Goal: Task Accomplishment & Management: Manage account settings

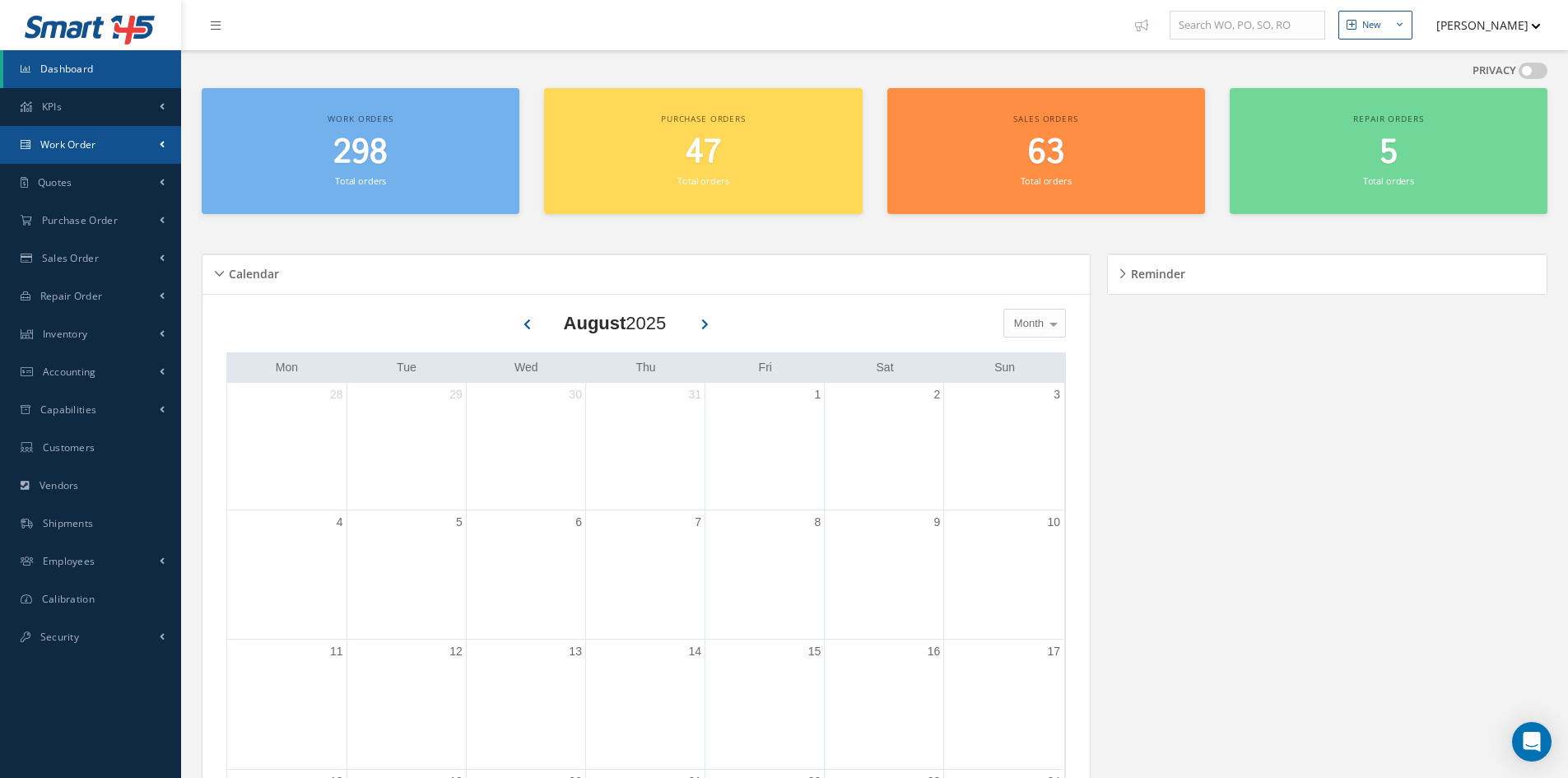
click at [68, 155] on link "Work Order" at bounding box center [91, 145] width 181 height 38
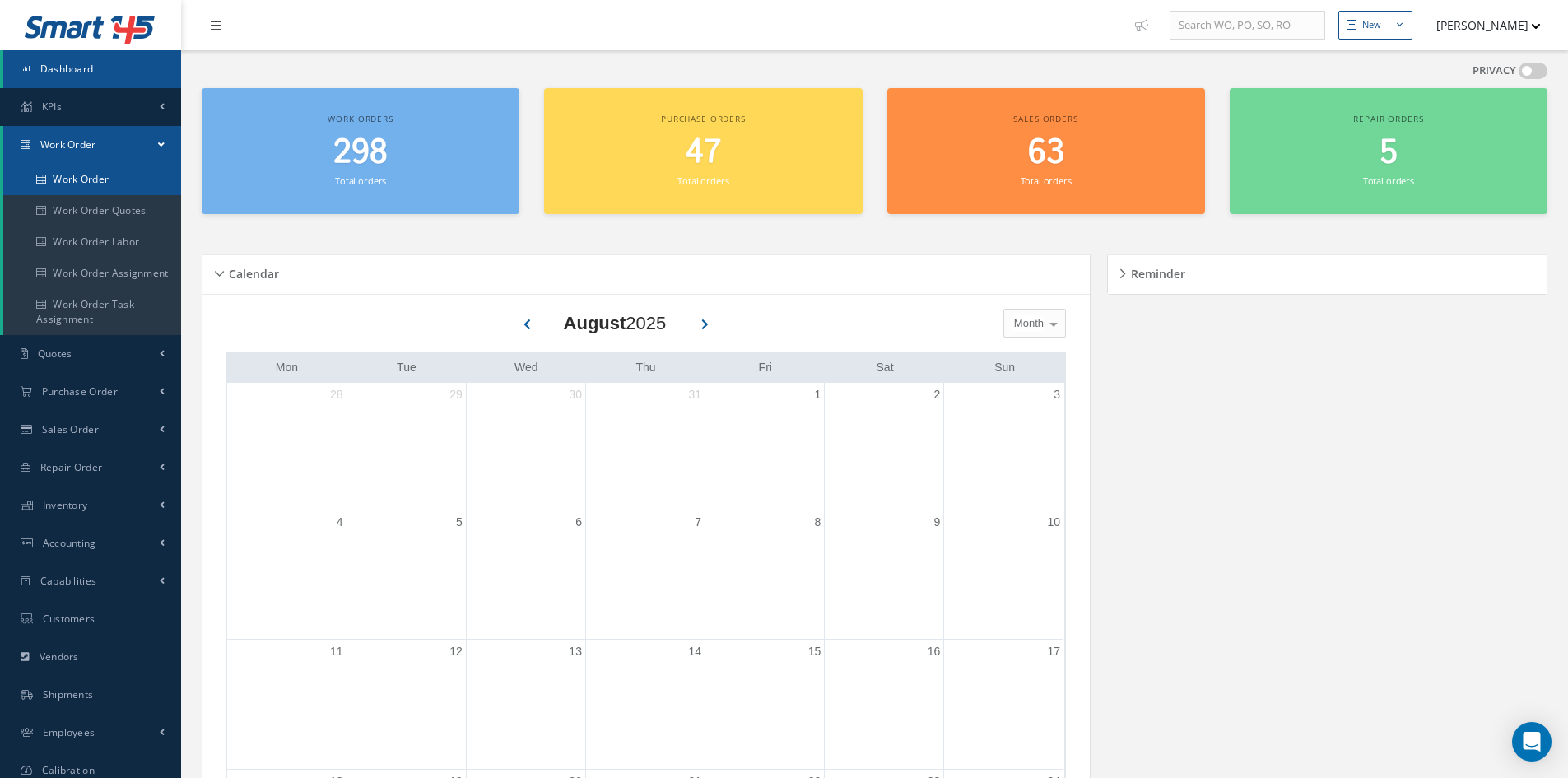
click at [64, 169] on link "Work Order" at bounding box center [92, 179] width 178 height 31
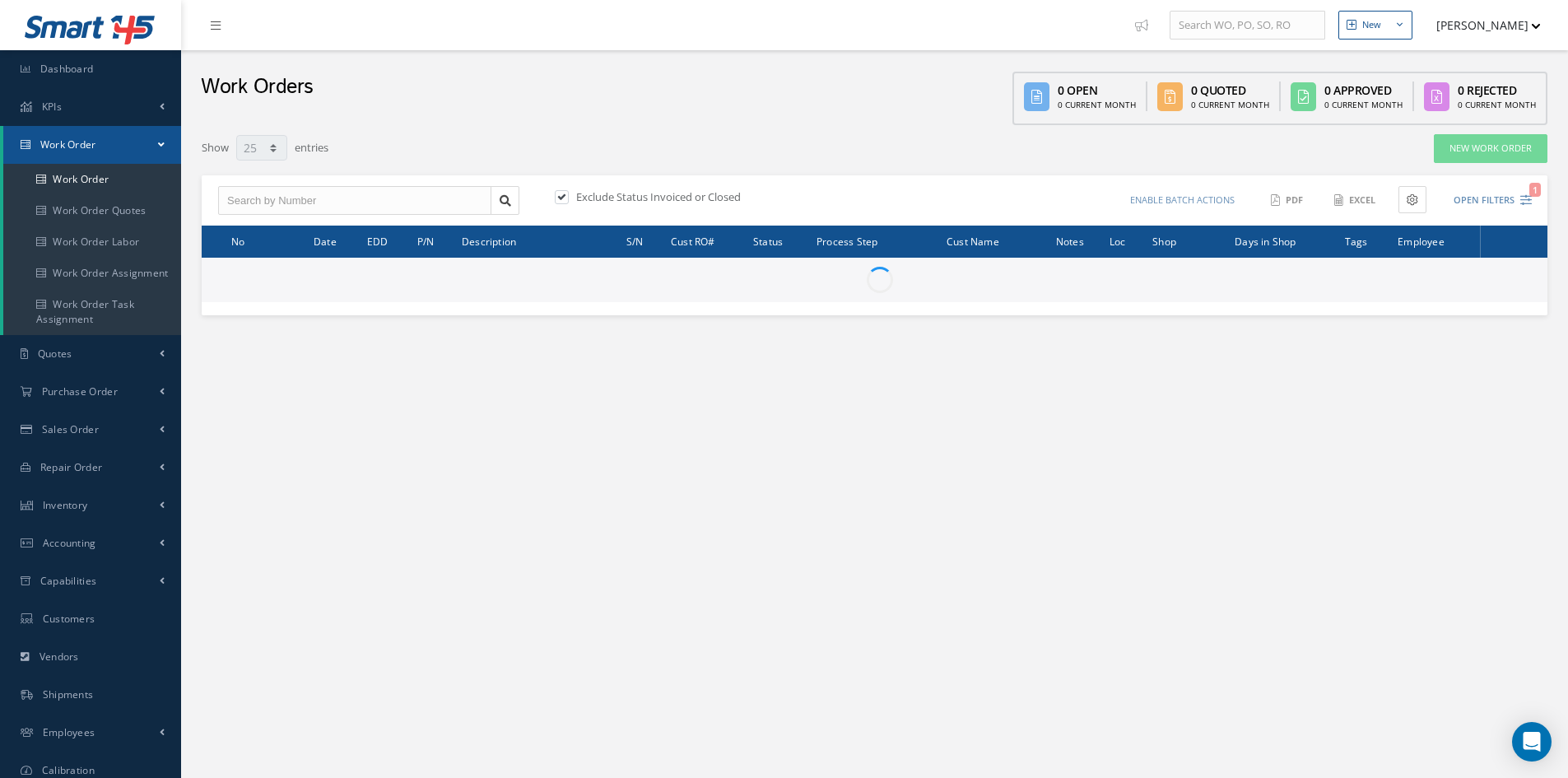
select select "25"
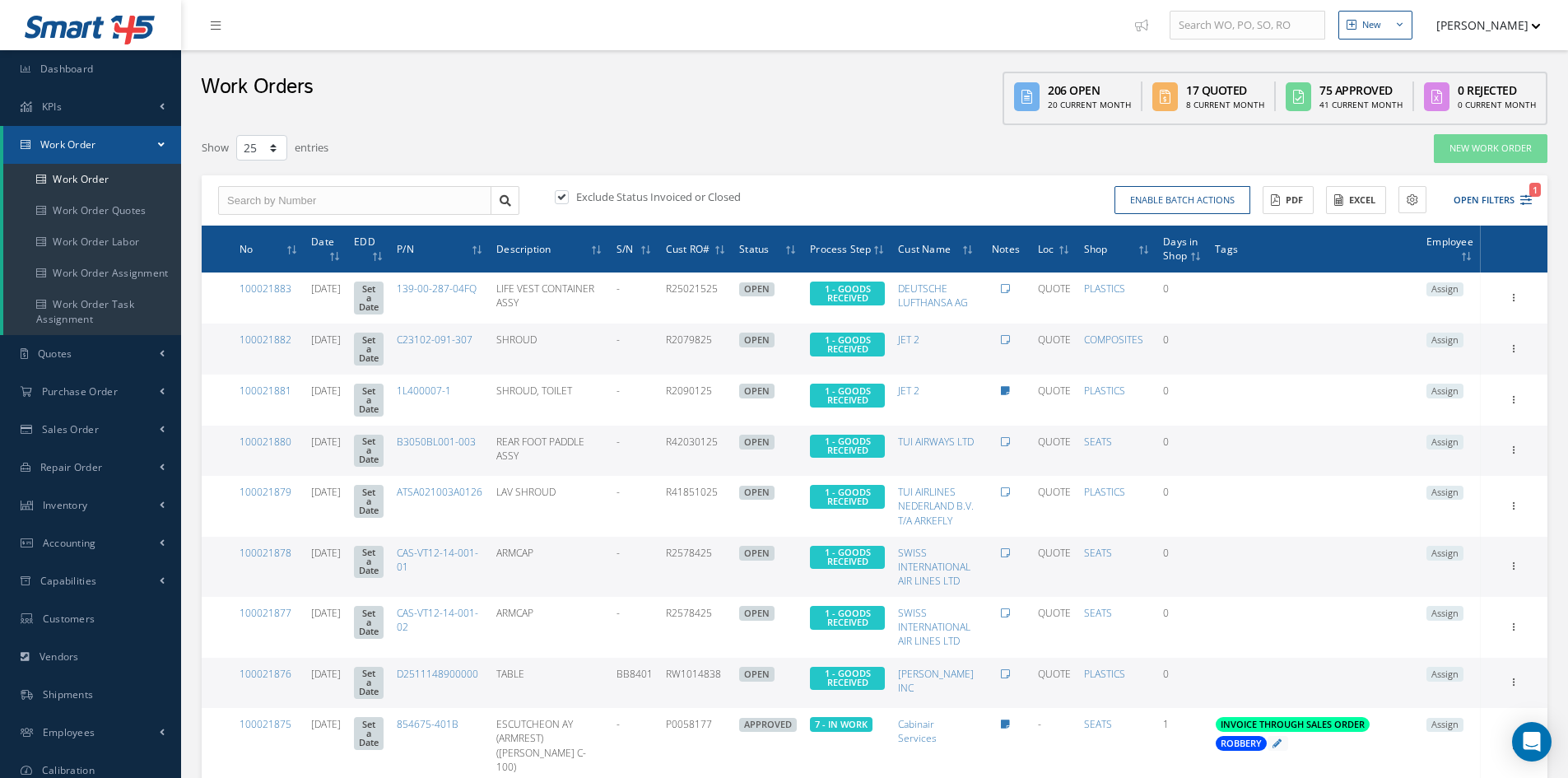
drag, startPoint x: 565, startPoint y: 199, endPoint x: 526, endPoint y: 208, distance: 40.0
click at [568, 199] on label at bounding box center [569, 197] width 4 height 14
click at [565, 199] on input "checkbox" at bounding box center [560, 198] width 11 height 11
checkbox input "false"
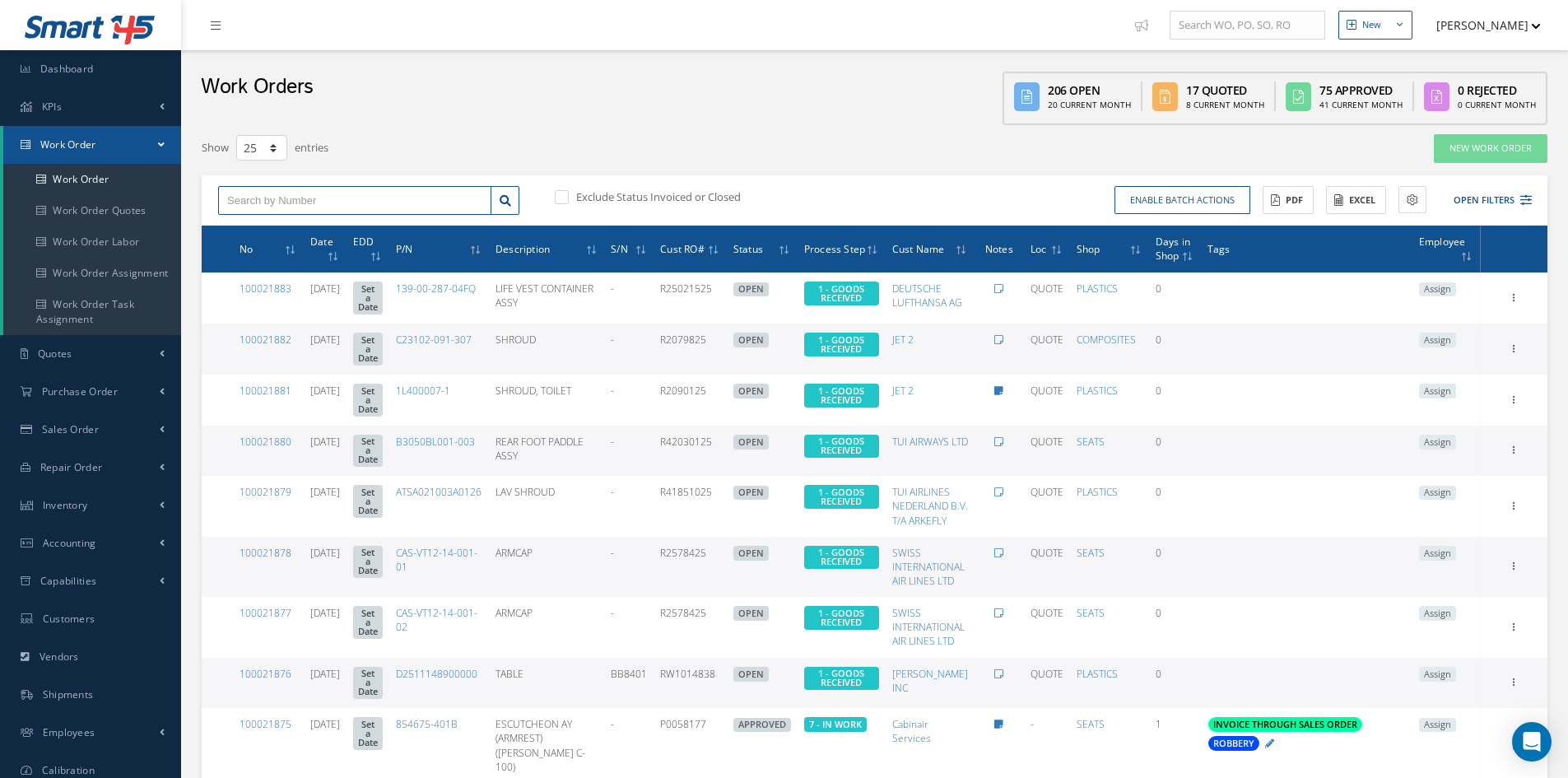
click at [370, 207] on input "text" at bounding box center [355, 200] width 273 height 30
type input "100021713"
click at [334, 217] on div "100021713" at bounding box center [355, 229] width 271 height 30
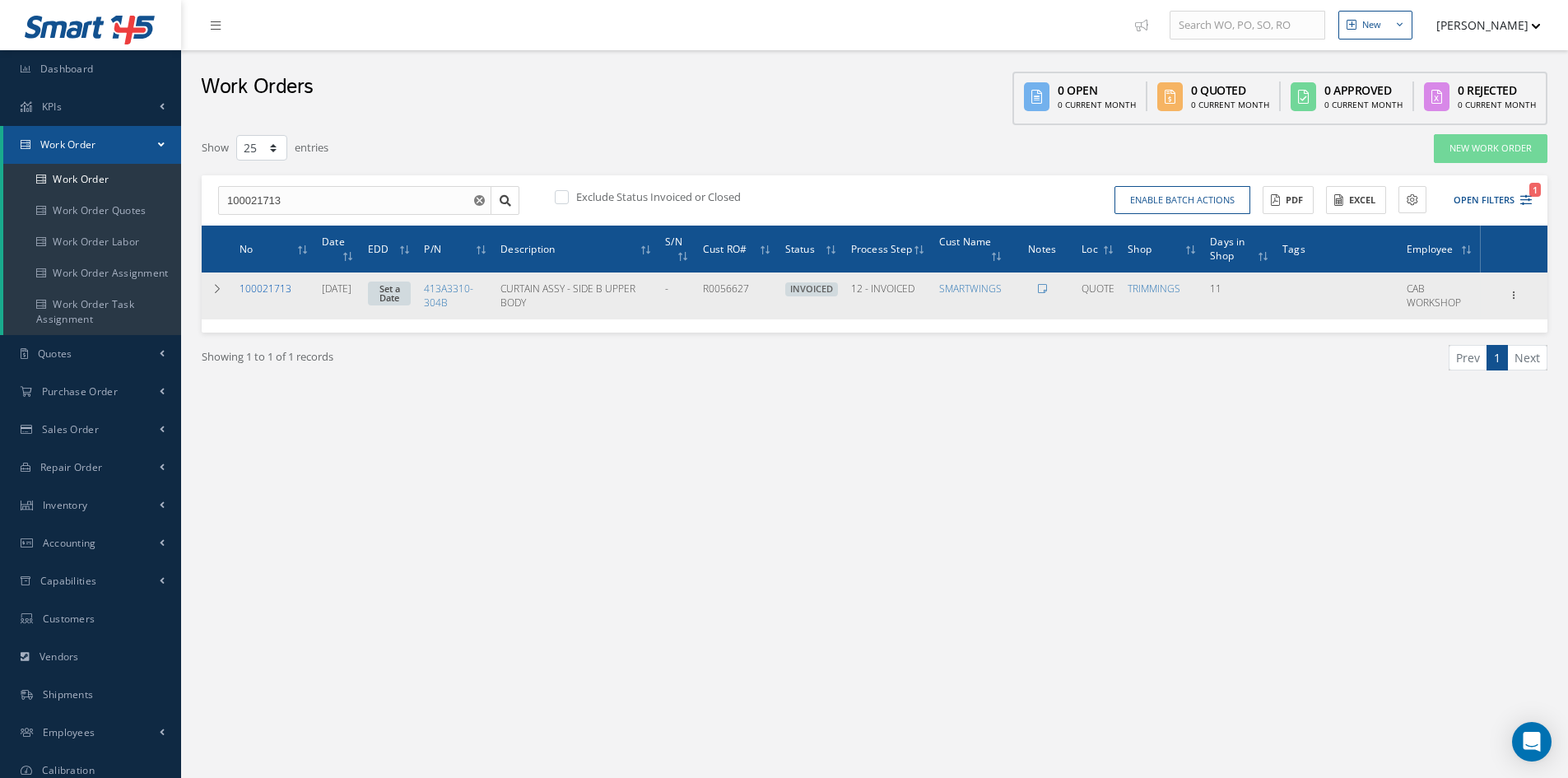
click at [271, 287] on link "100021713" at bounding box center [266, 288] width 52 height 14
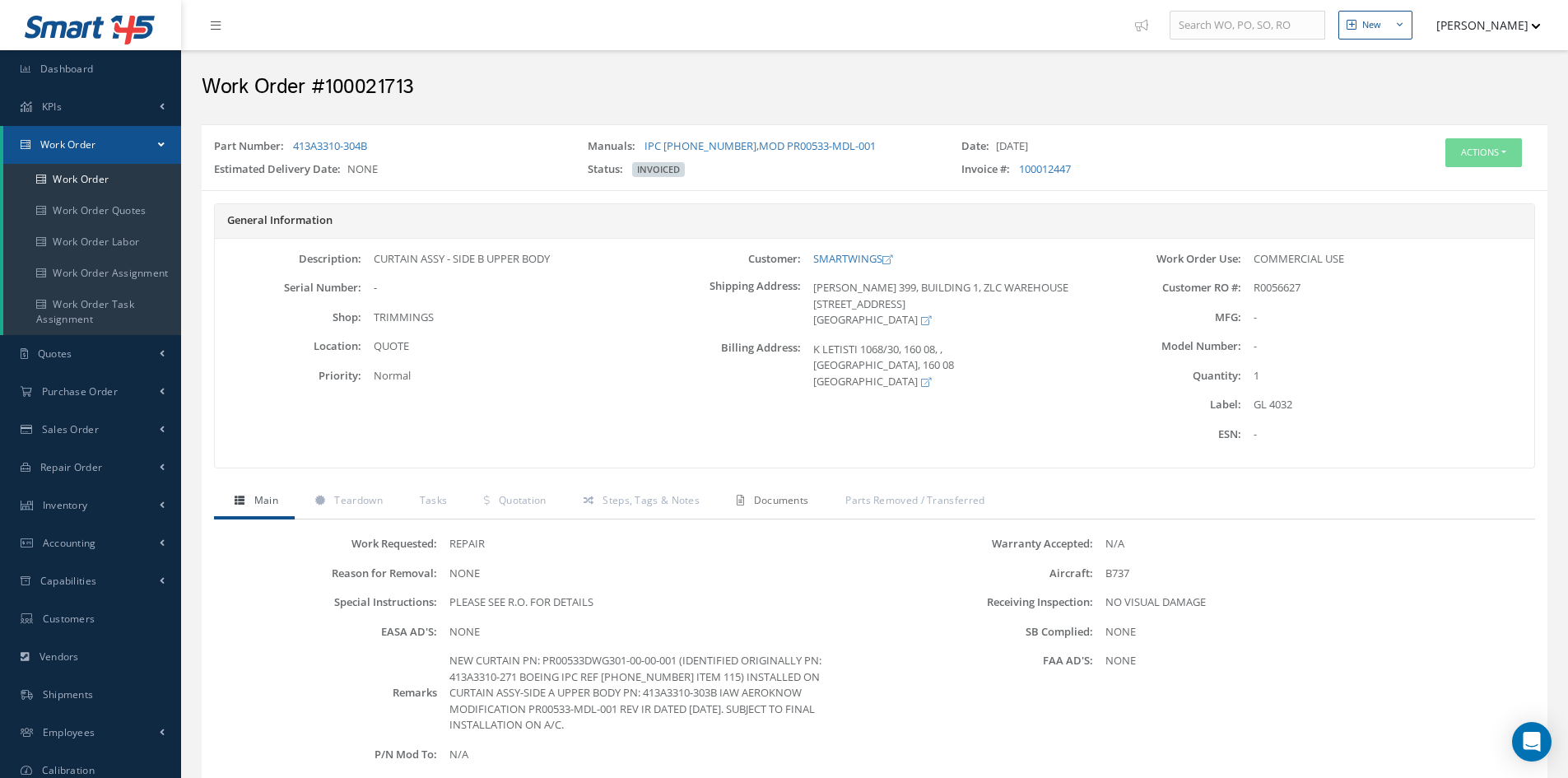
click at [780, 508] on link "Documents" at bounding box center [770, 502] width 109 height 34
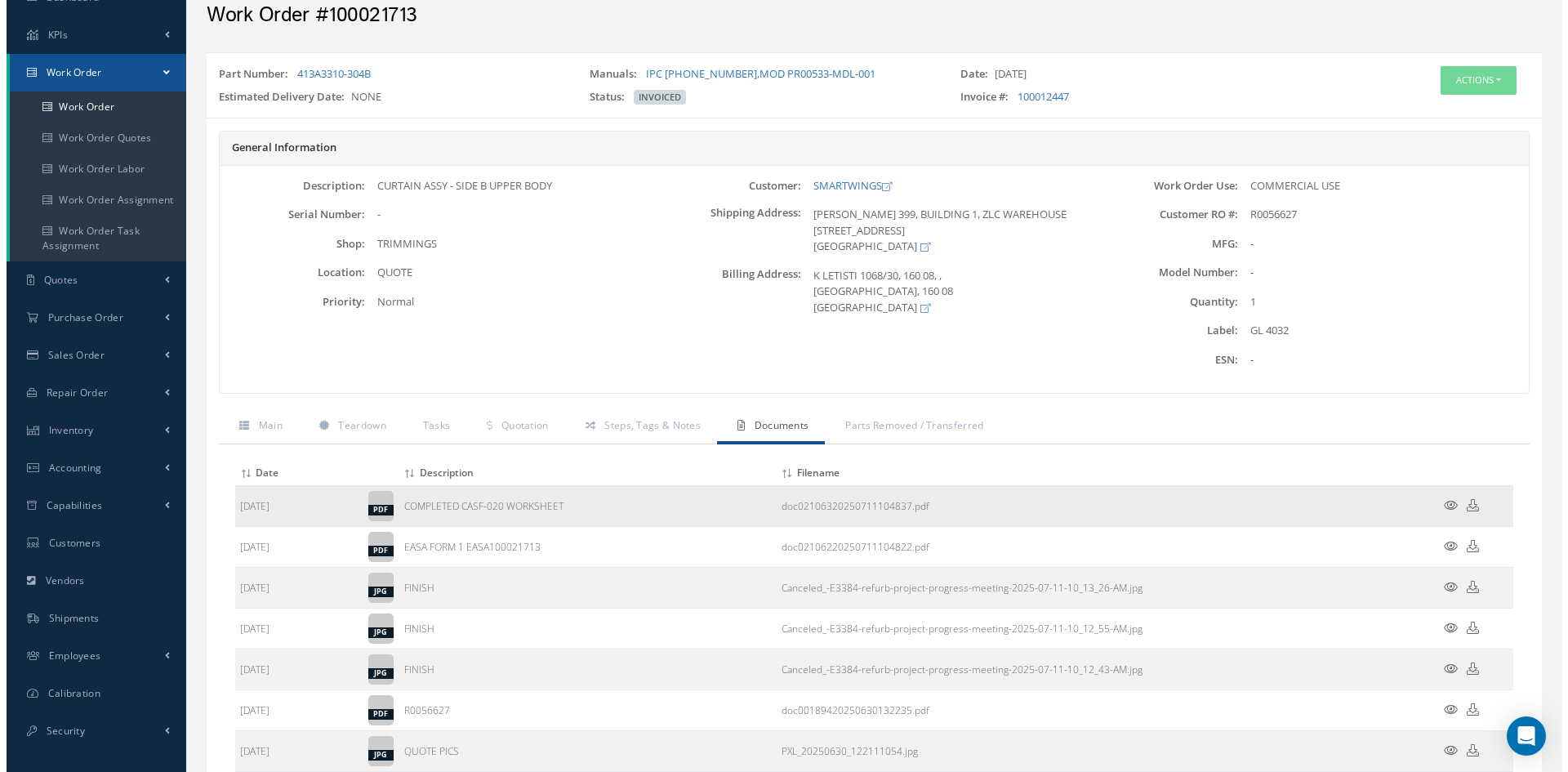
scroll to position [163, 0]
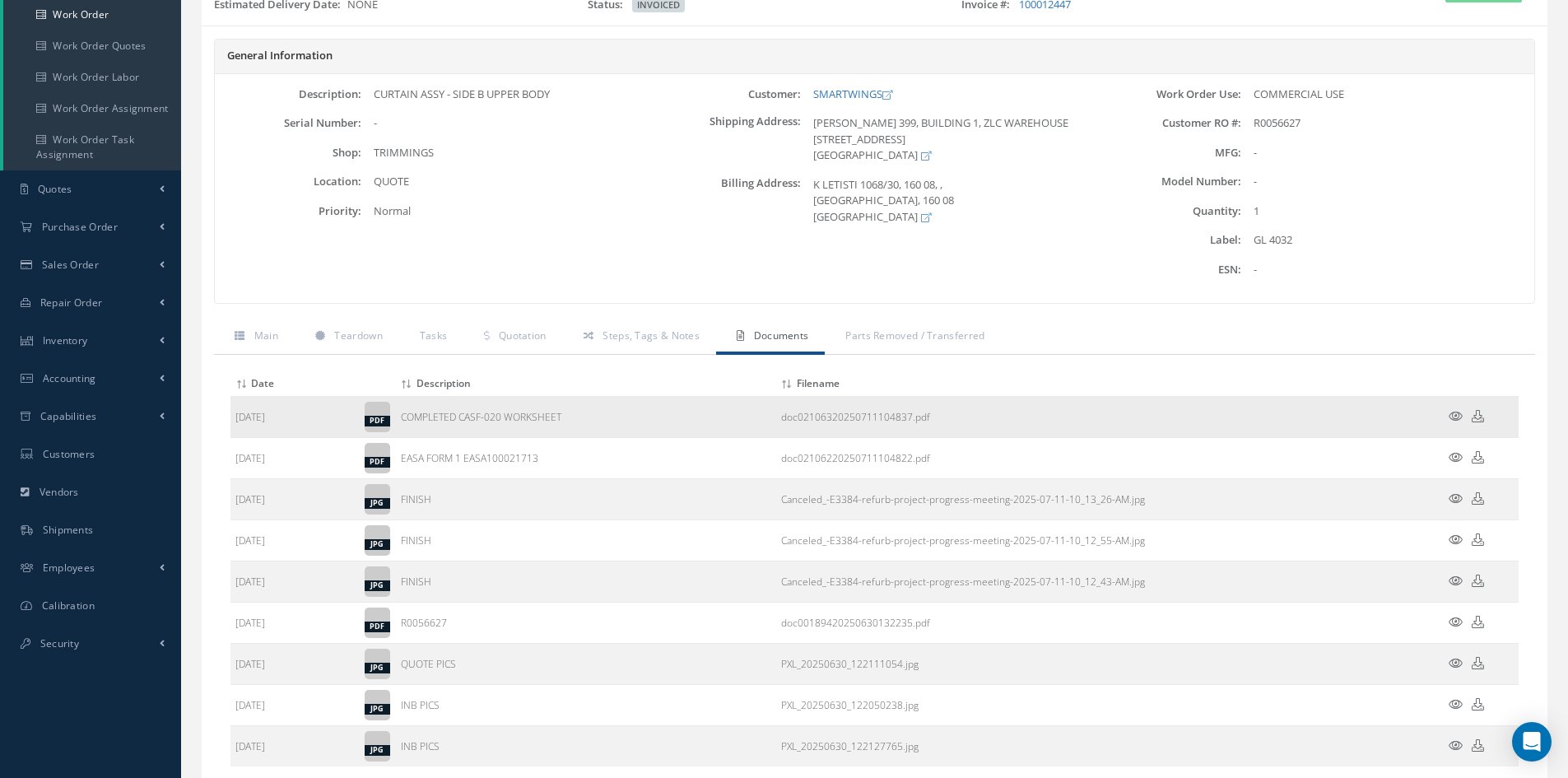
click at [1454, 413] on icon at bounding box center [1456, 416] width 14 height 13
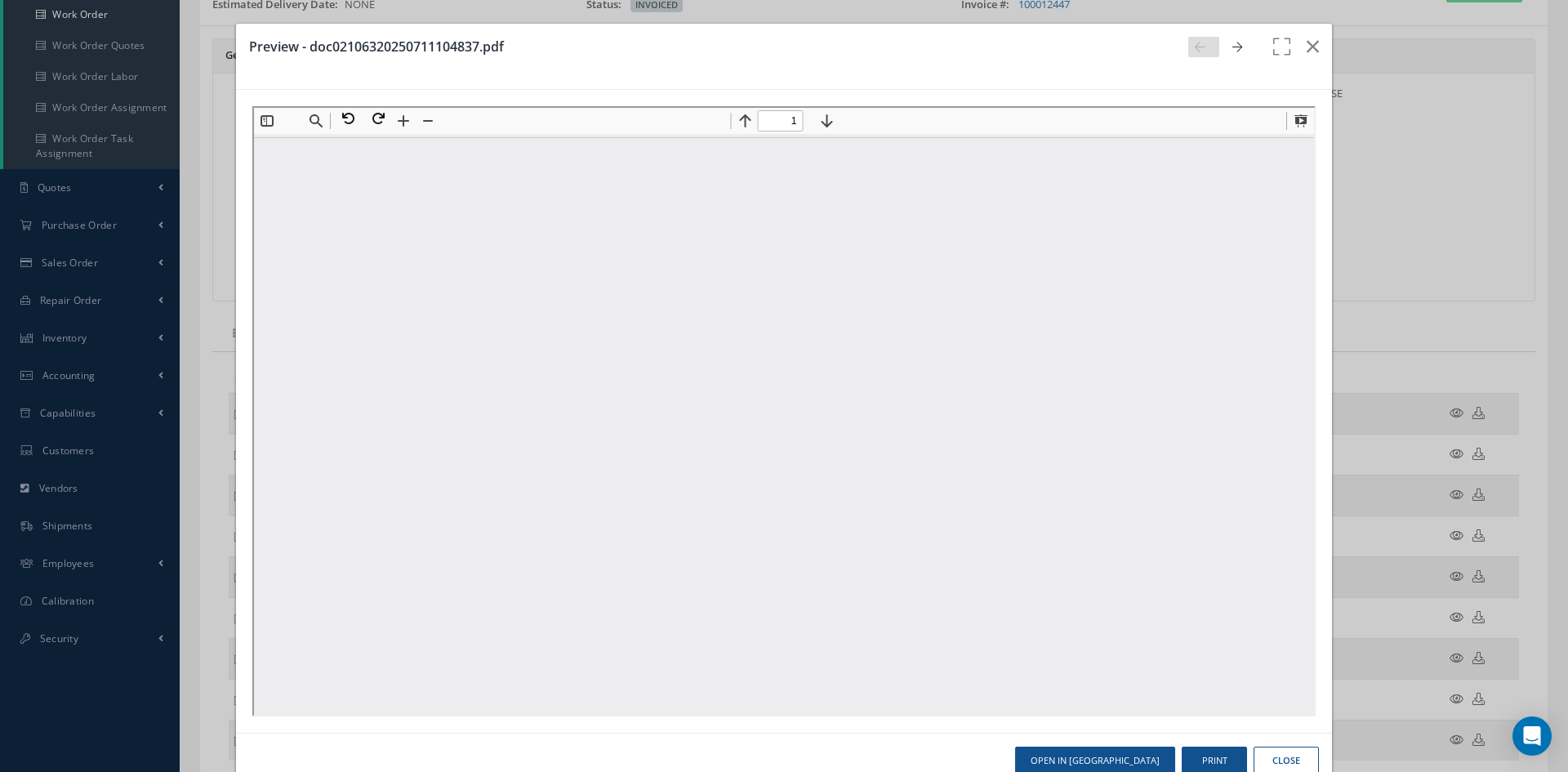
scroll to position [0, 0]
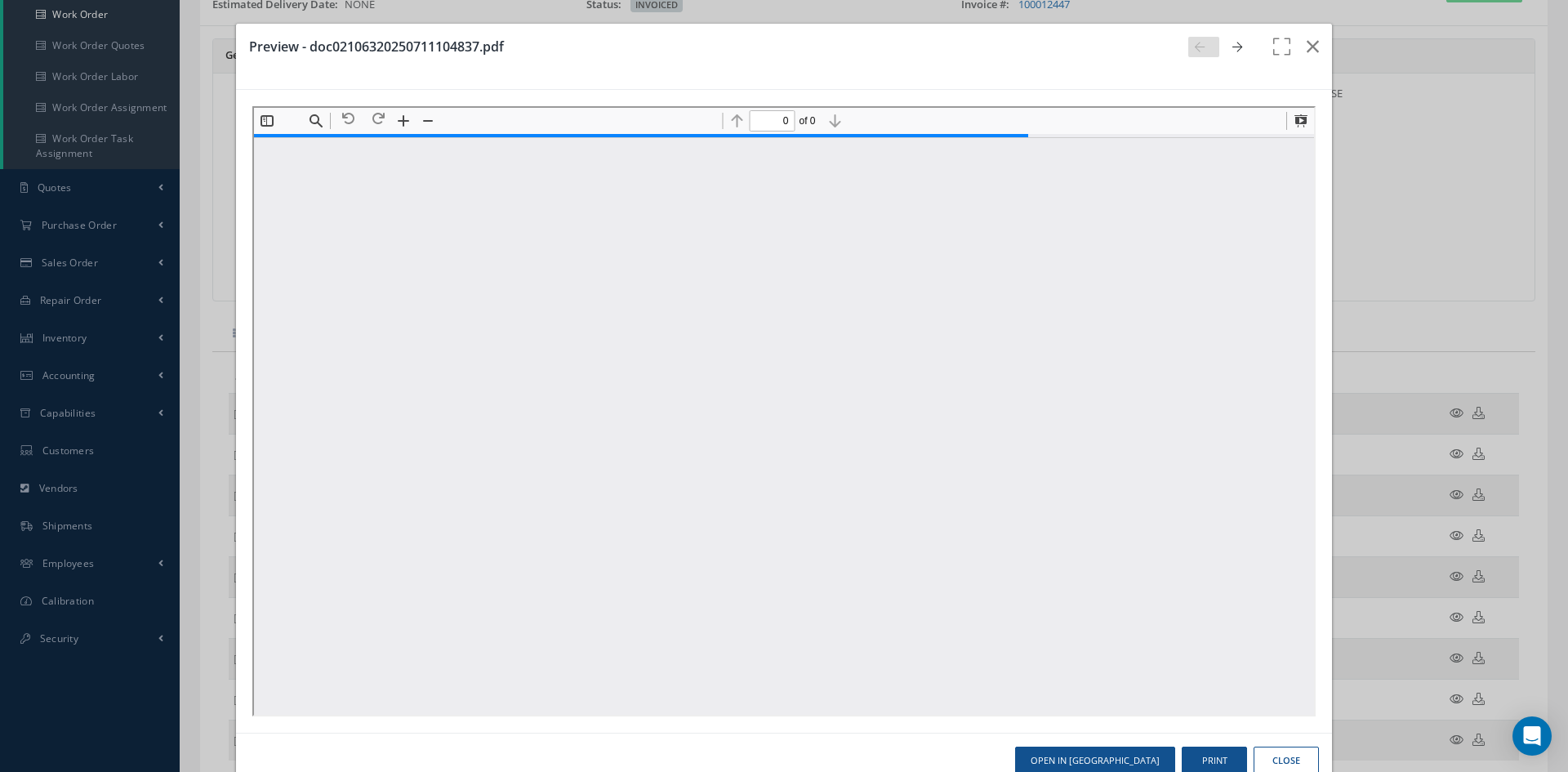
type input "1"
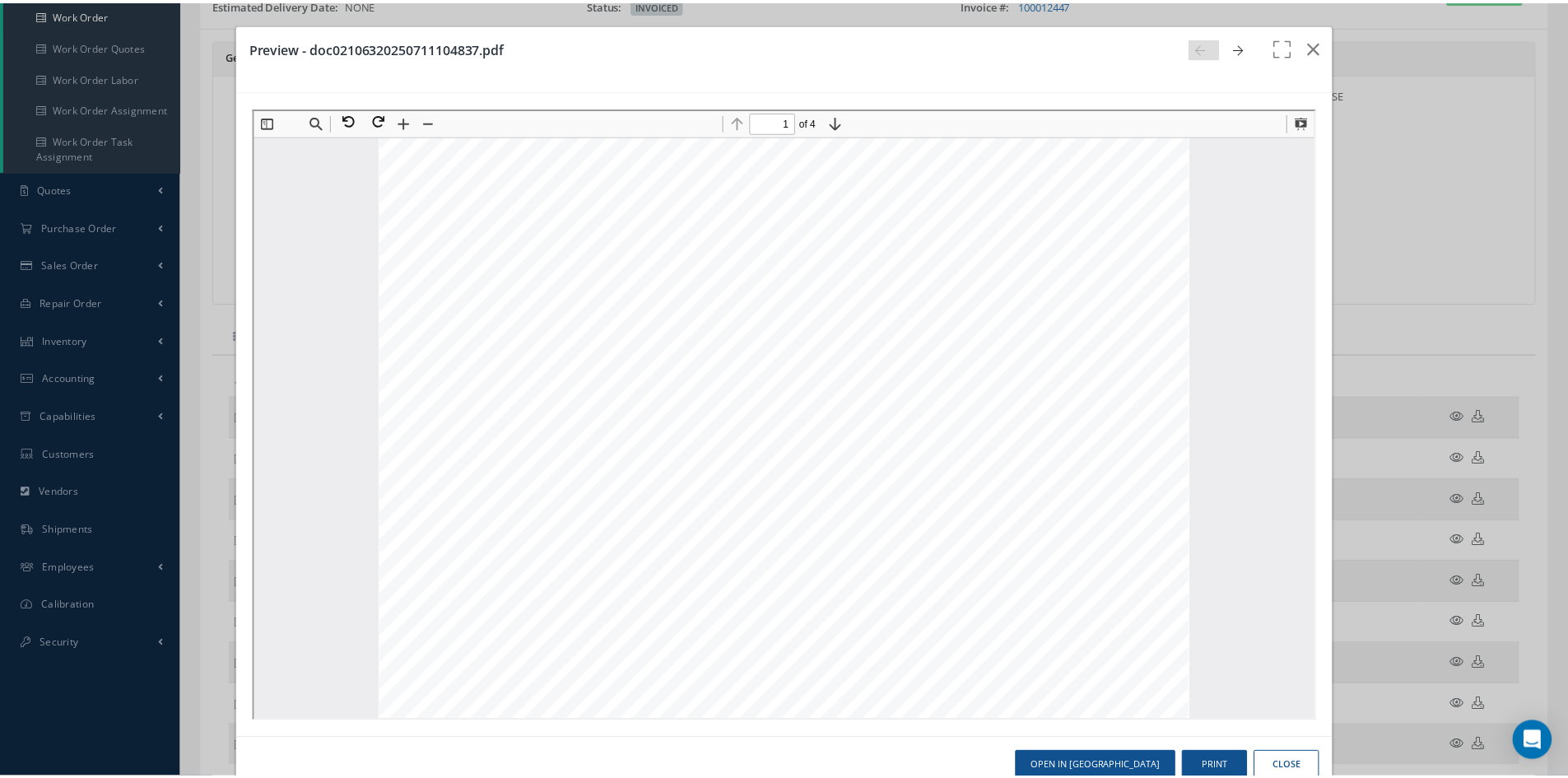
scroll to position [91, 0]
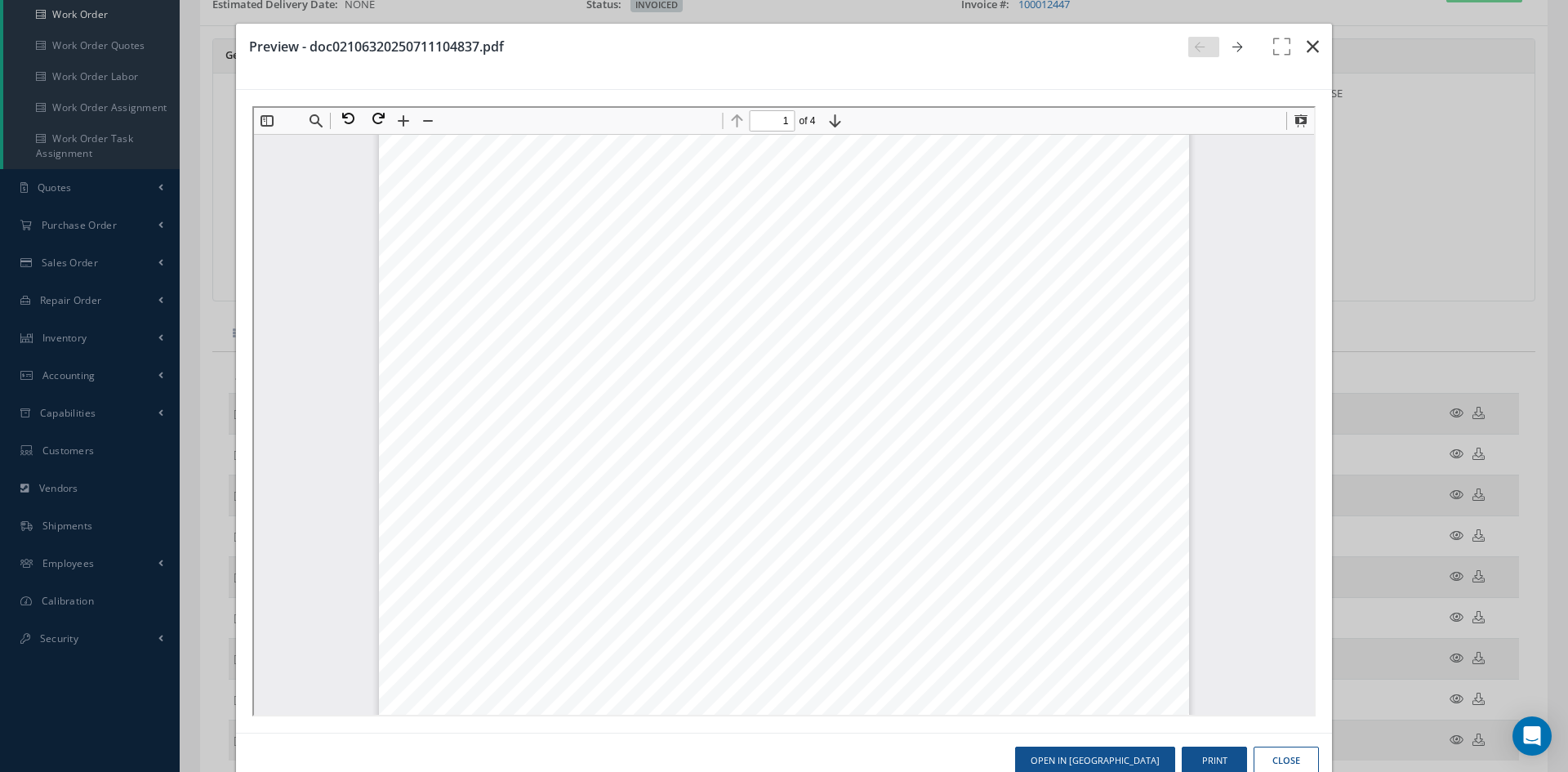
click at [1306, 45] on icon "button" at bounding box center [1312, 46] width 12 height 20
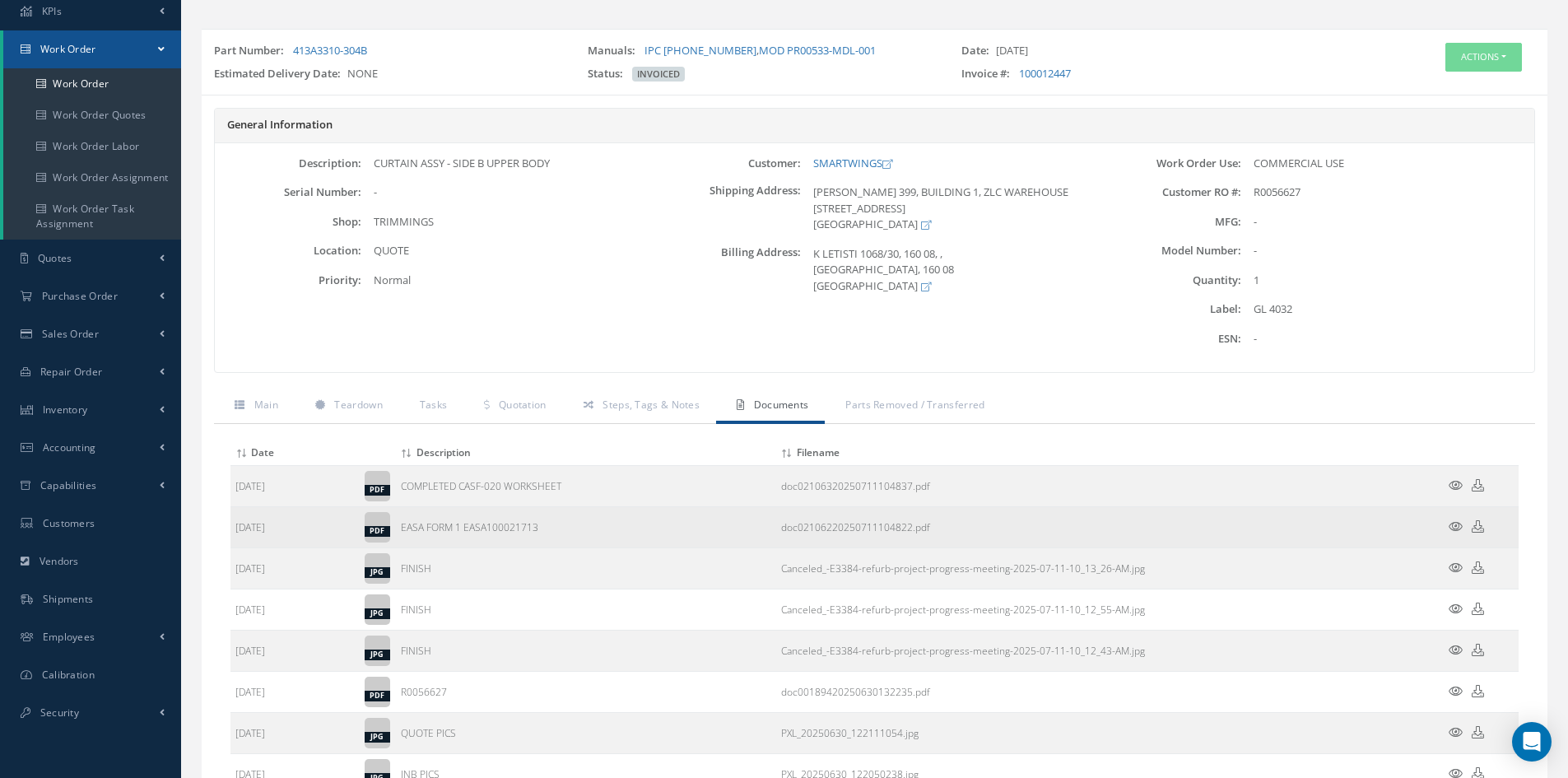
scroll to position [0, 0]
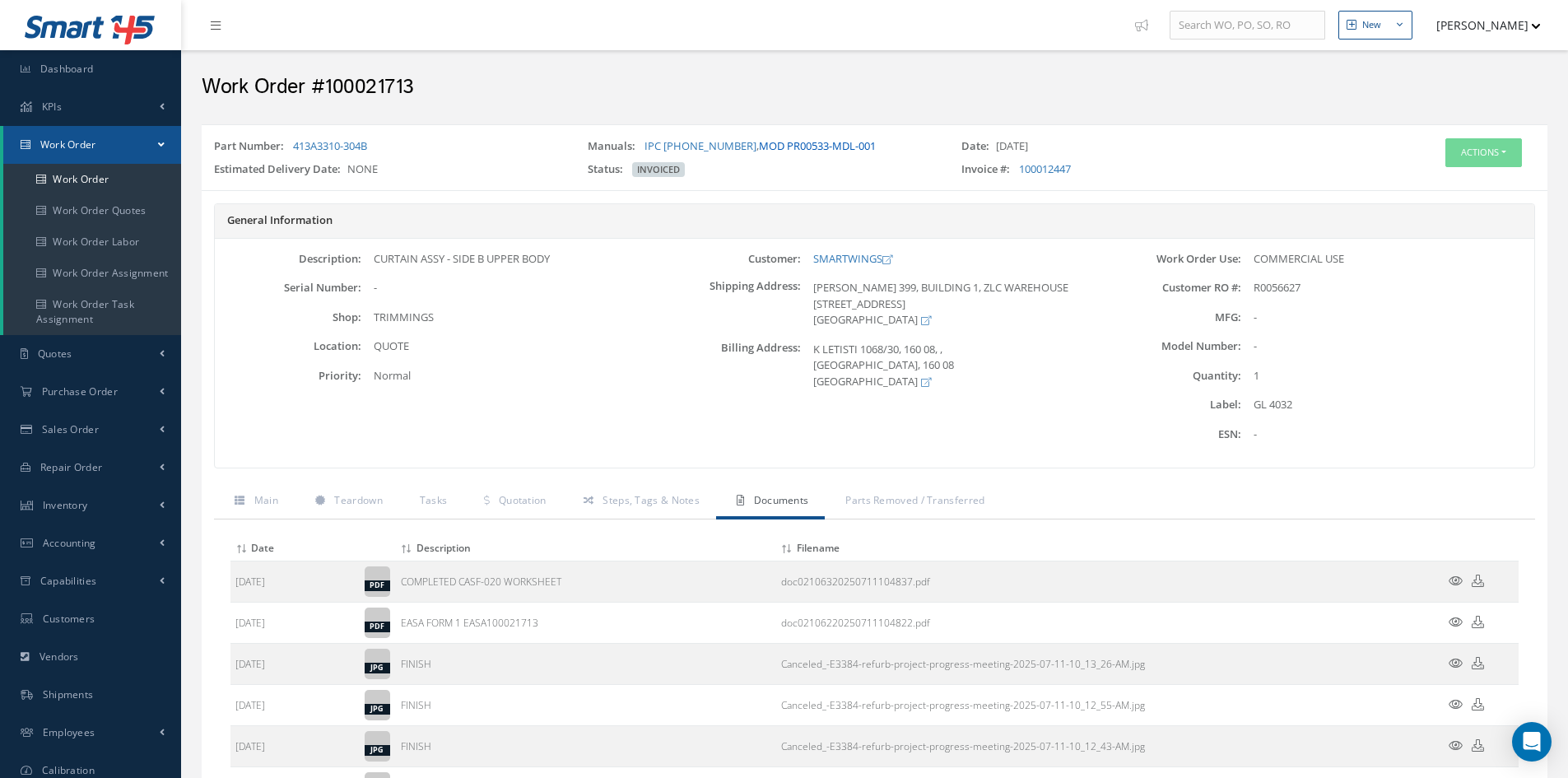
click at [806, 152] on link "MOD PR00533-MDL-001" at bounding box center [817, 146] width 117 height 14
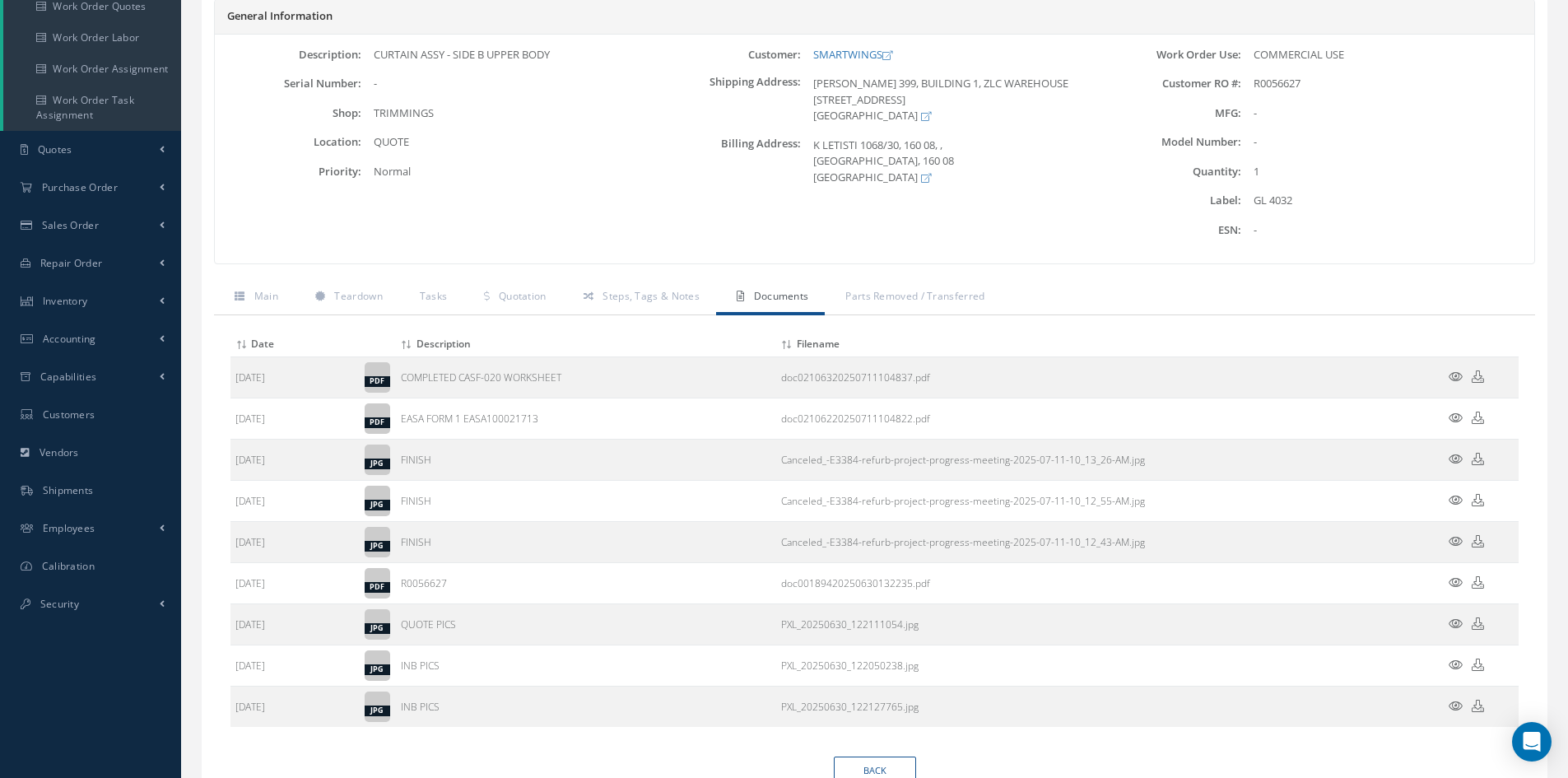
scroll to position [113, 0]
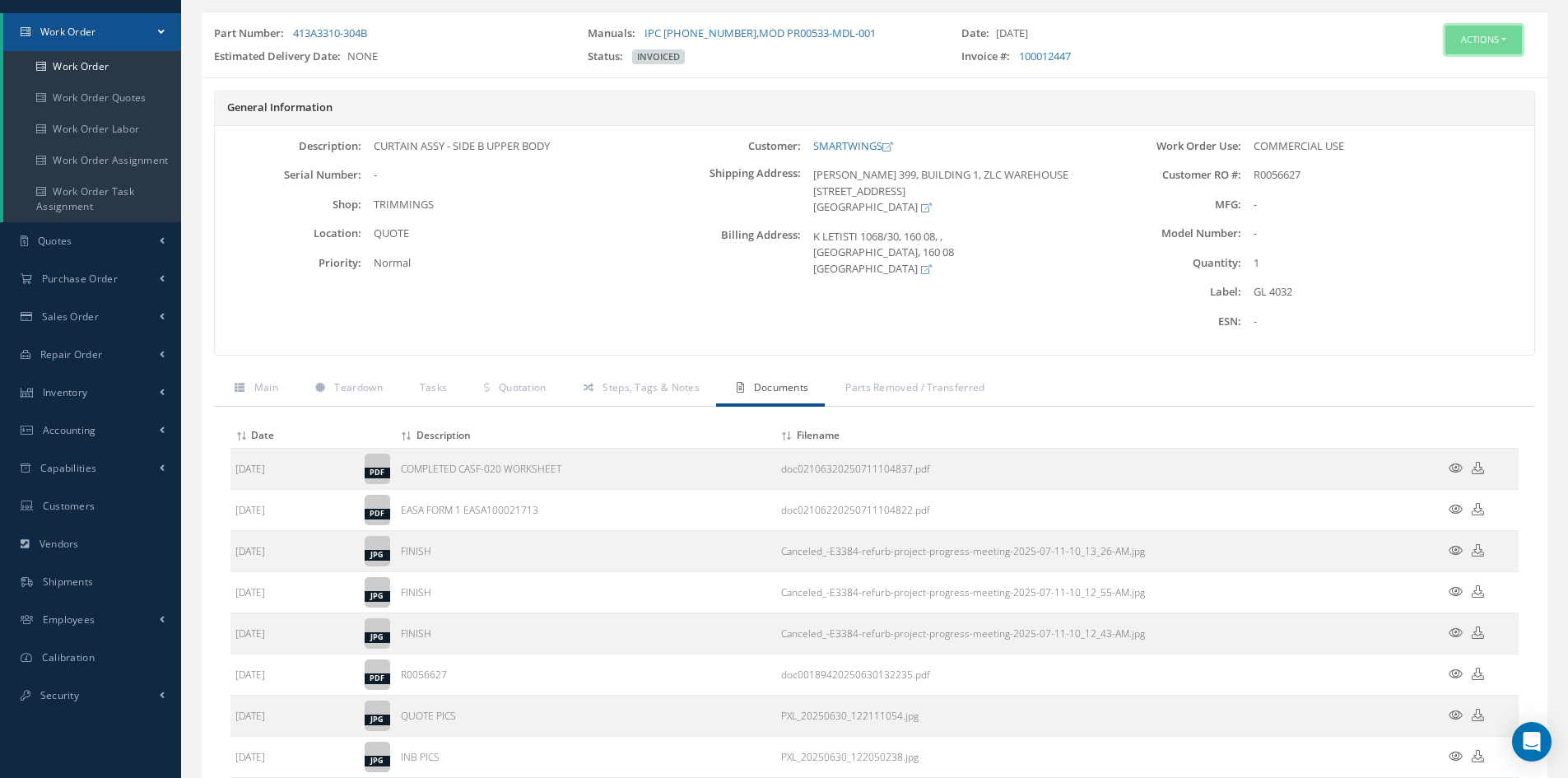
click at [1482, 42] on button "Actions" at bounding box center [1483, 40] width 76 height 29
click at [1463, 73] on link "Edit" at bounding box center [1458, 71] width 132 height 22
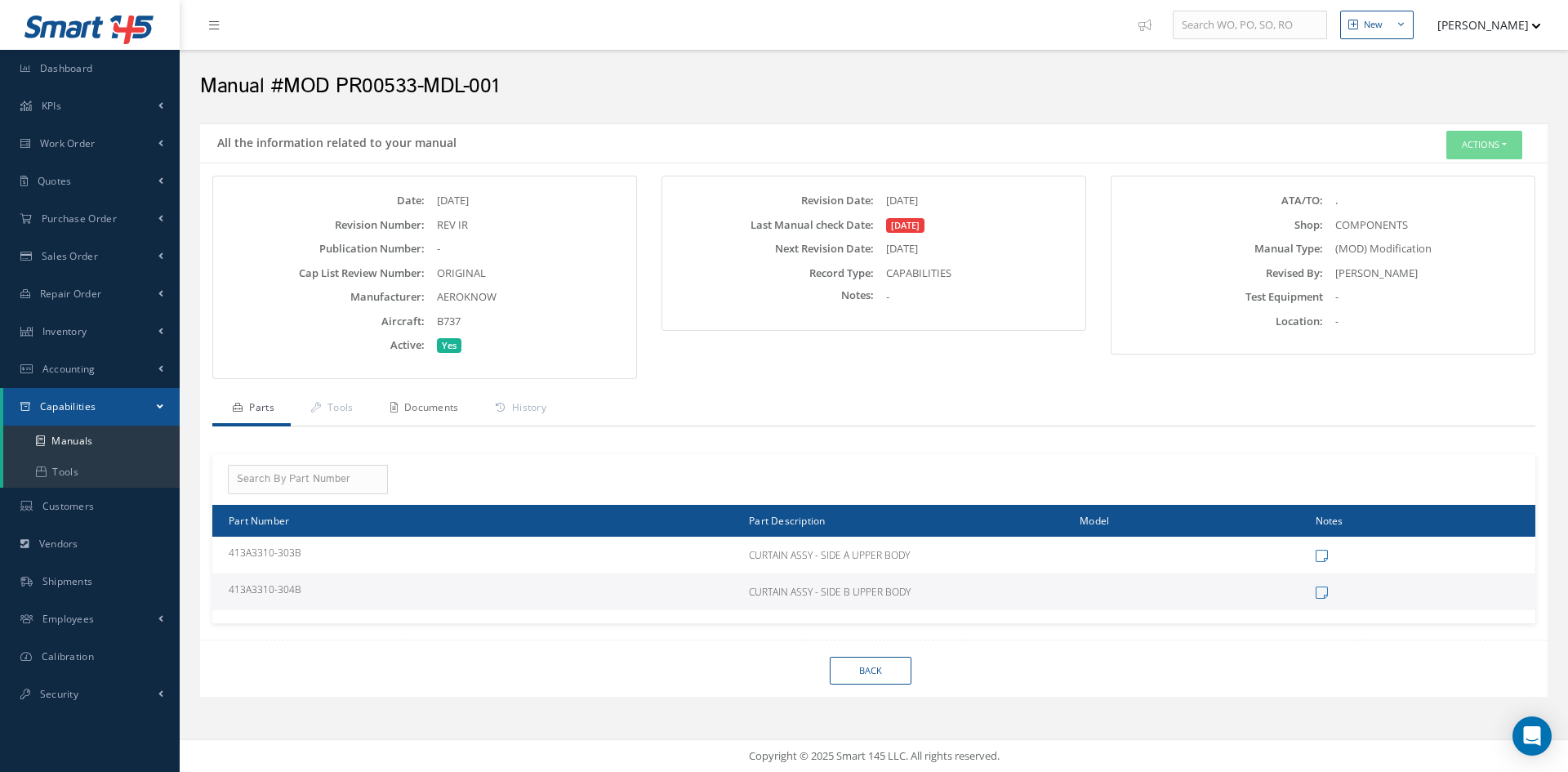
click at [452, 411] on link "Documents" at bounding box center [422, 409] width 105 height 34
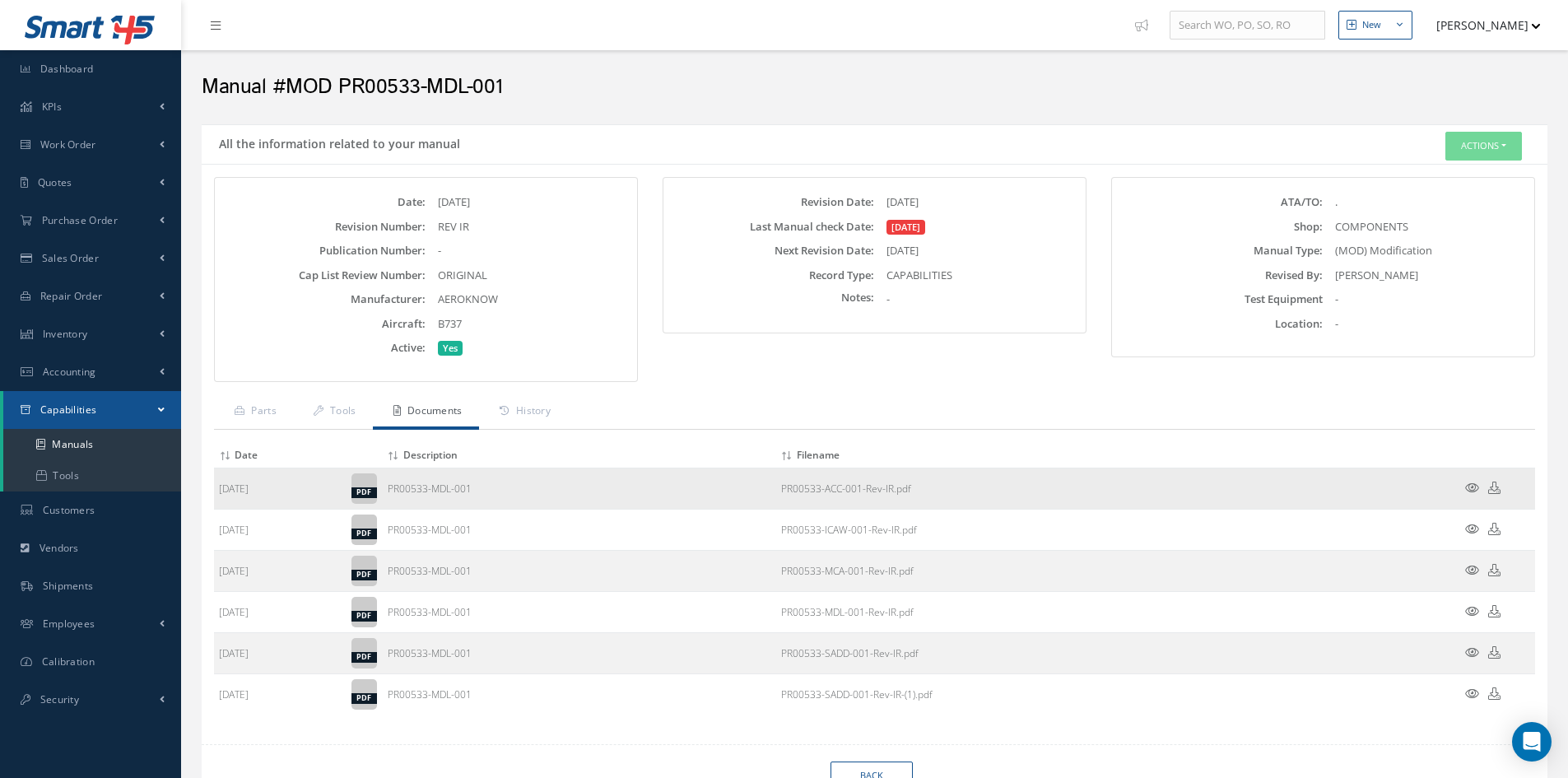
click at [860, 492] on link "PR00533-ACC-001-Rev-IR.pdf" at bounding box center [846, 489] width 130 height 14
click at [1503, 146] on button "Actions" at bounding box center [1483, 146] width 76 height 29
click at [1434, 175] on link "Edit" at bounding box center [1458, 177] width 132 height 22
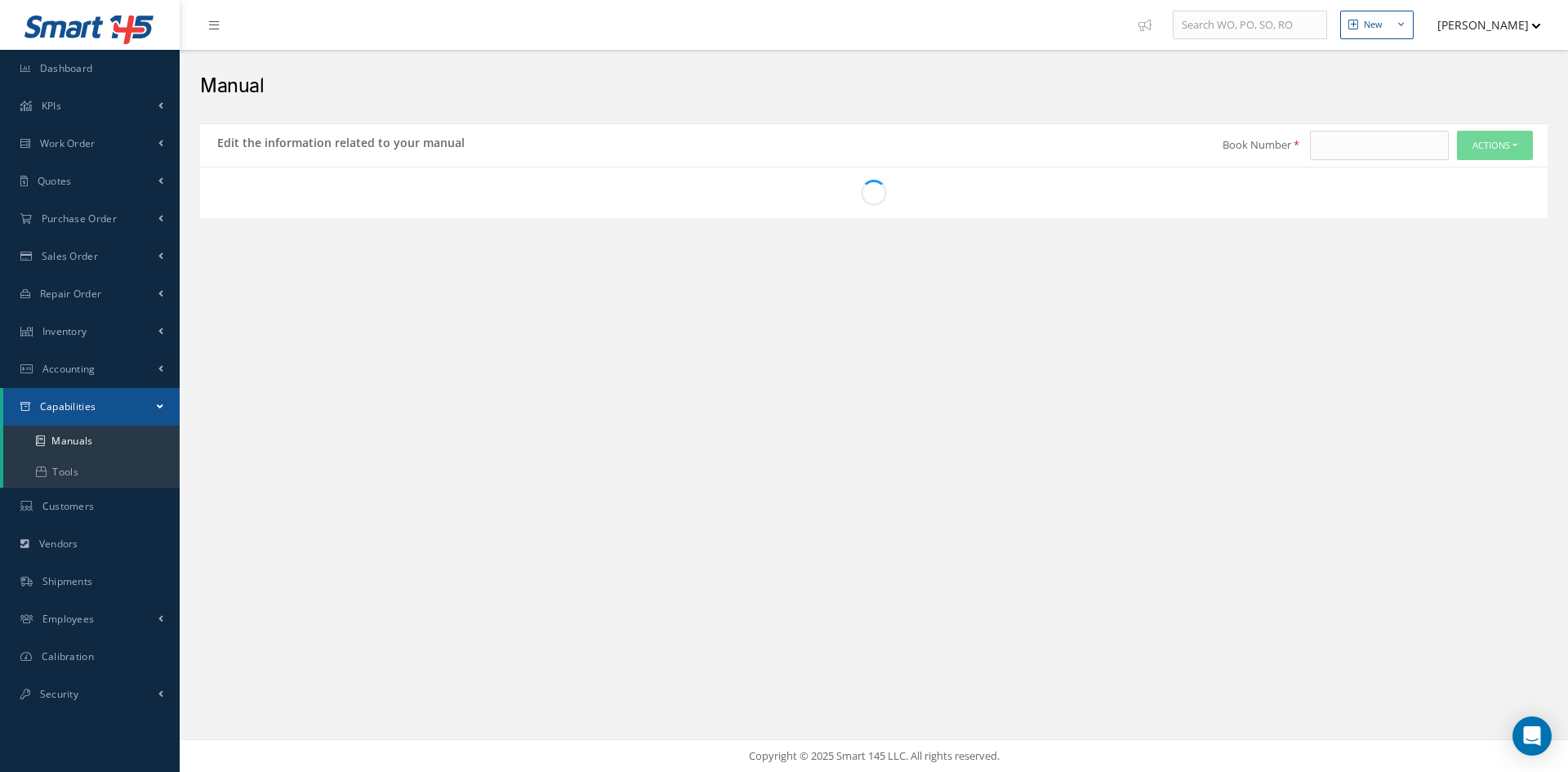
type input "MOD PR00533-MDL-001"
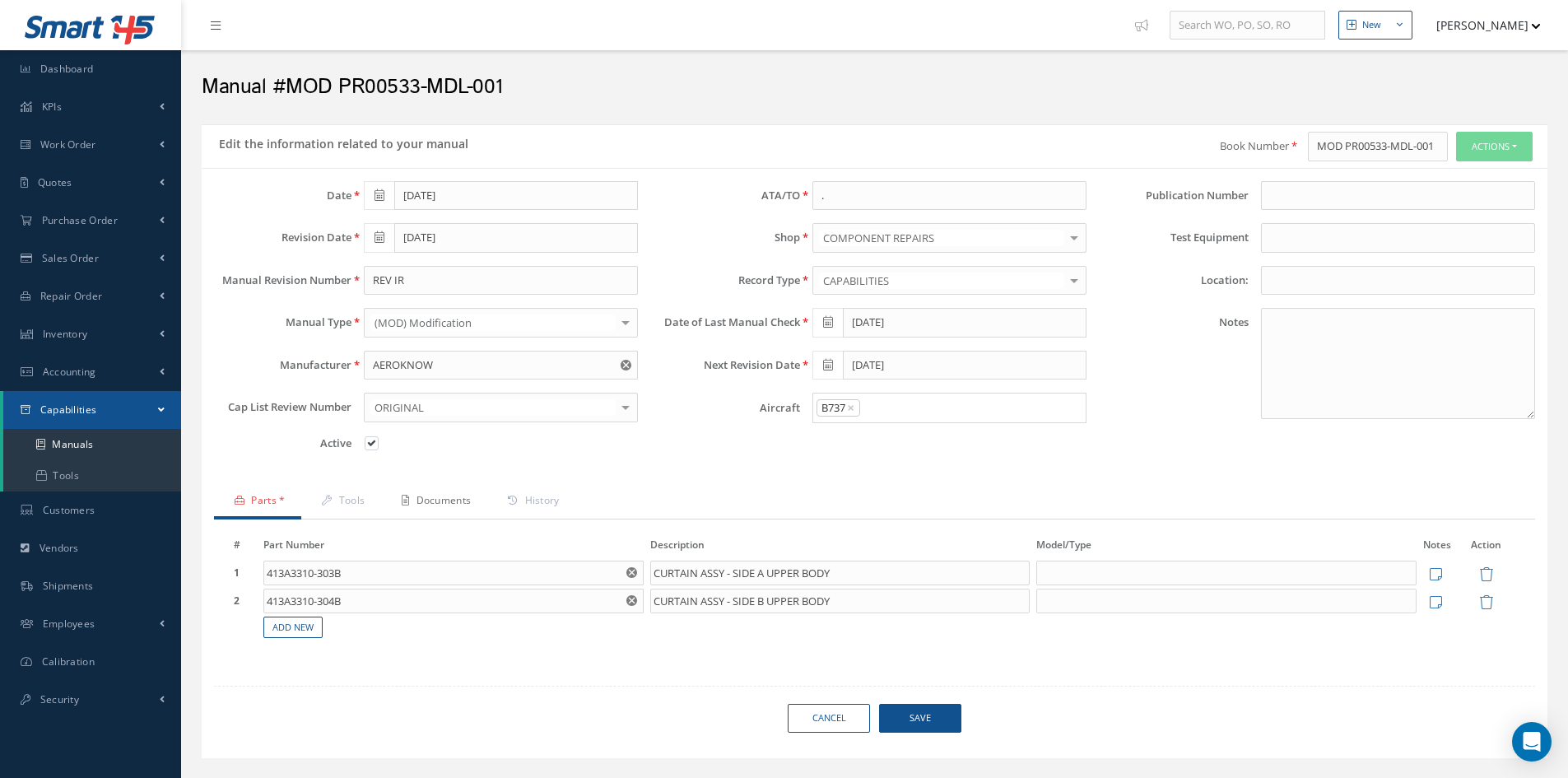
click at [459, 507] on link "Documents" at bounding box center [434, 502] width 106 height 34
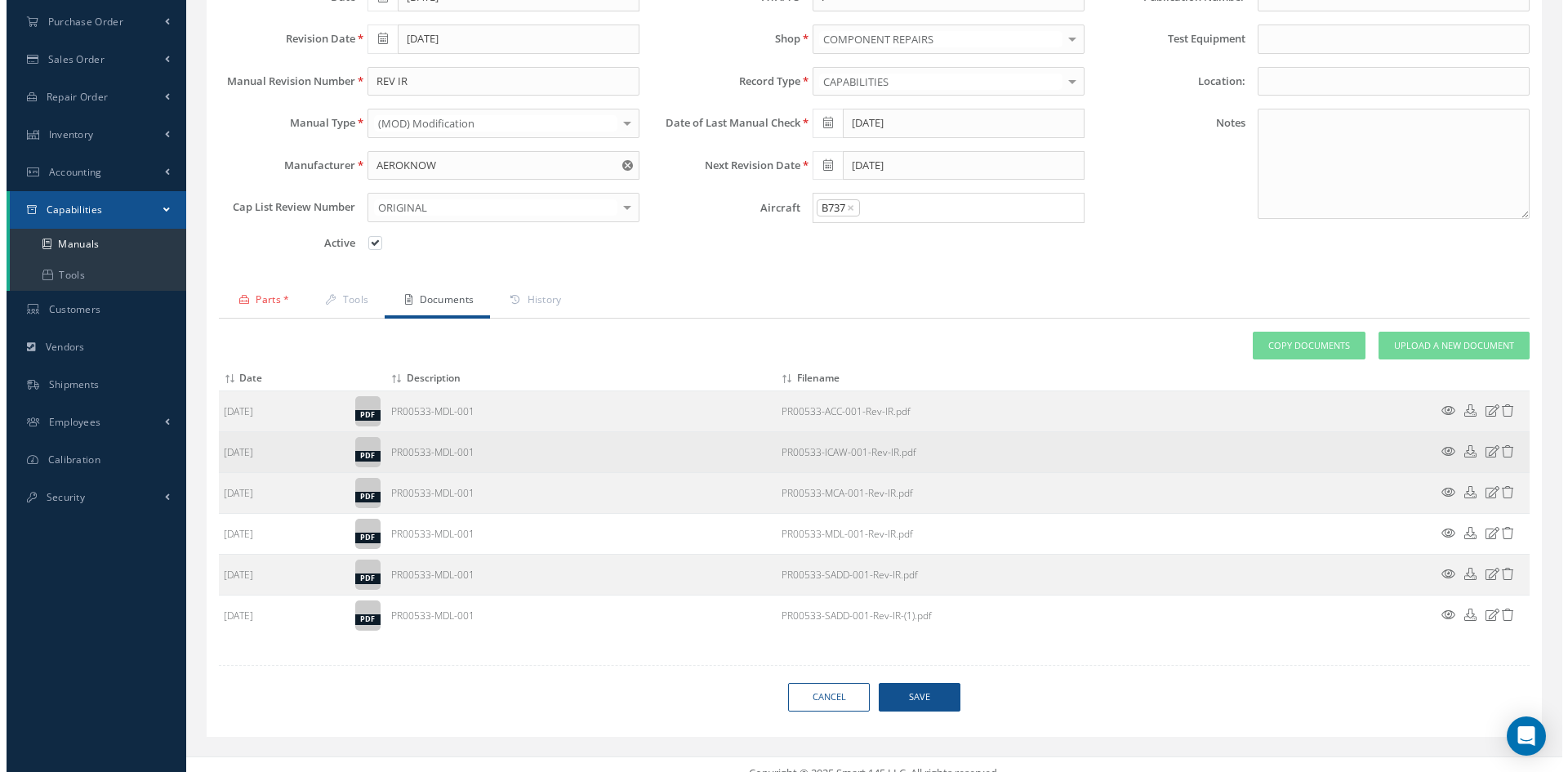
scroll to position [215, 0]
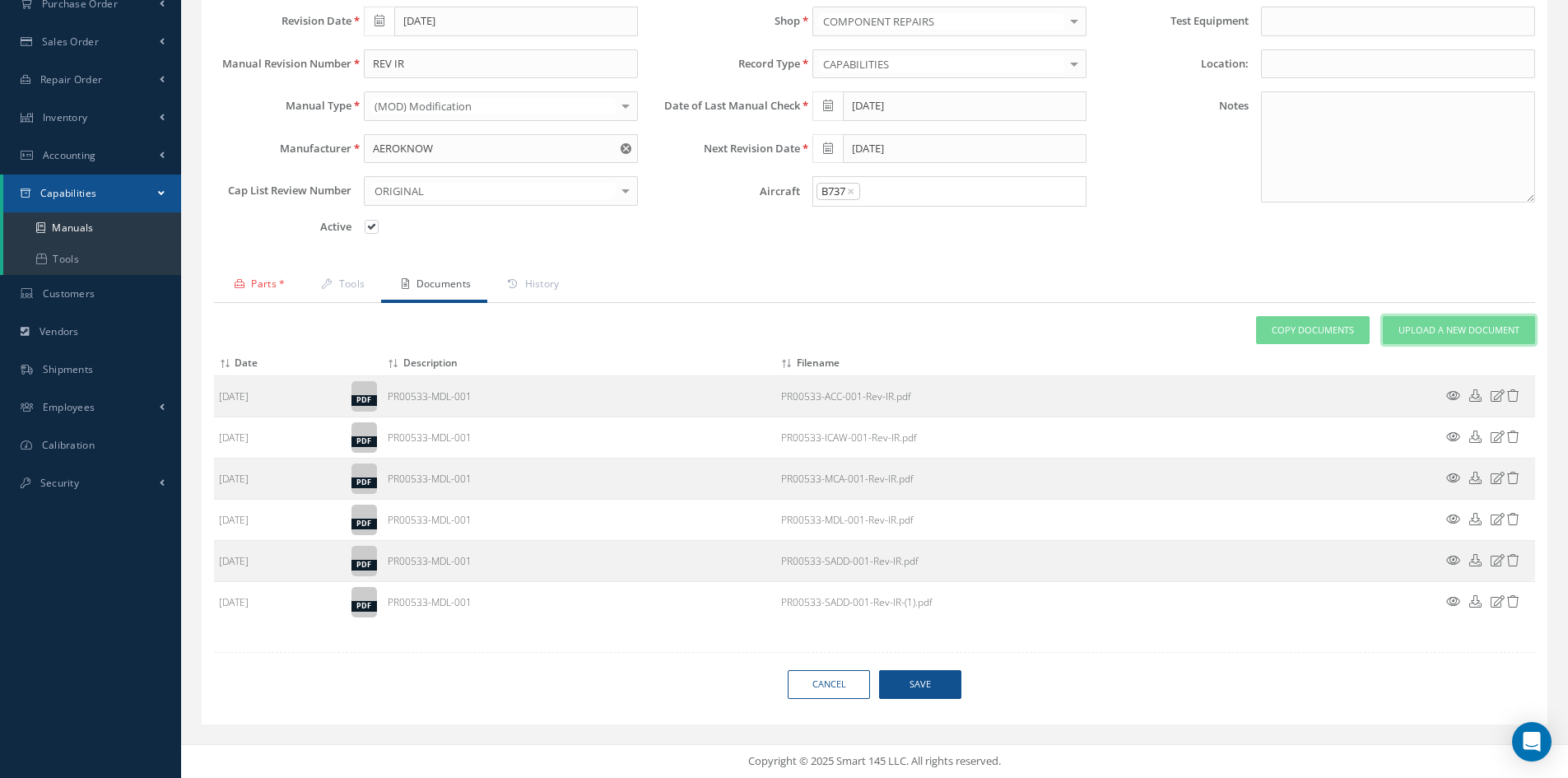
click at [1448, 332] on span "Upload a New Document" at bounding box center [1458, 331] width 121 height 14
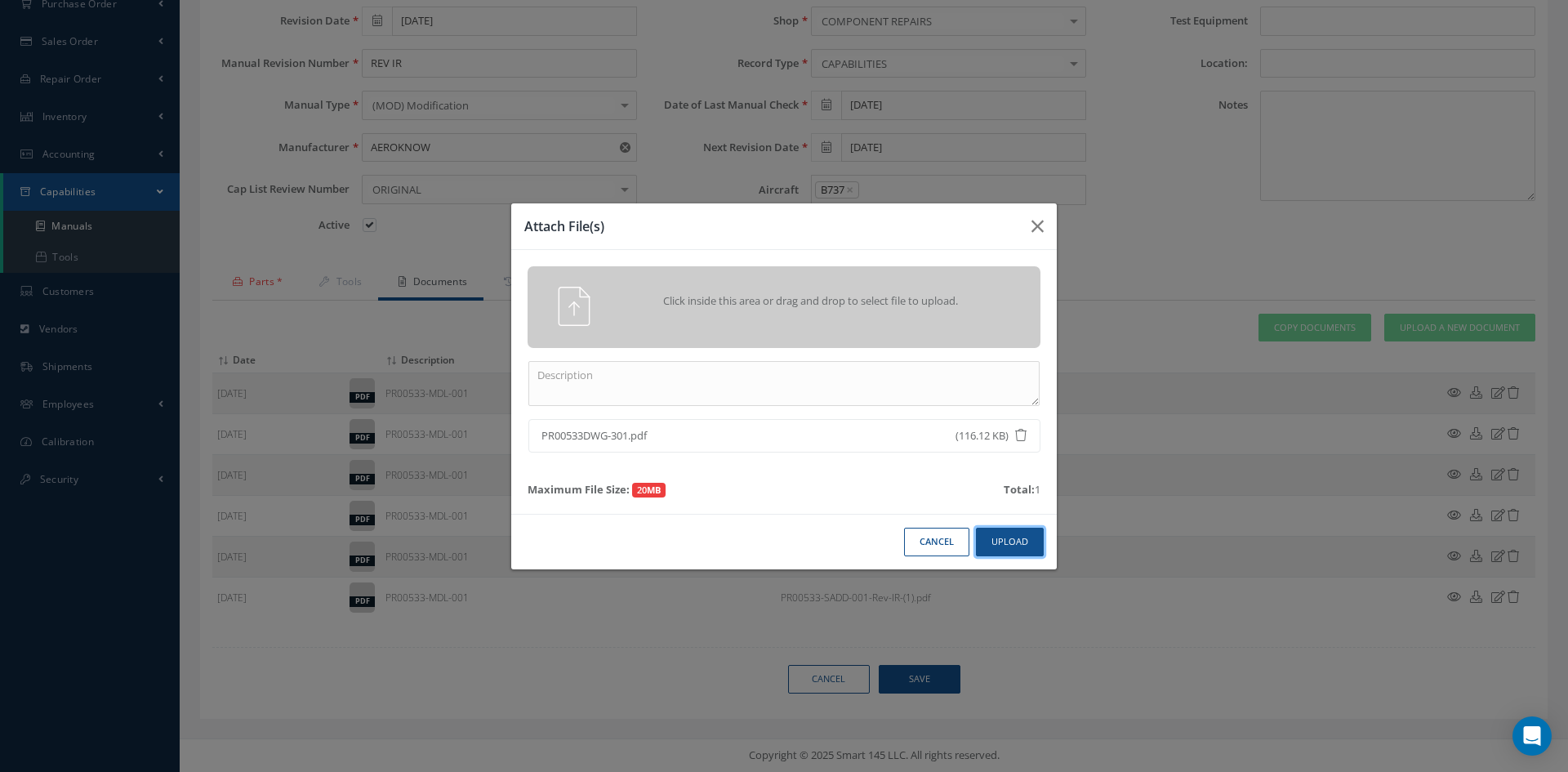
click at [1020, 539] on button "Upload" at bounding box center [1009, 542] width 68 height 29
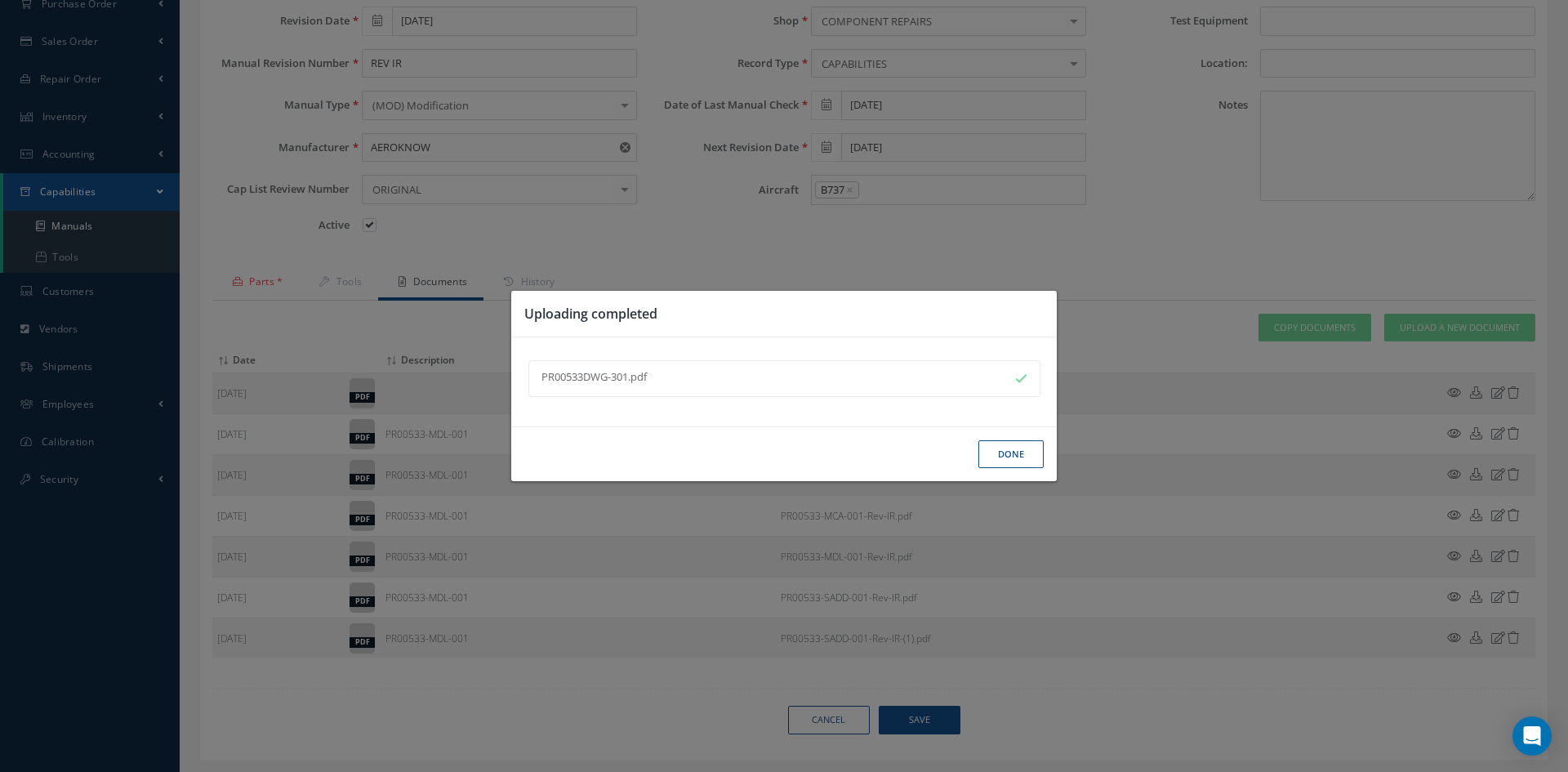
click at [1017, 449] on button "Done" at bounding box center [1010, 455] width 65 height 29
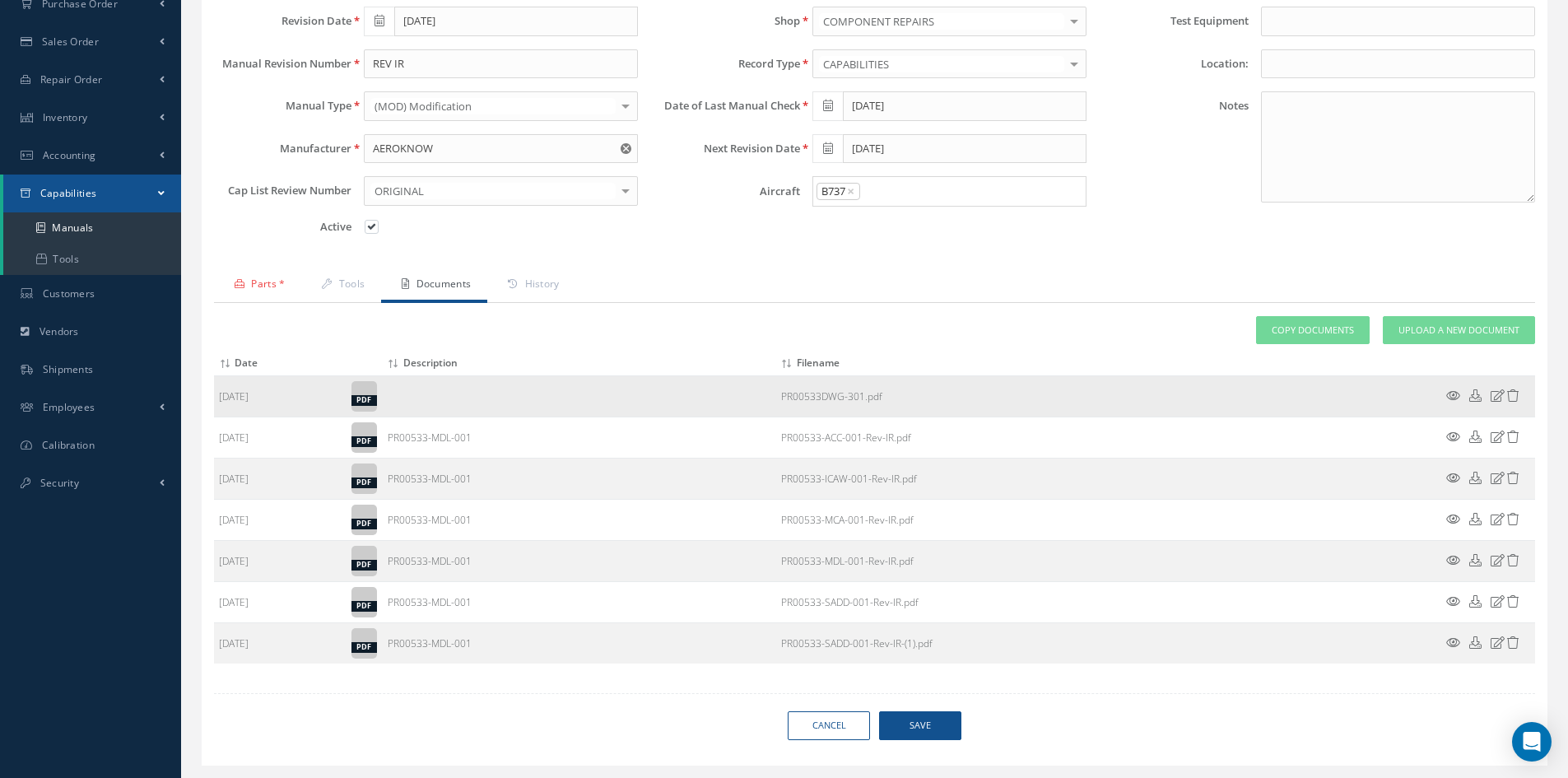
click at [412, 393] on td at bounding box center [579, 397] width 393 height 41
click at [1499, 396] on icon at bounding box center [1498, 396] width 14 height 13
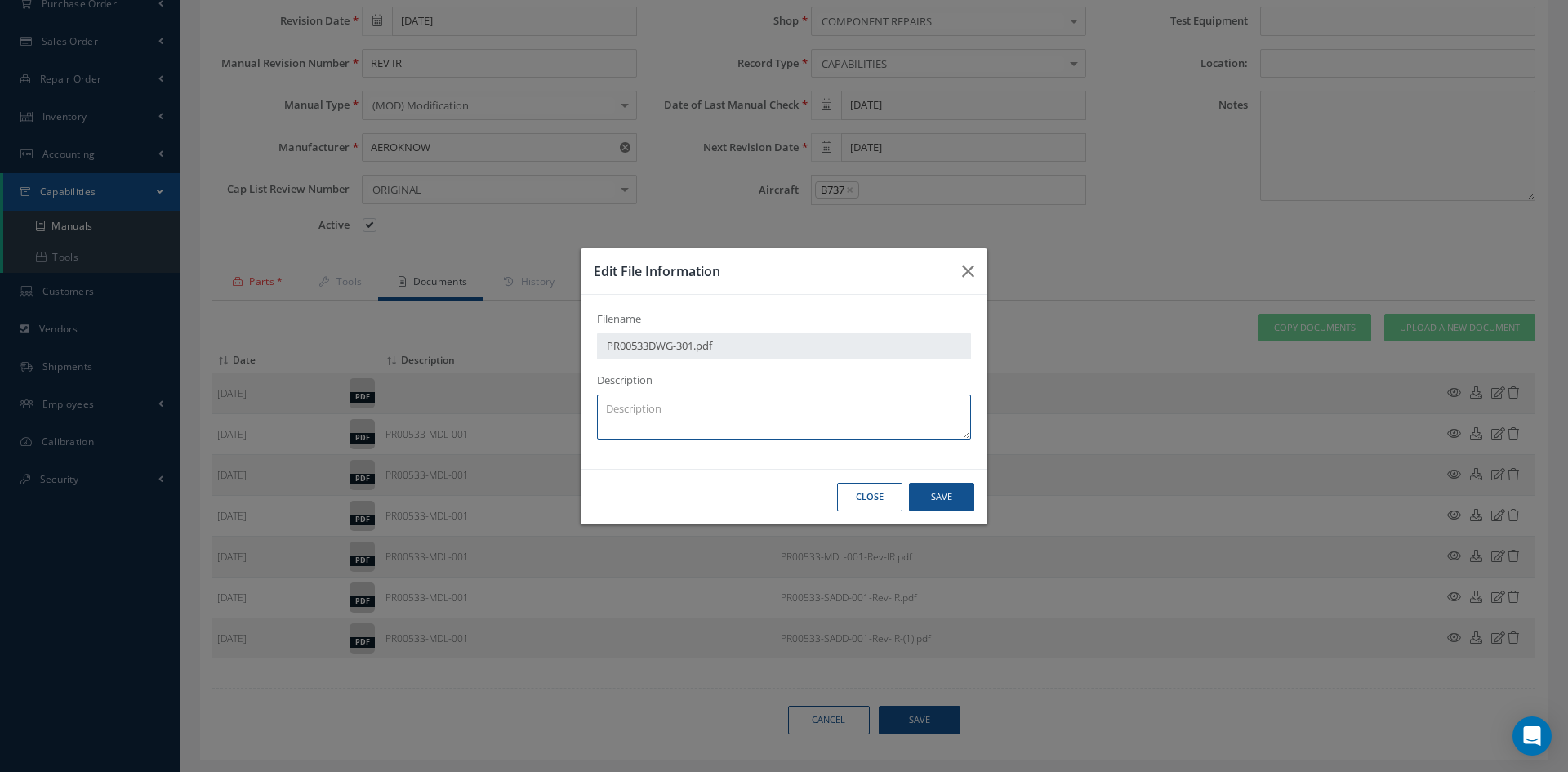
click at [684, 407] on textarea at bounding box center [784, 417] width 374 height 45
type textarea "PR00533DWG-301"
click at [0, 0] on button "Save" at bounding box center [0, 0] width 0 height 0
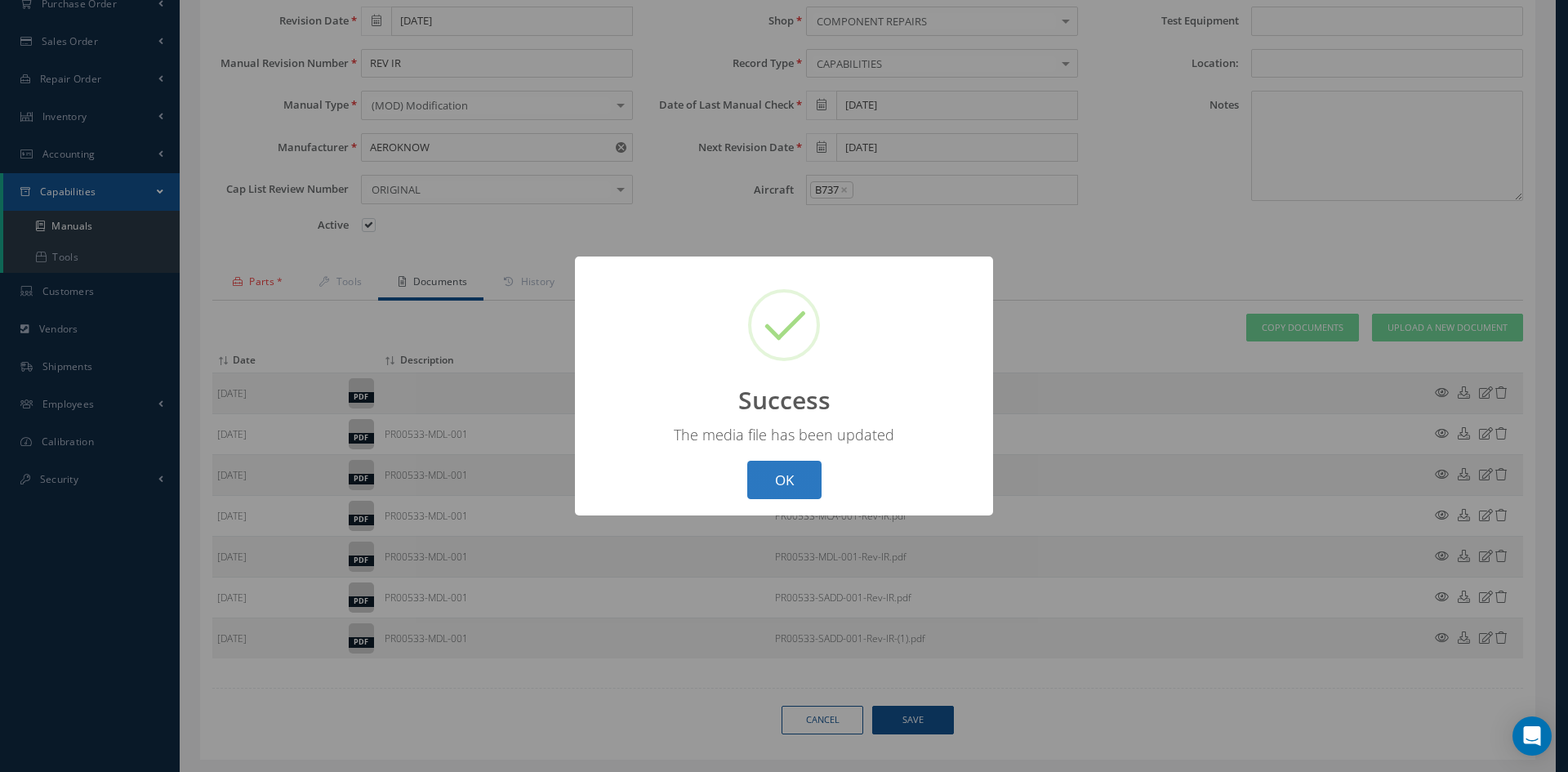
click at [796, 486] on button "OK" at bounding box center [784, 480] width 74 height 38
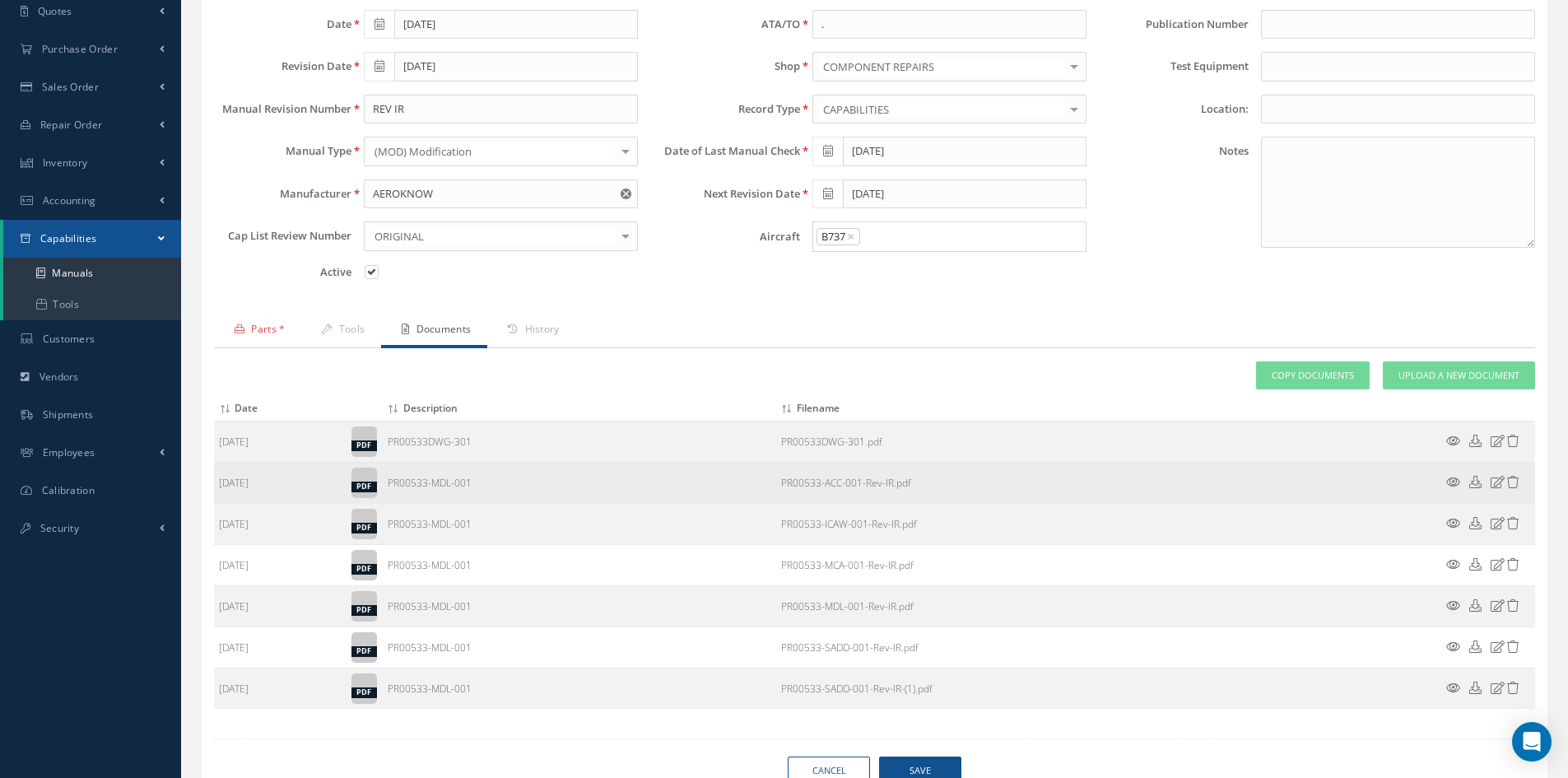
scroll to position [258, 0]
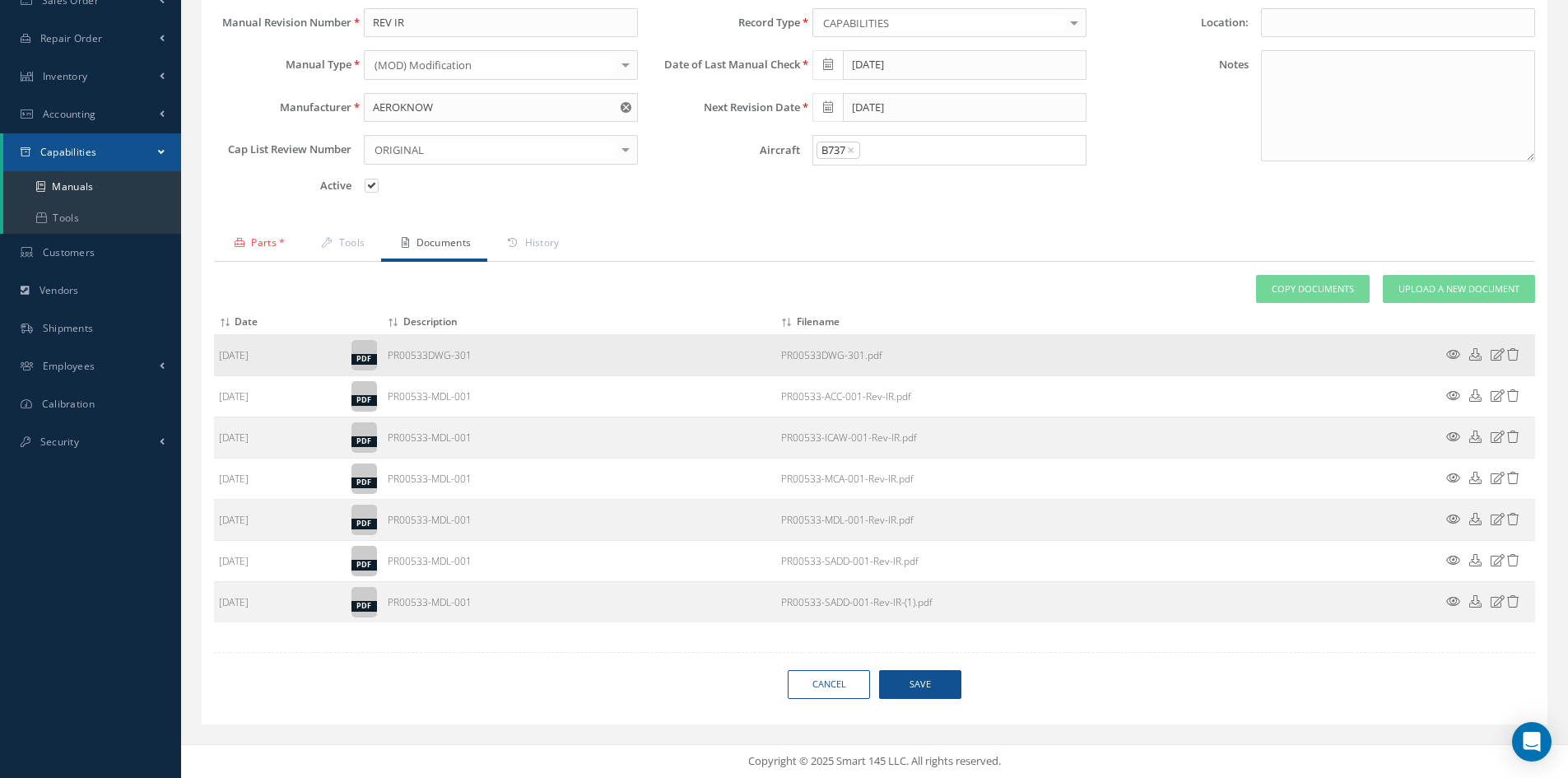
click at [1516, 357] on icon at bounding box center [1513, 355] width 13 height 13
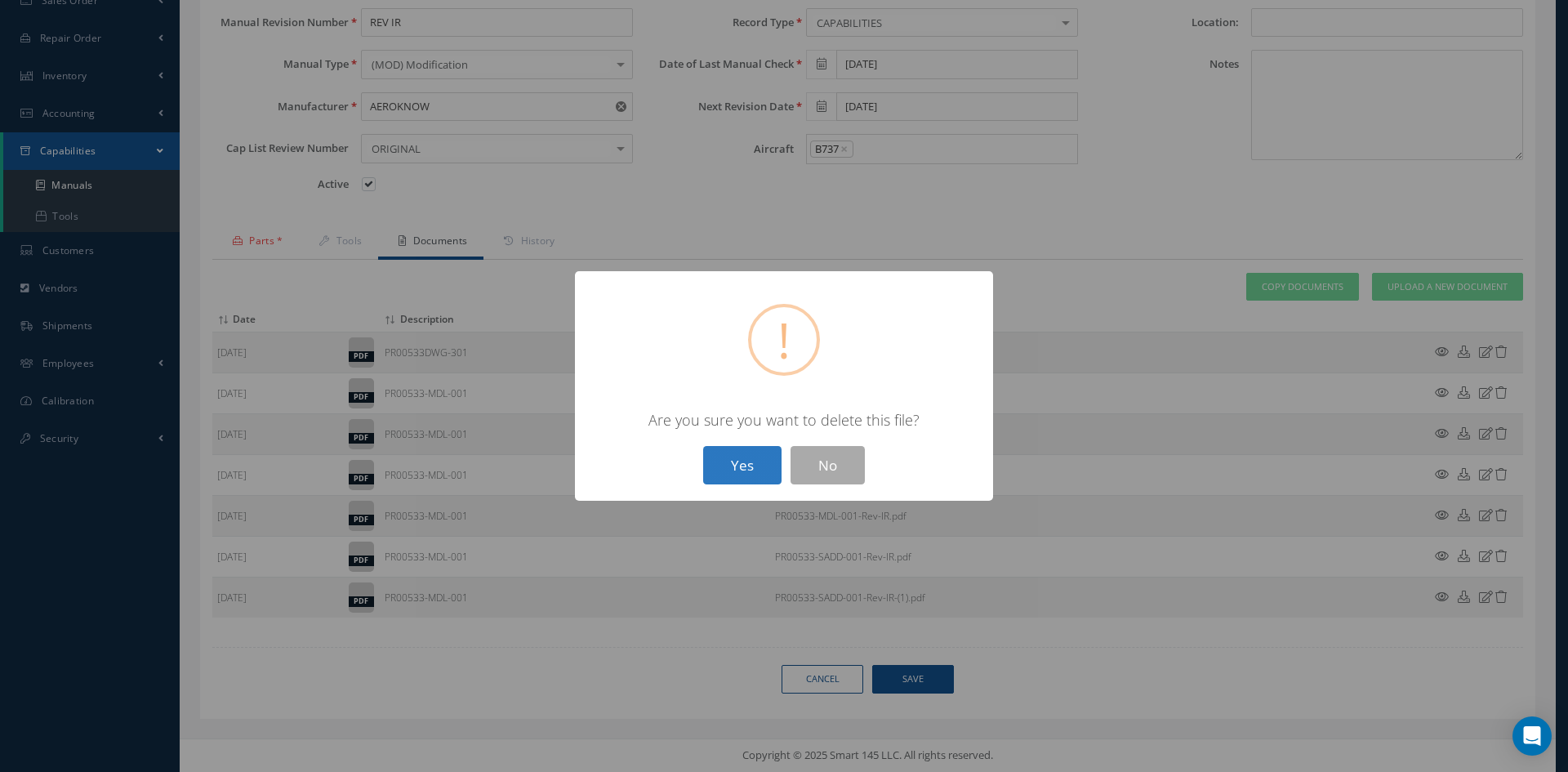
click at [758, 471] on button "Yes" at bounding box center [742, 464] width 78 height 38
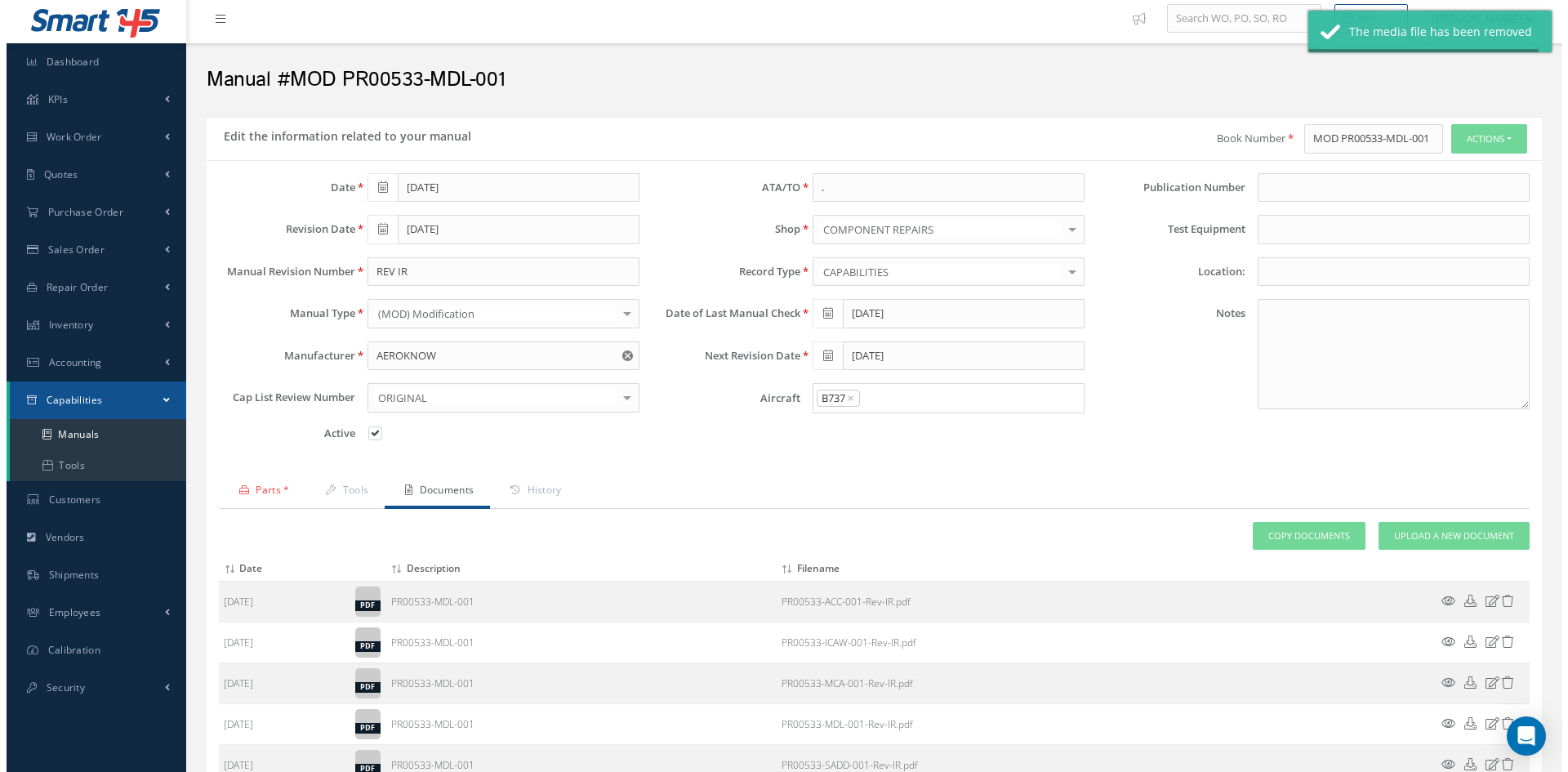
scroll to position [215, 0]
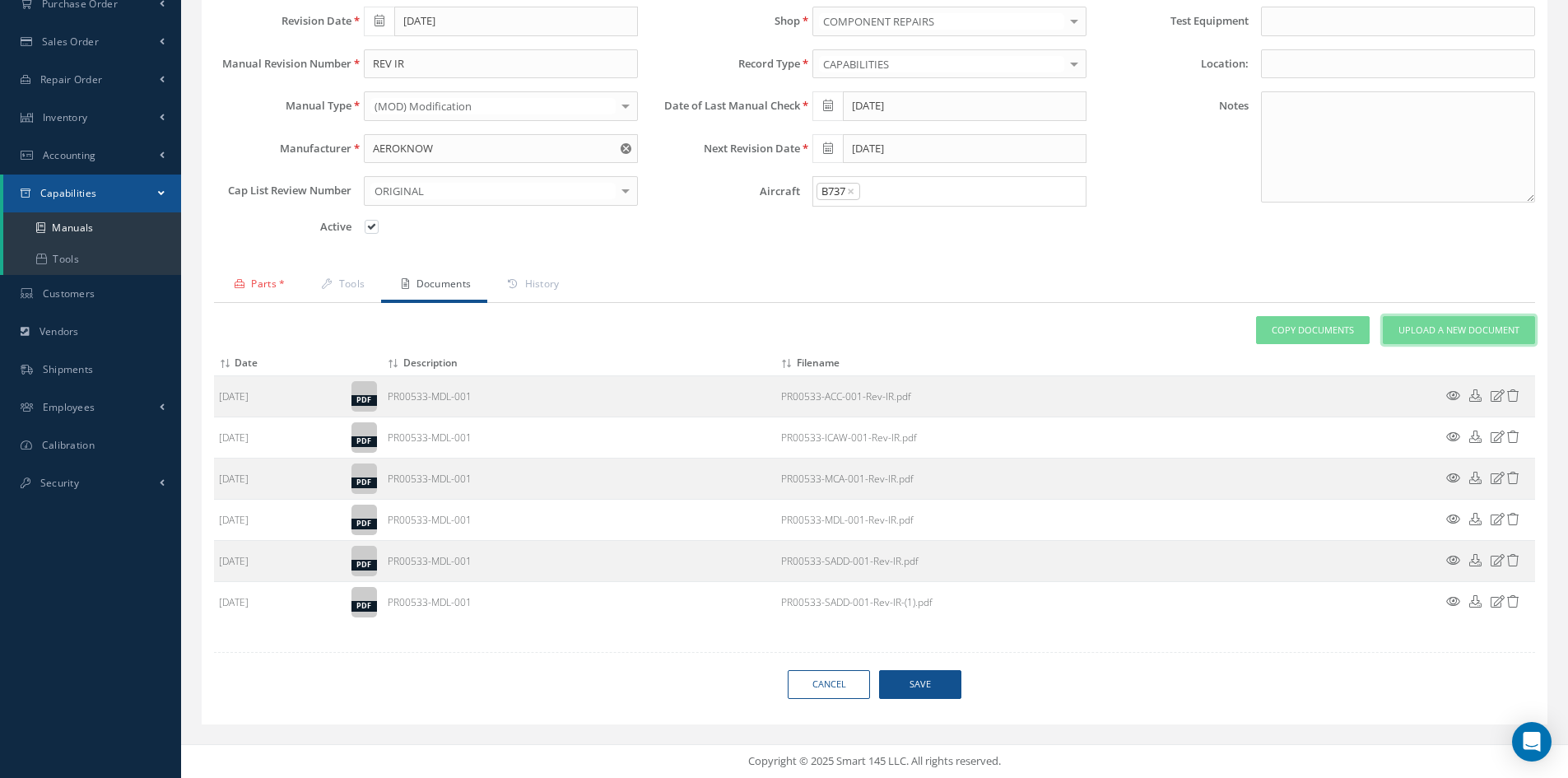
click at [1417, 325] on span "Upload a New Document" at bounding box center [1458, 331] width 121 height 14
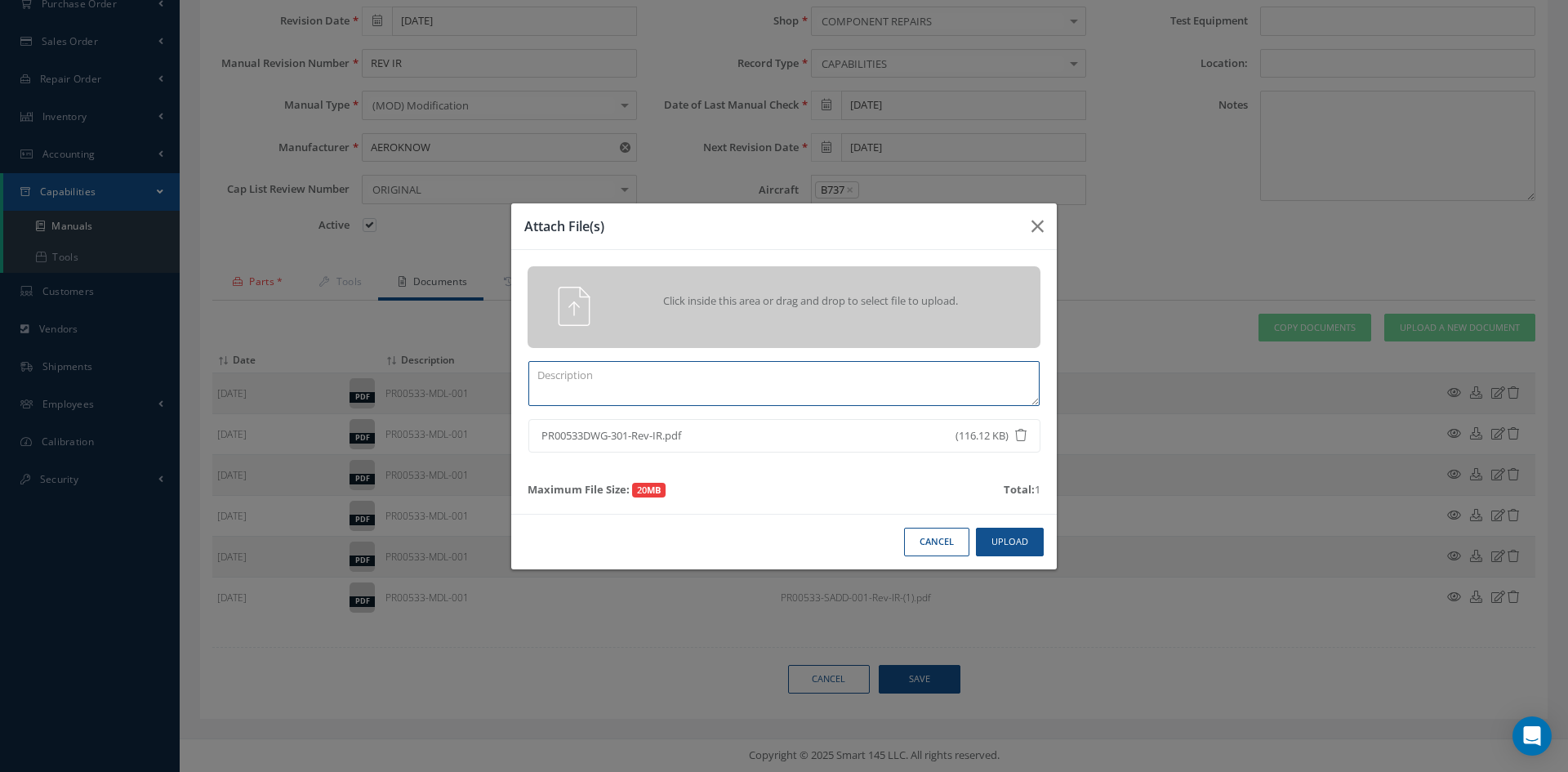
click at [744, 375] on textarea at bounding box center [784, 383] width 511 height 45
type textarea "PR00533DWG-301"
click at [1017, 546] on button "Upload" at bounding box center [1009, 542] width 68 height 29
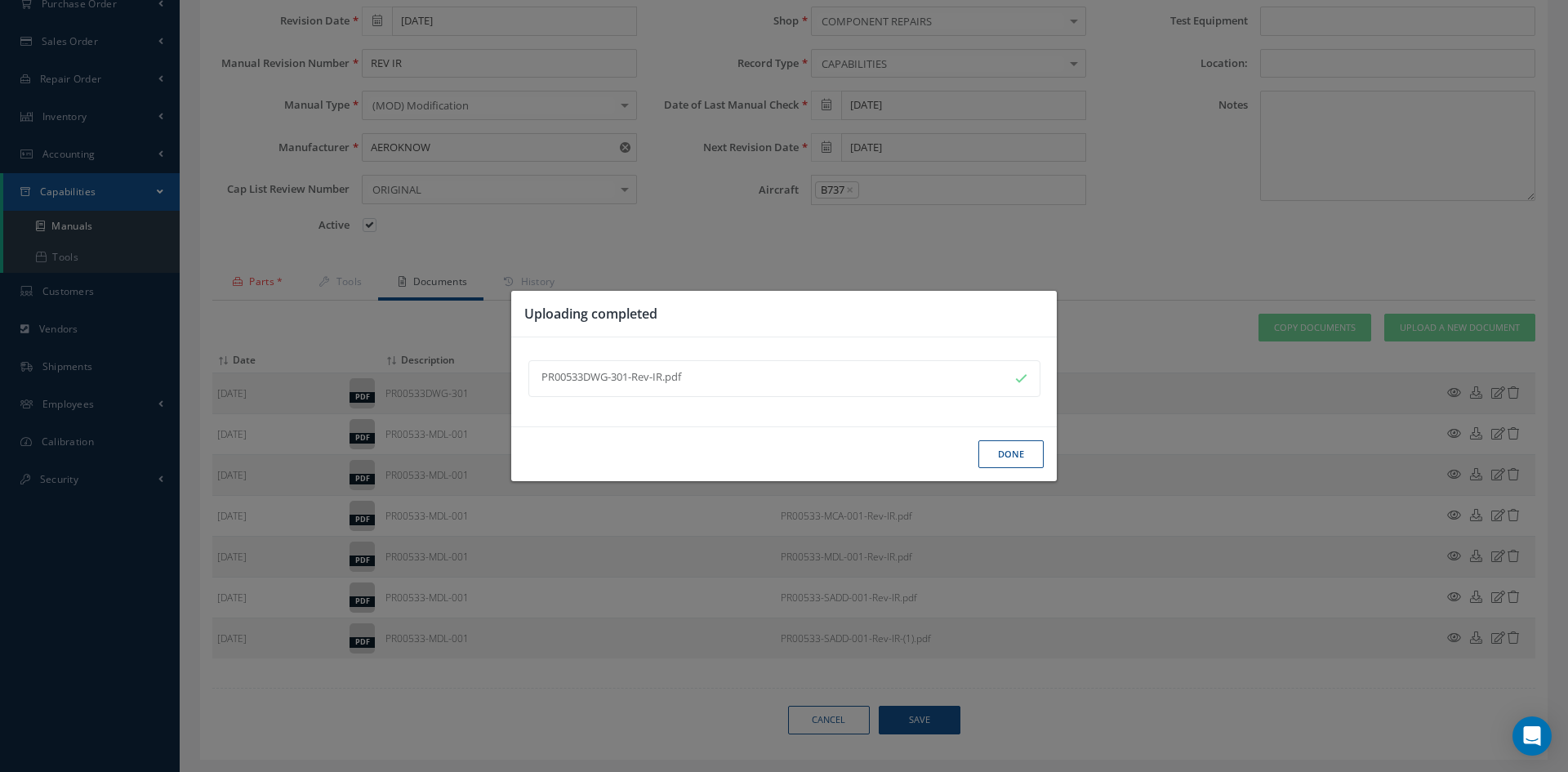
click at [1027, 455] on button "Done" at bounding box center [1010, 455] width 65 height 29
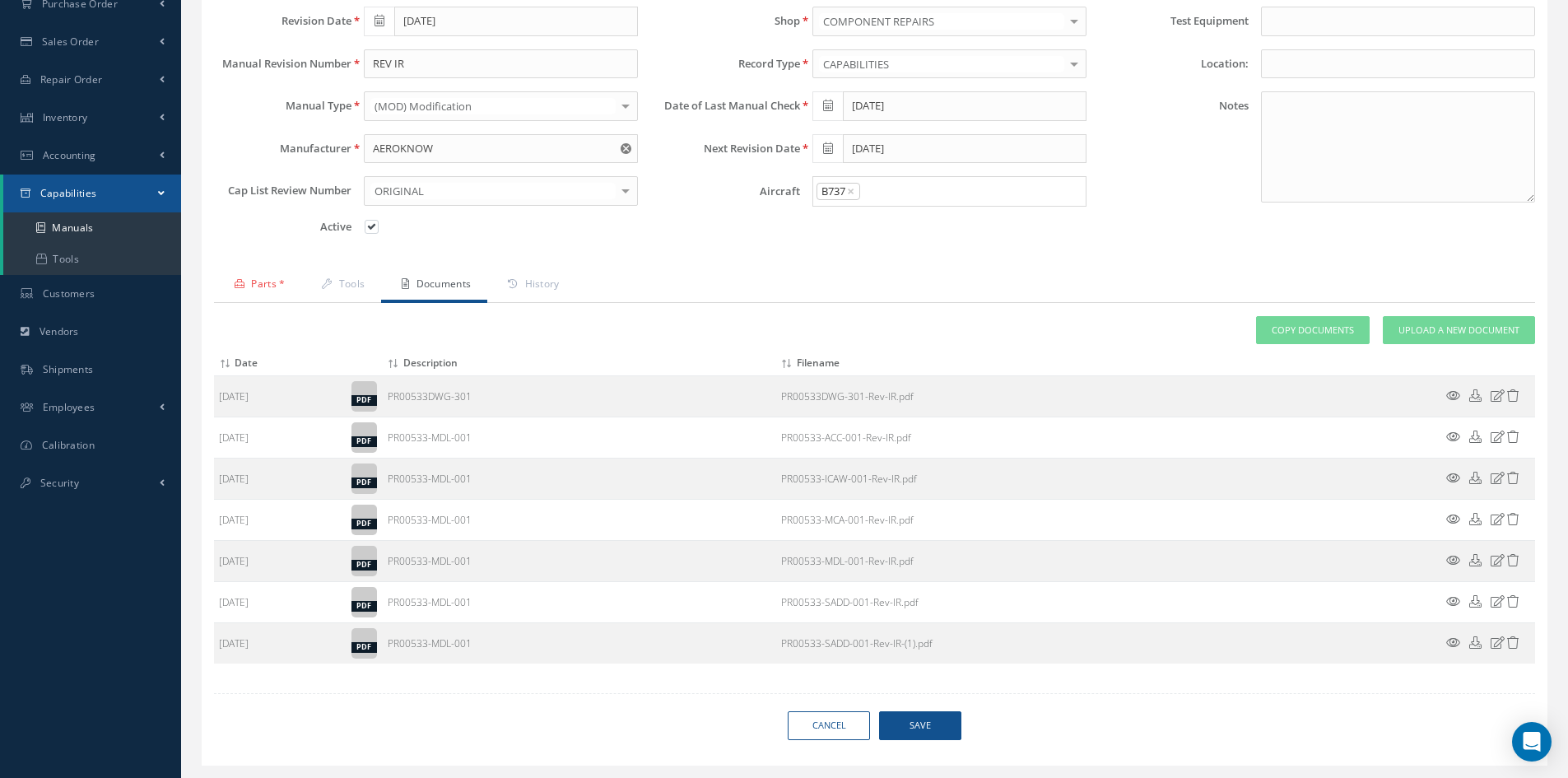
click at [921, 725] on span "Save" at bounding box center [921, 726] width 83 height 29
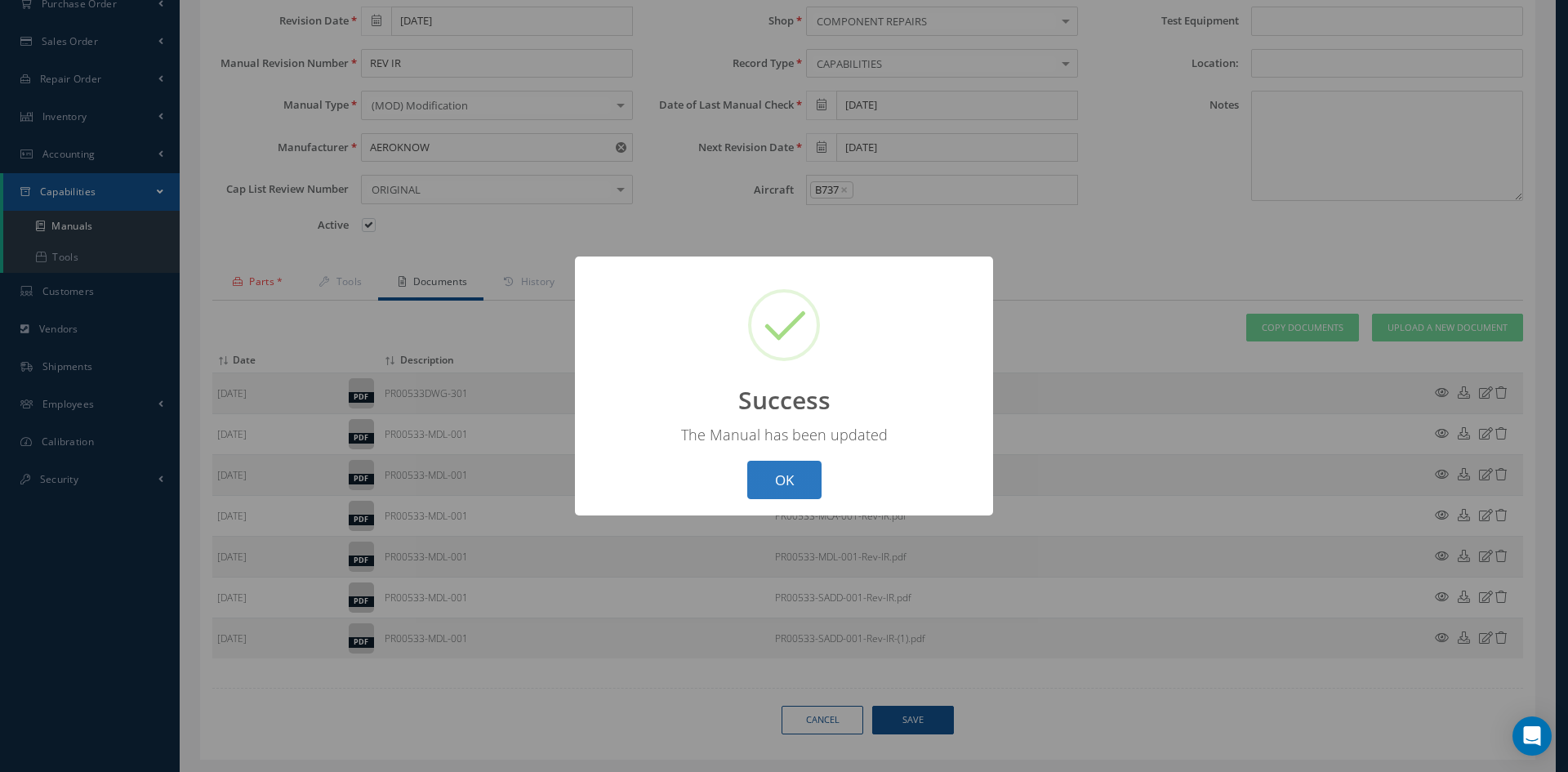
click at [790, 487] on button "OK" at bounding box center [784, 480] width 74 height 38
select select "25"
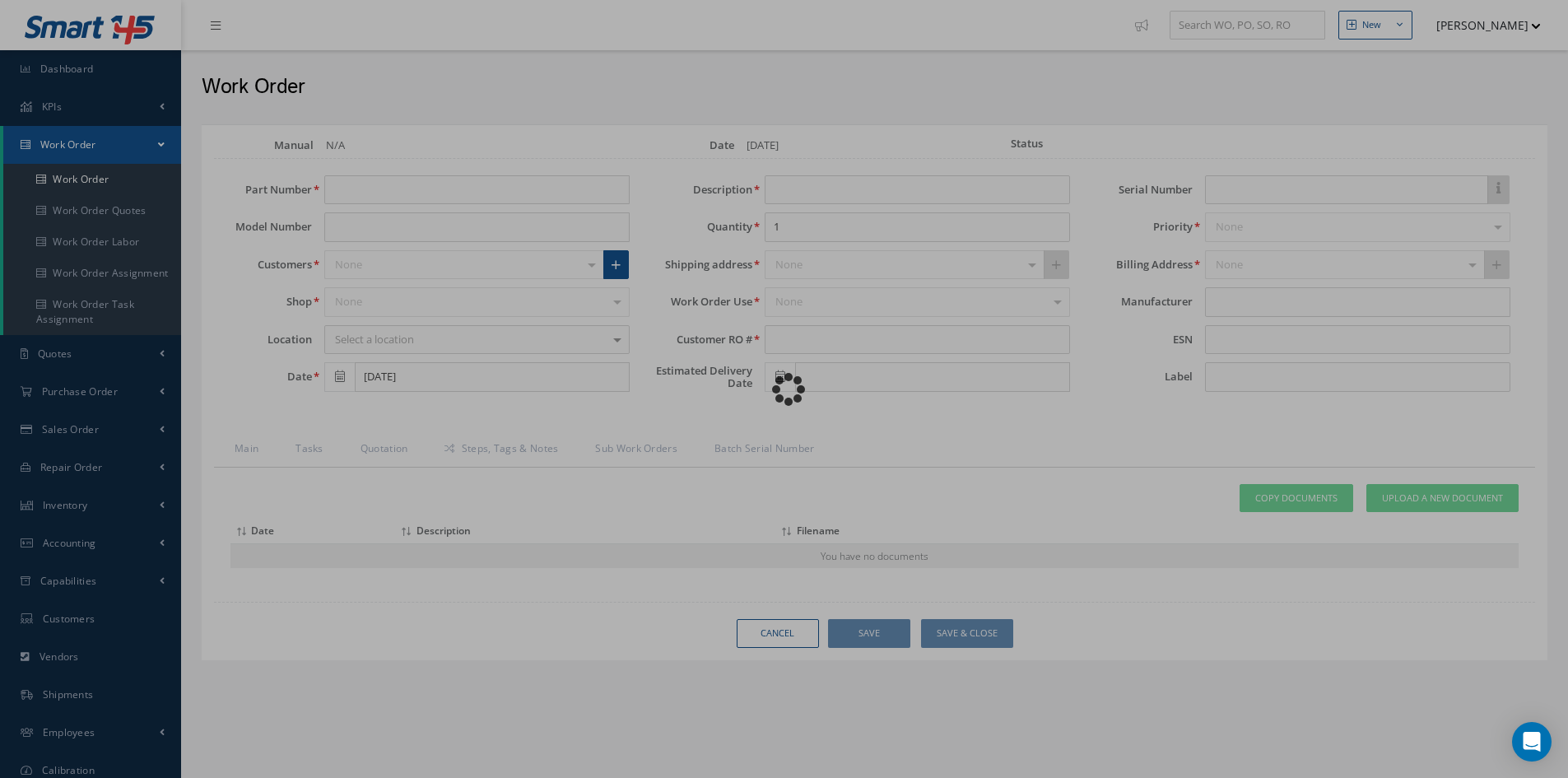
type input "413A3310-304B"
type input "[DATE]"
type input "CURTAIN ASSY - SIDE B UPPER BODY"
type input "R0056627"
type input "GL 4032"
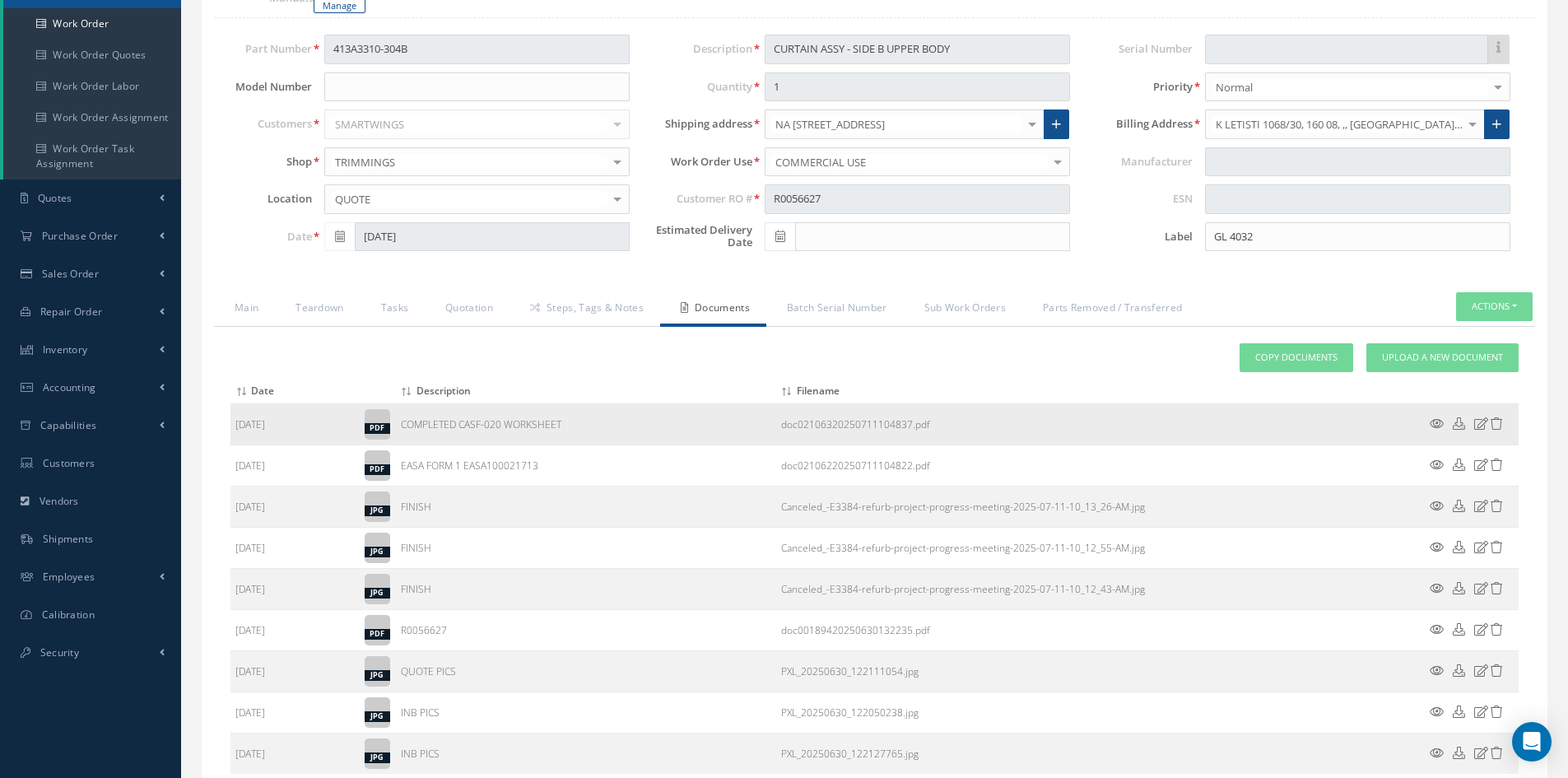
scroll to position [164, 0]
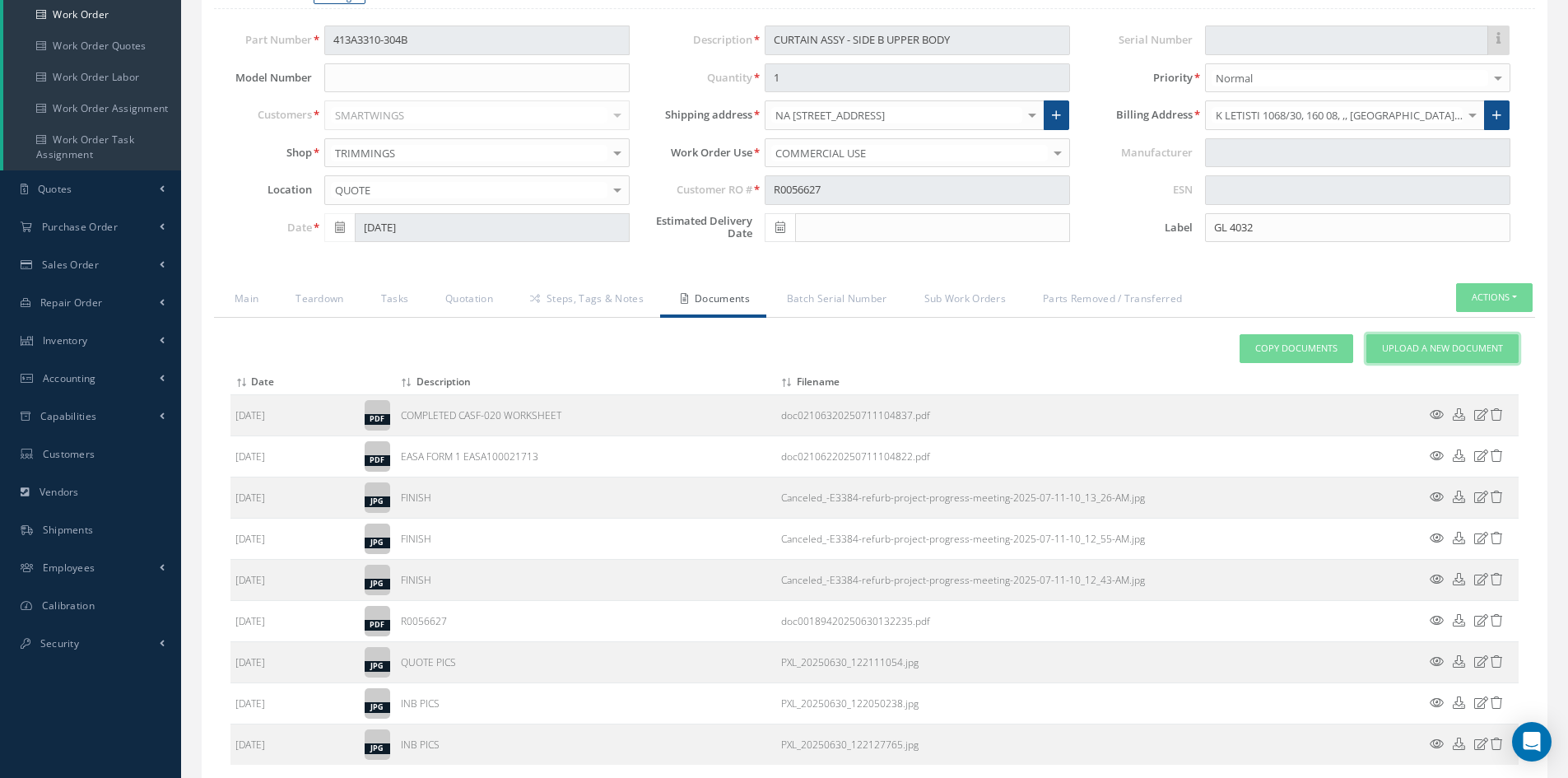
click at [1421, 341] on span "Upload a New Document" at bounding box center [1442, 349] width 121 height 14
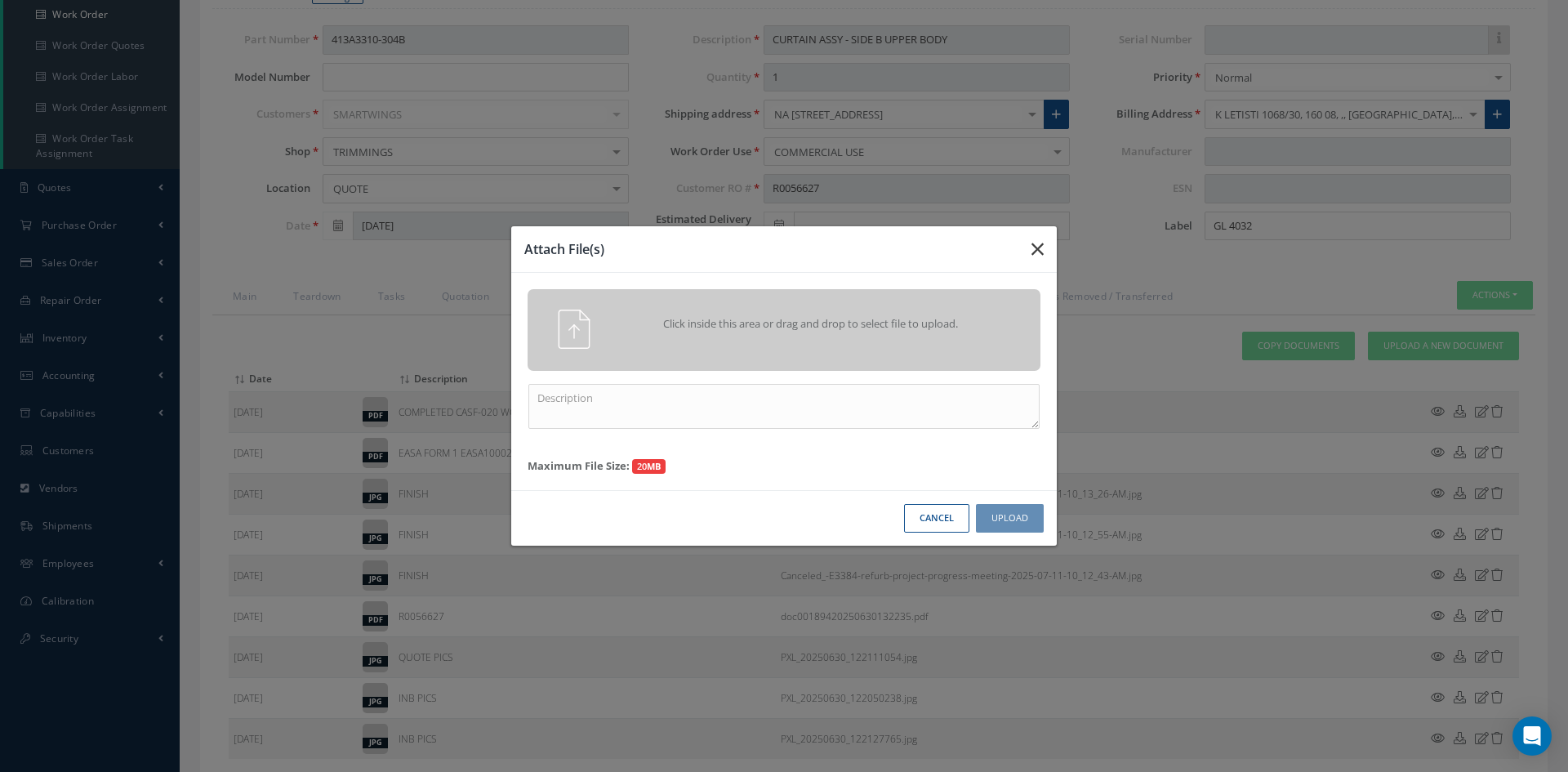
click at [1040, 248] on icon "button" at bounding box center [1038, 250] width 12 height 20
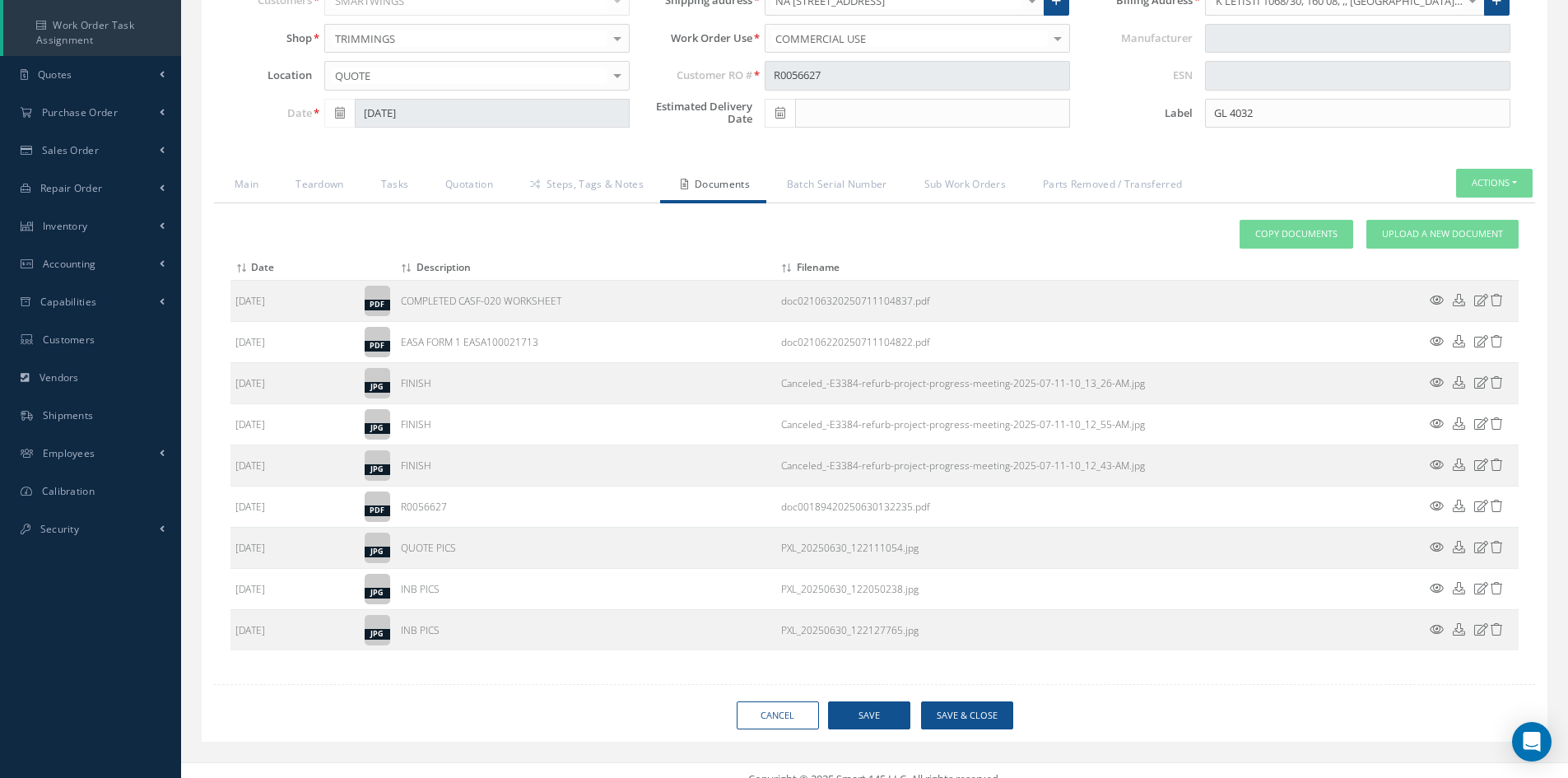
scroll to position [281, 0]
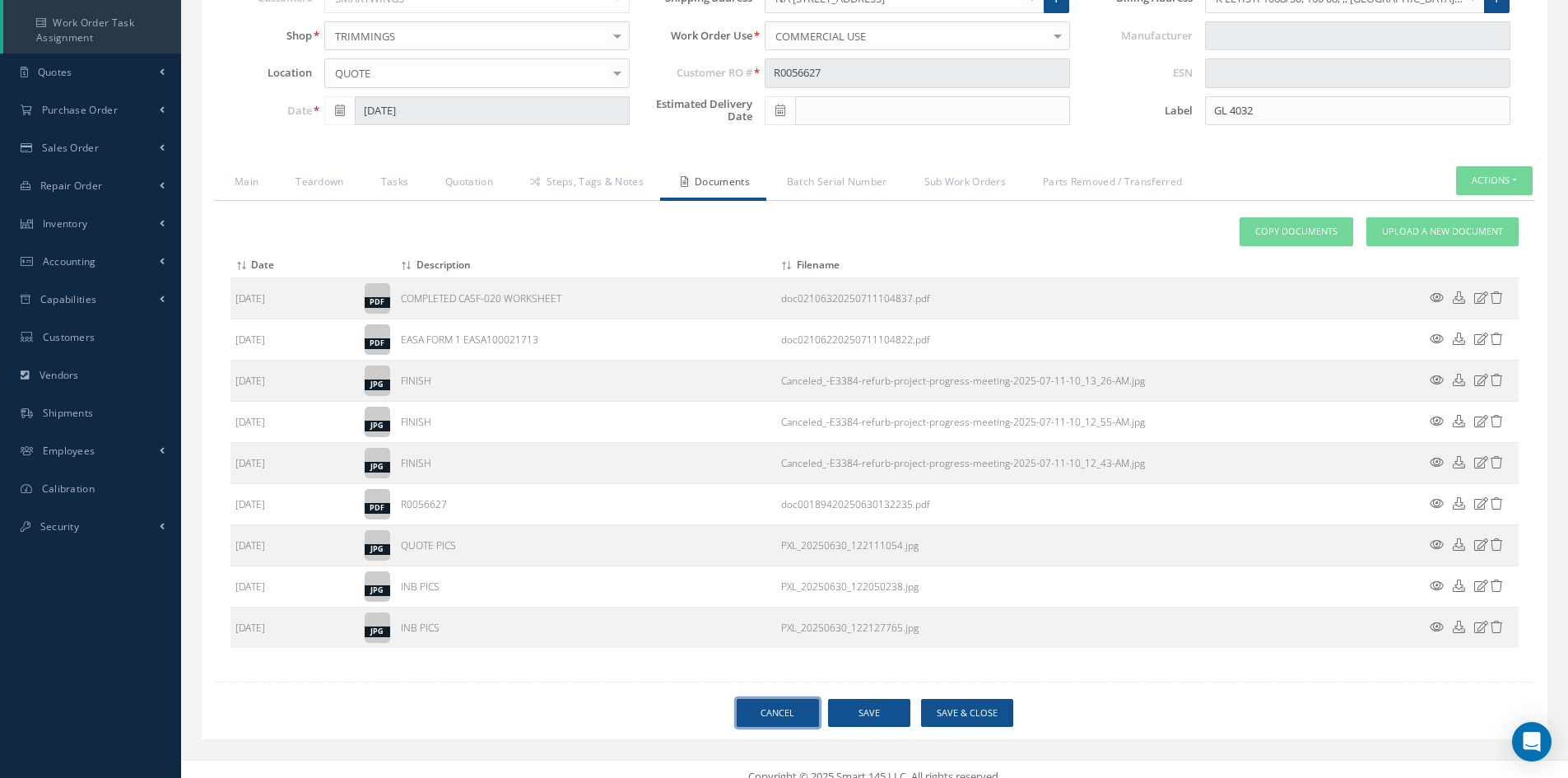
click at [801, 699] on link "Cancel" at bounding box center [778, 713] width 83 height 29
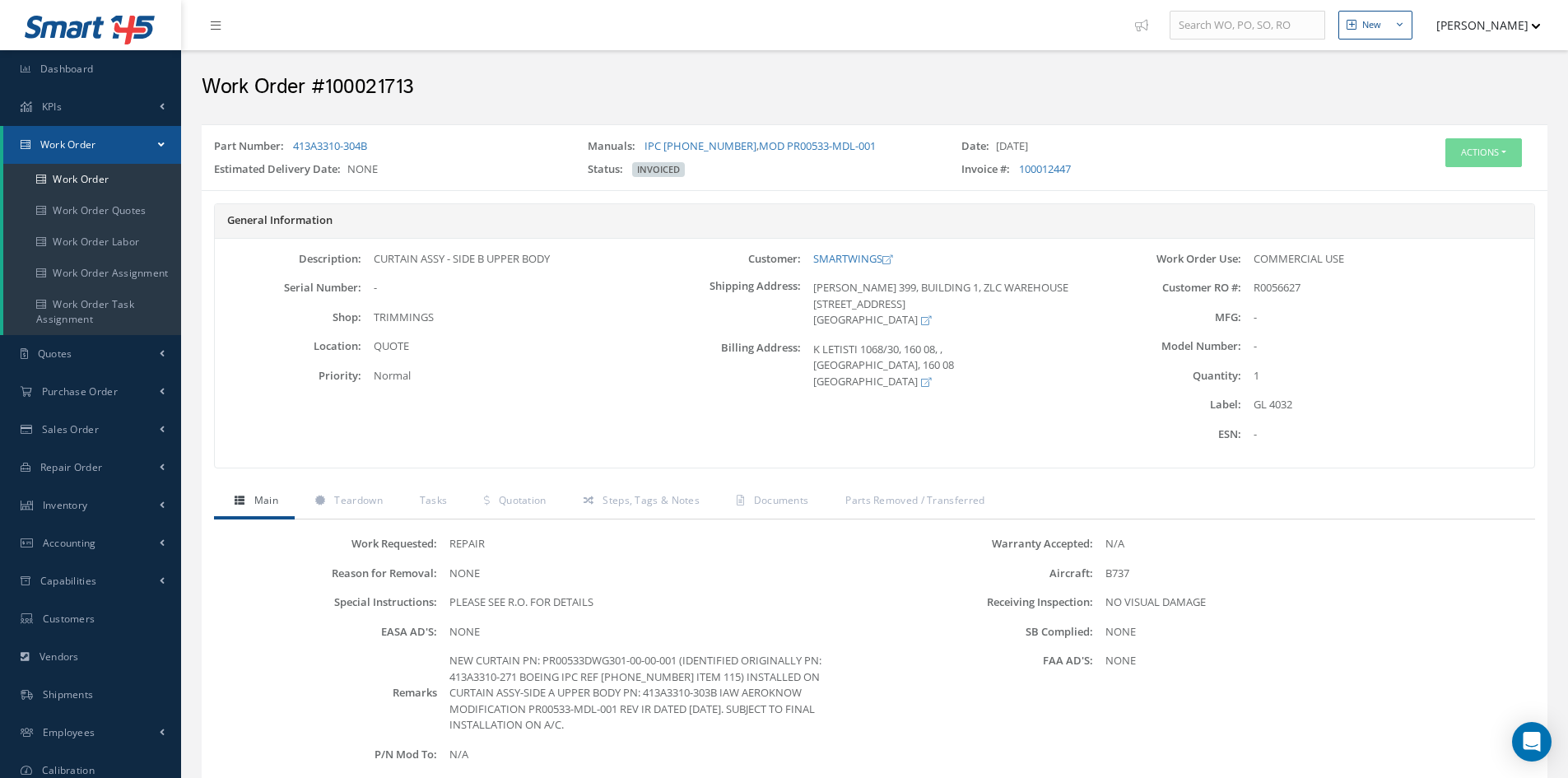
scroll to position [113, 0]
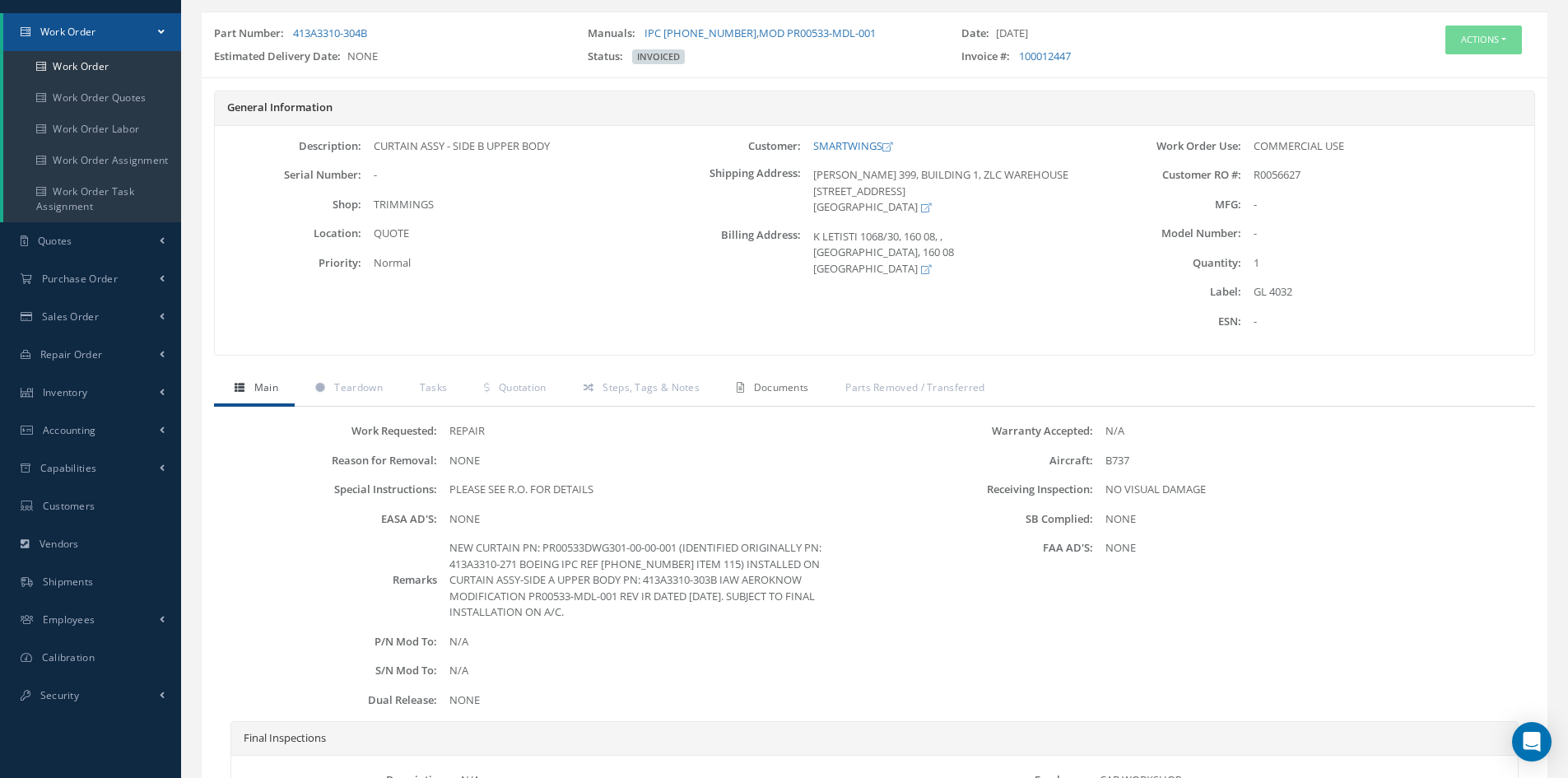
click at [776, 377] on link "Documents" at bounding box center [770, 389] width 109 height 34
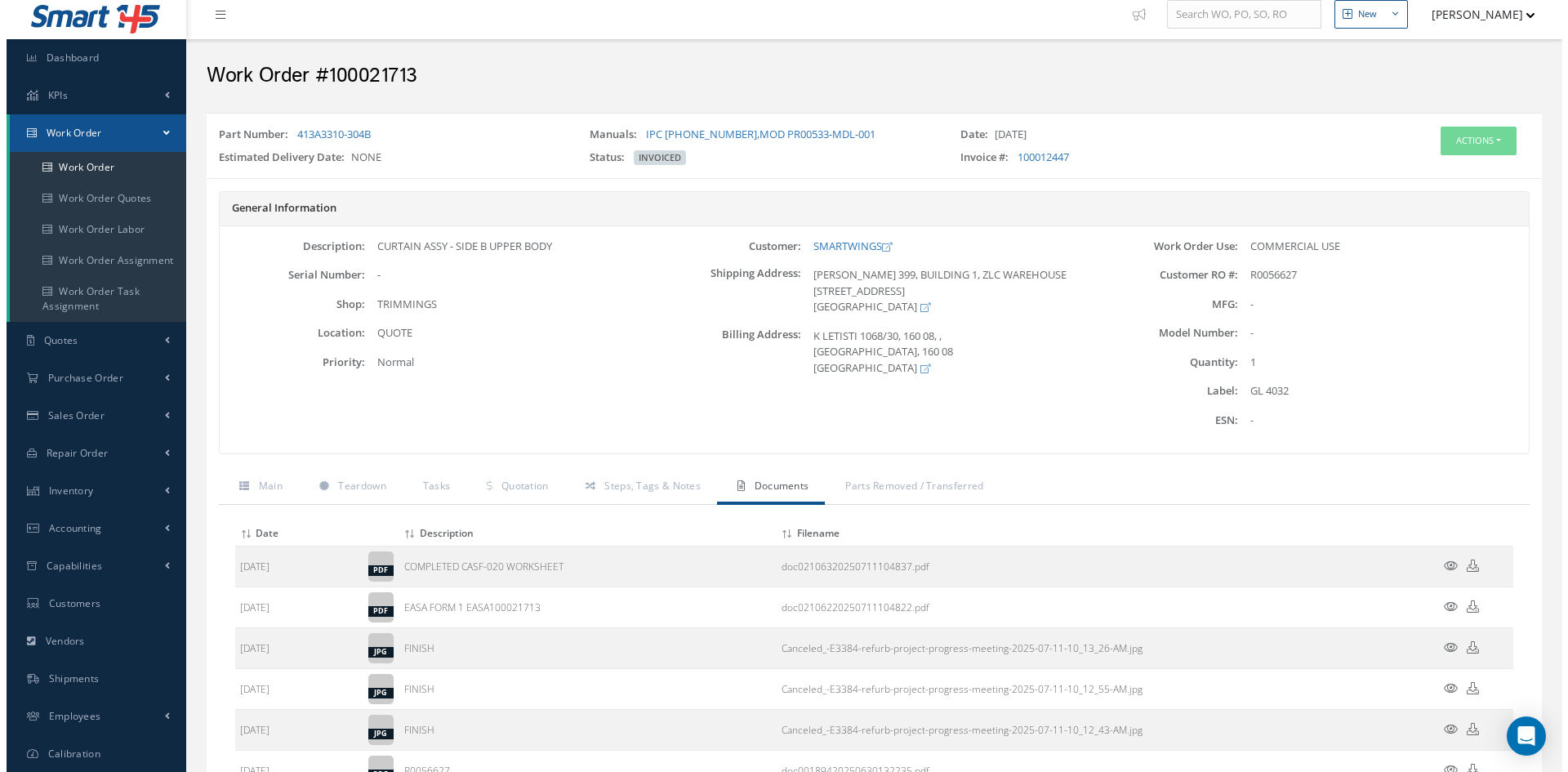
scroll to position [0, 0]
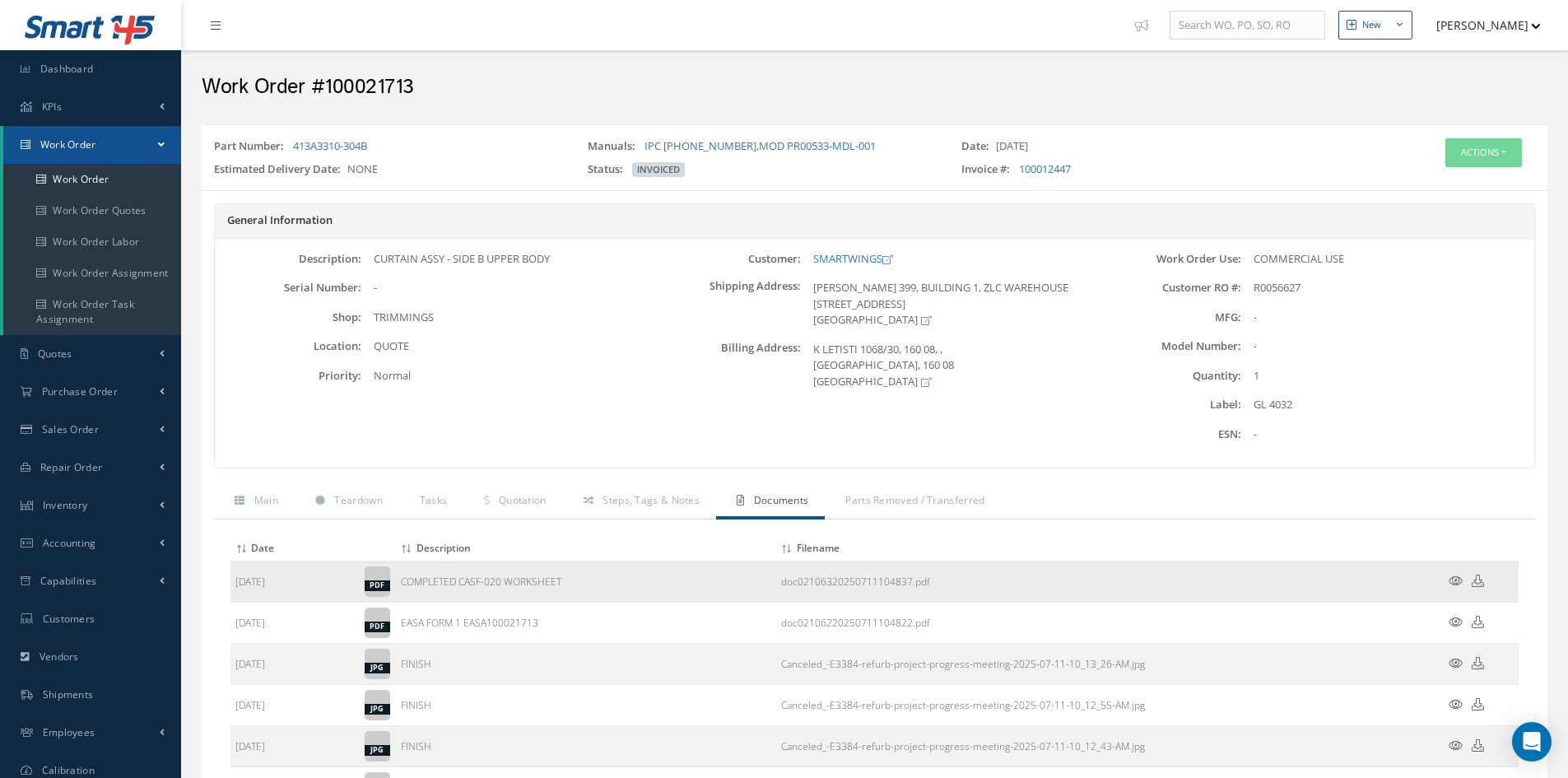
click at [1456, 584] on icon at bounding box center [1456, 581] width 14 height 13
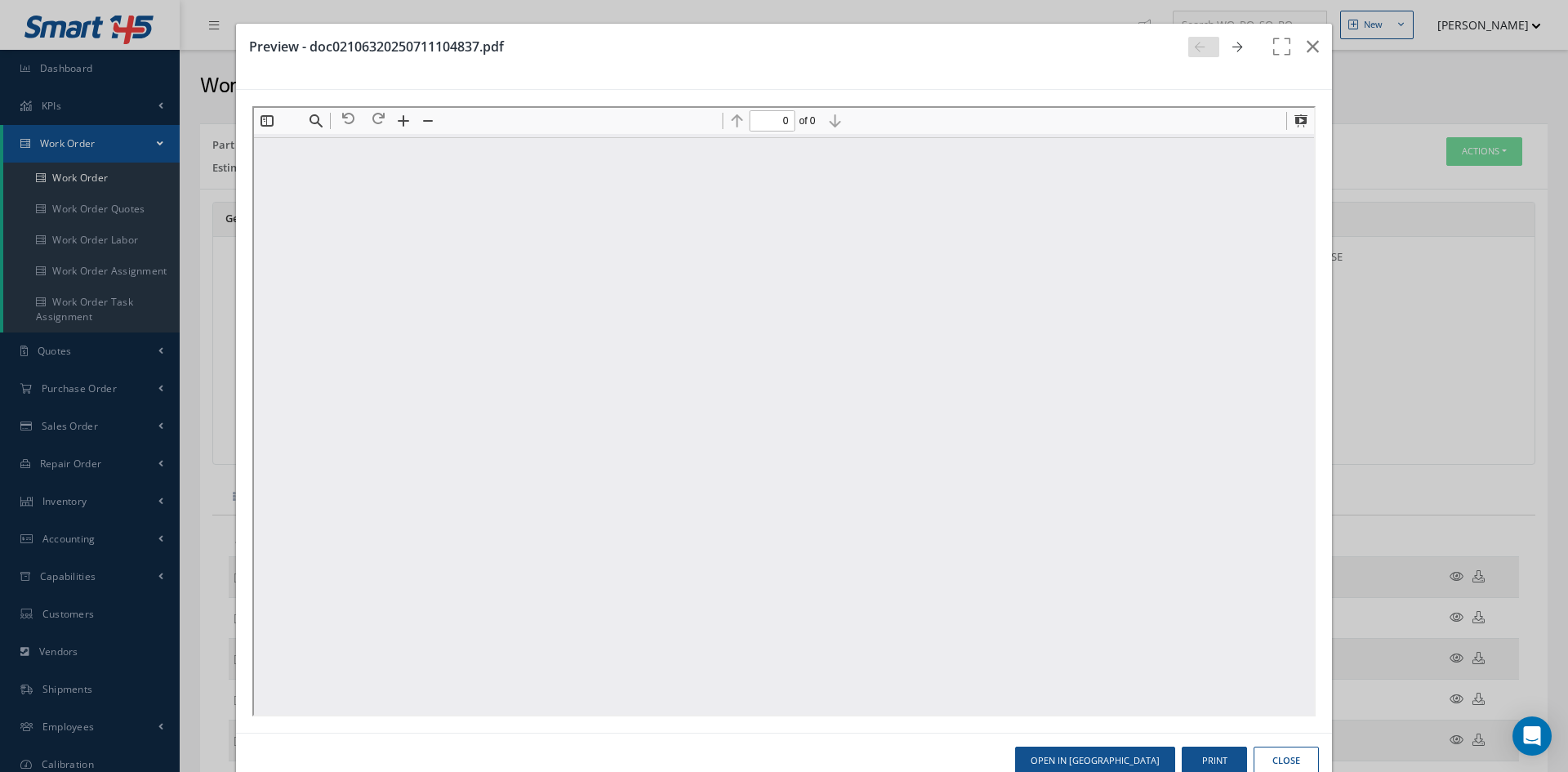
type input "1"
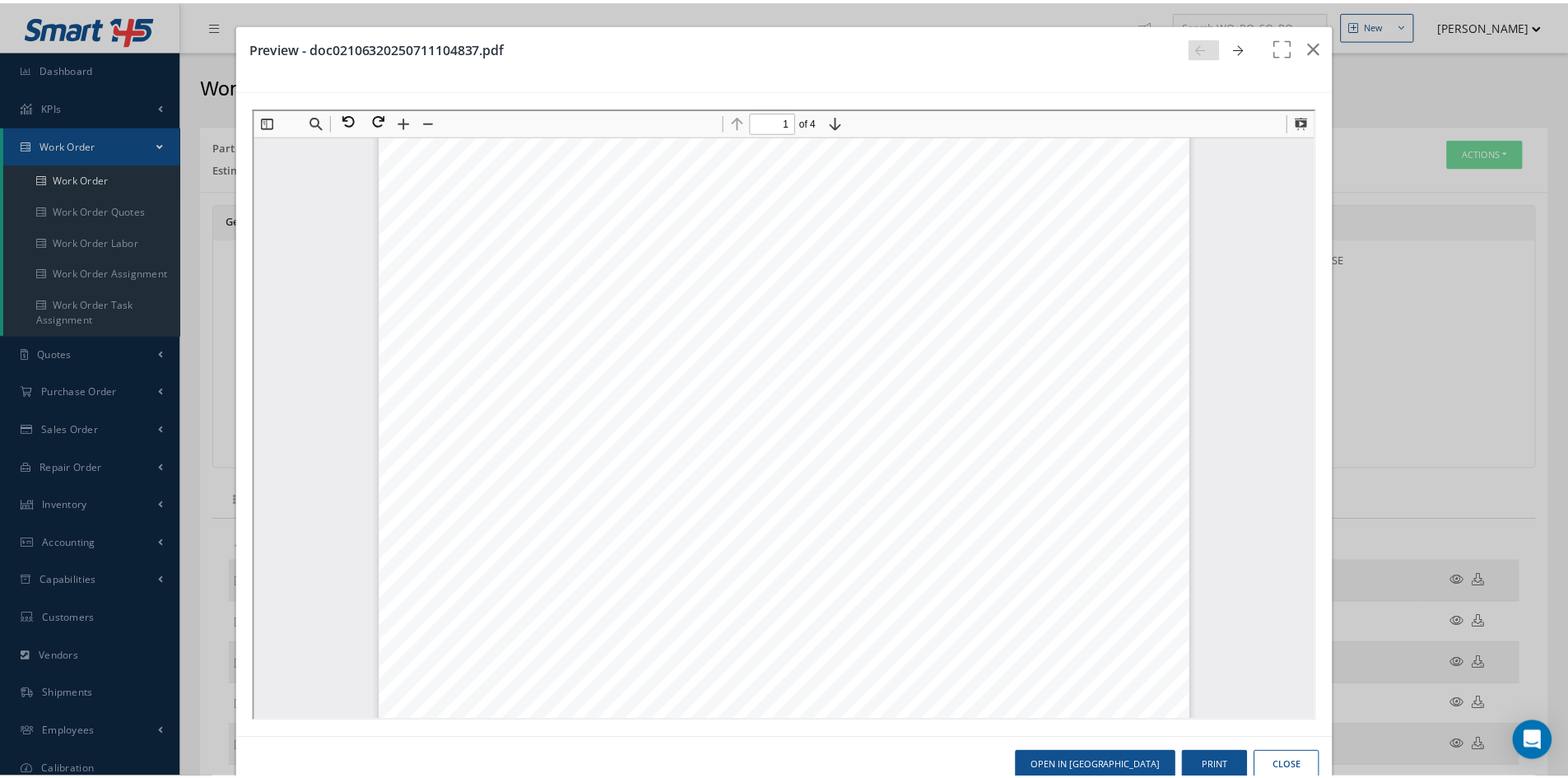
scroll to position [411, 0]
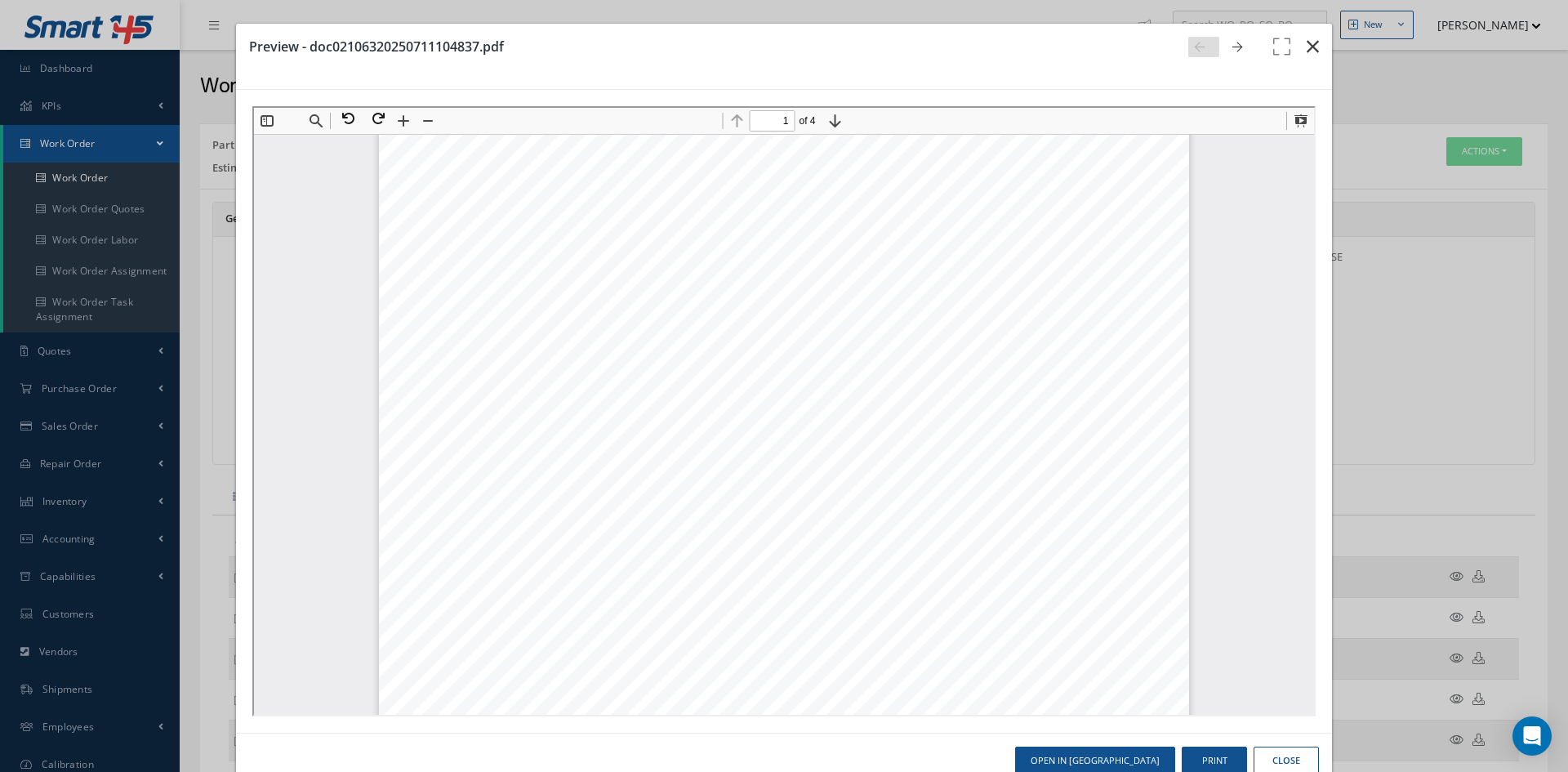
click at [1307, 43] on icon "button" at bounding box center [1312, 46] width 12 height 20
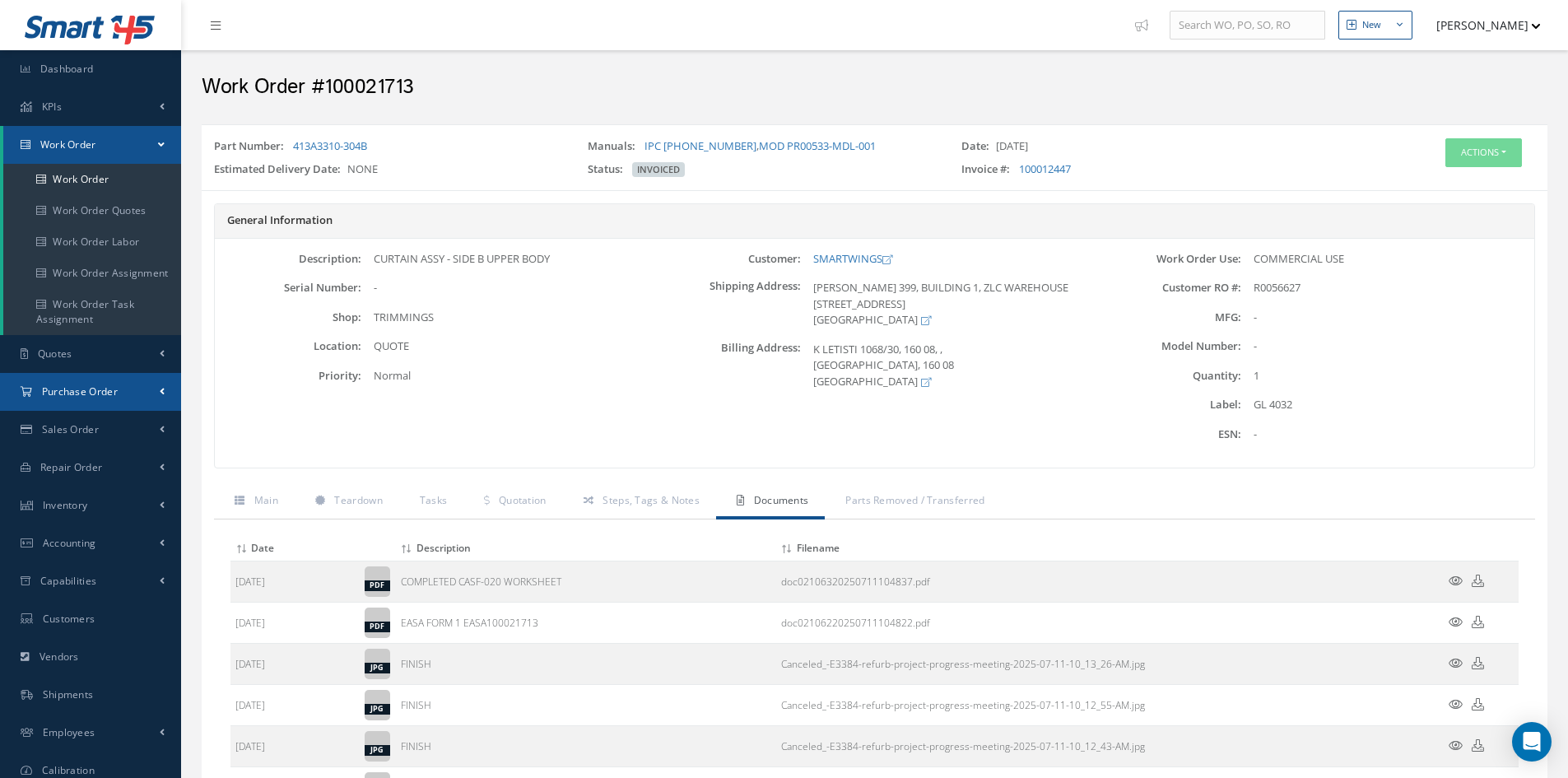
click at [112, 397] on span "Purchase Order" at bounding box center [80, 392] width 75 height 14
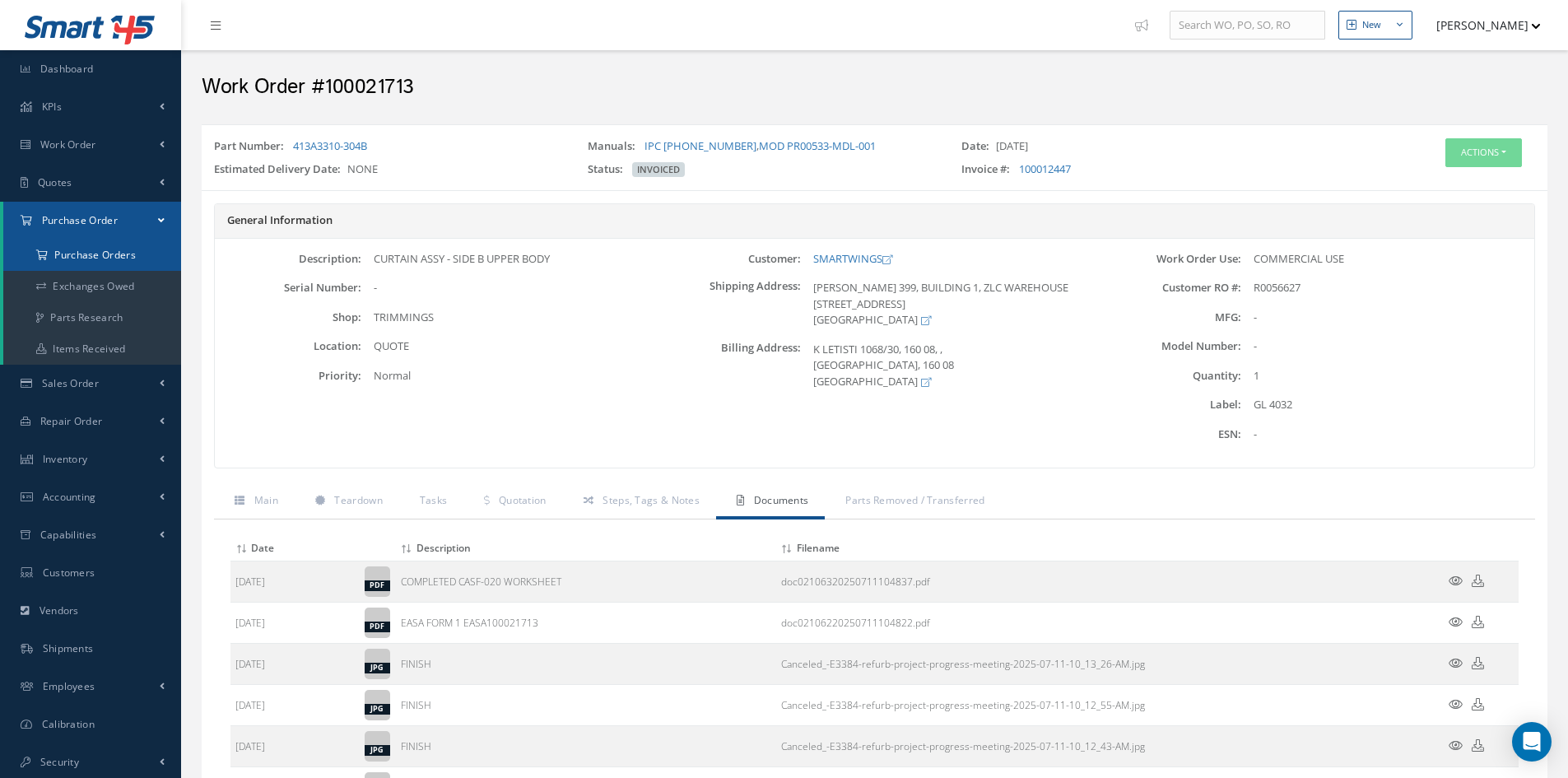
click at [123, 250] on a=1&status_id=2&status_id=3&status_id=5&collapsedFilters"] "Purchase Orders" at bounding box center [92, 255] width 178 height 31
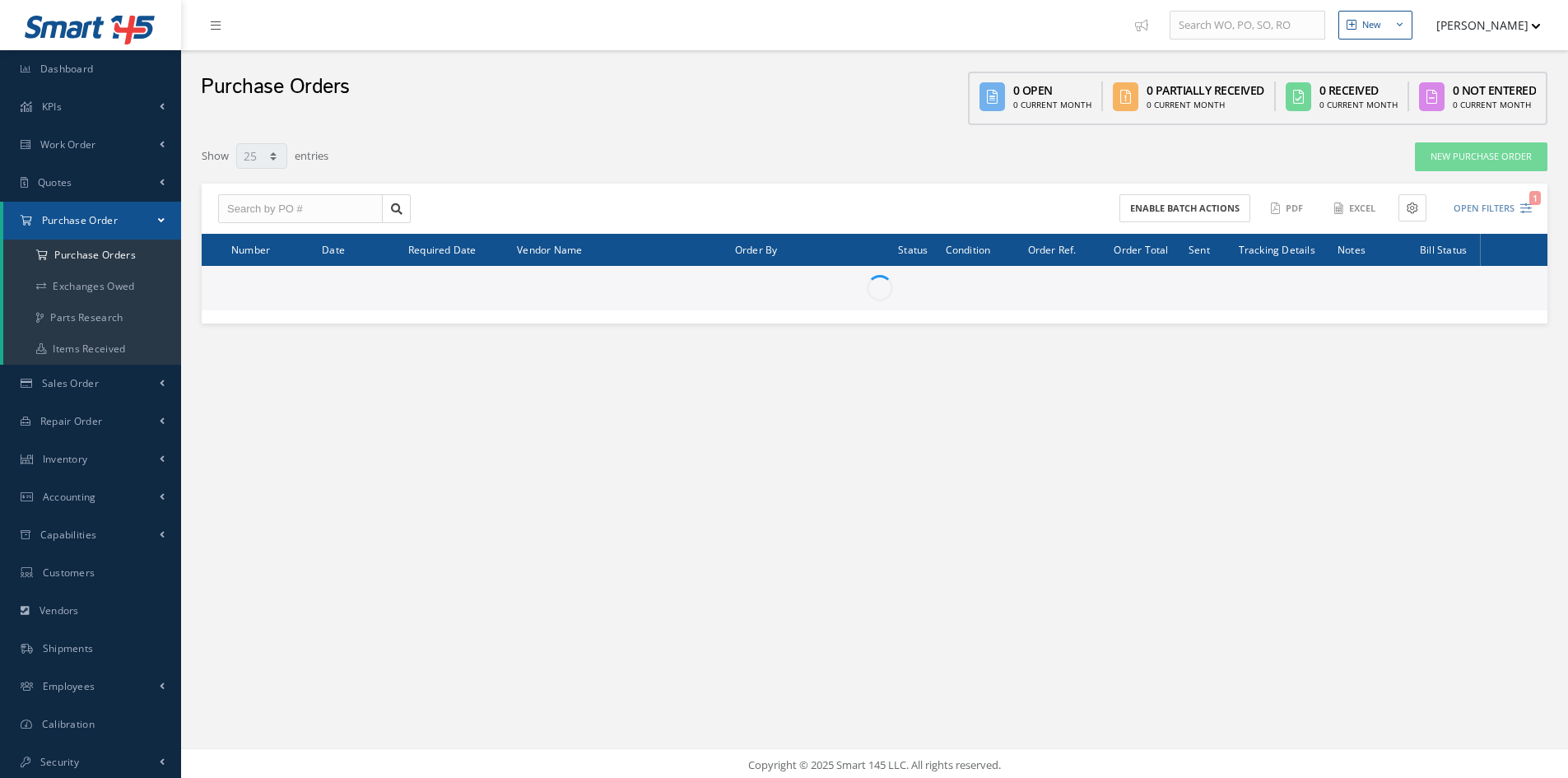
select select "25"
click at [306, 212] on input "text" at bounding box center [300, 208] width 164 height 30
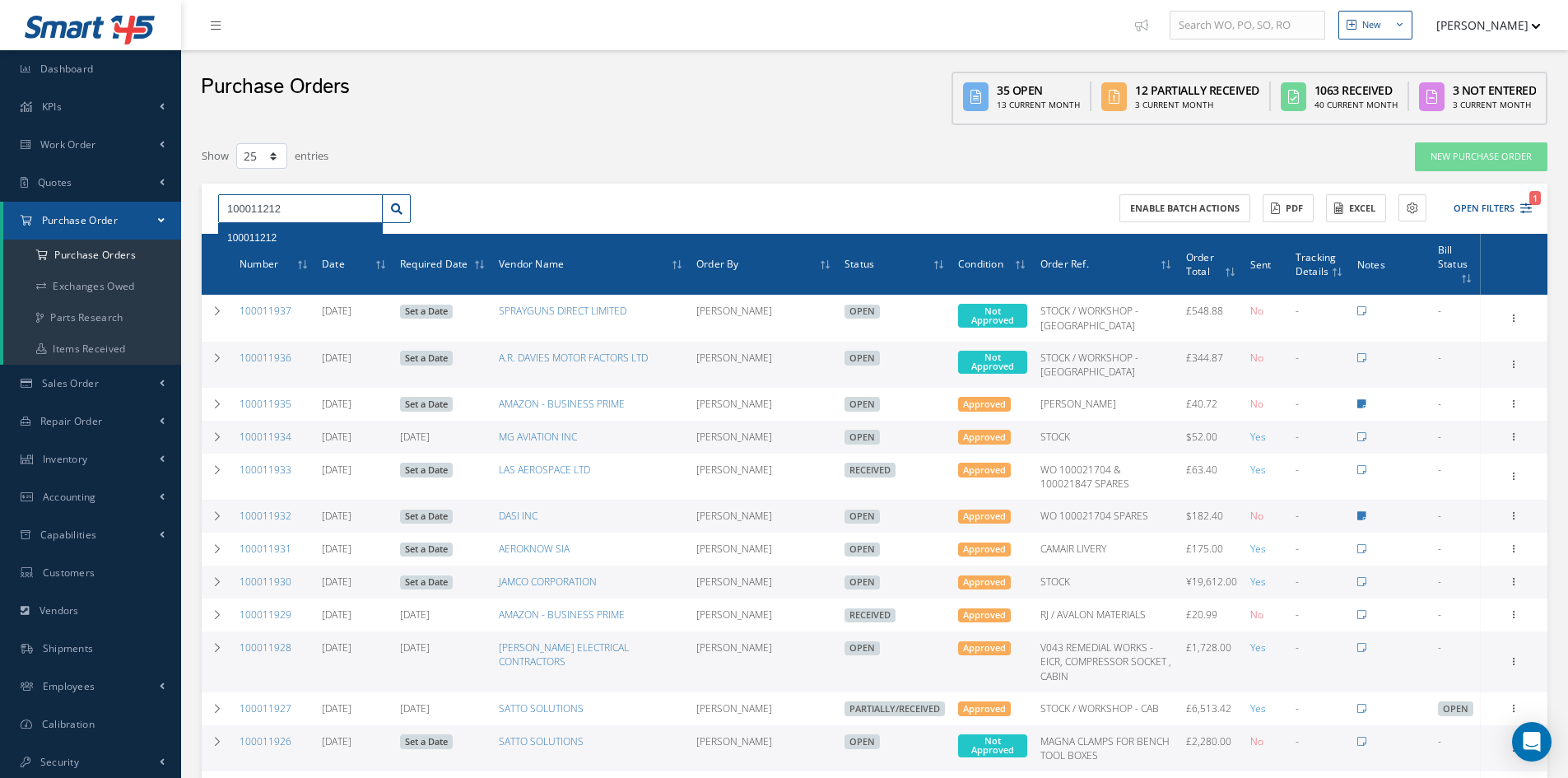
type input "100011212"
click at [273, 232] on span "100011212" at bounding box center [251, 237] width 49 height 12
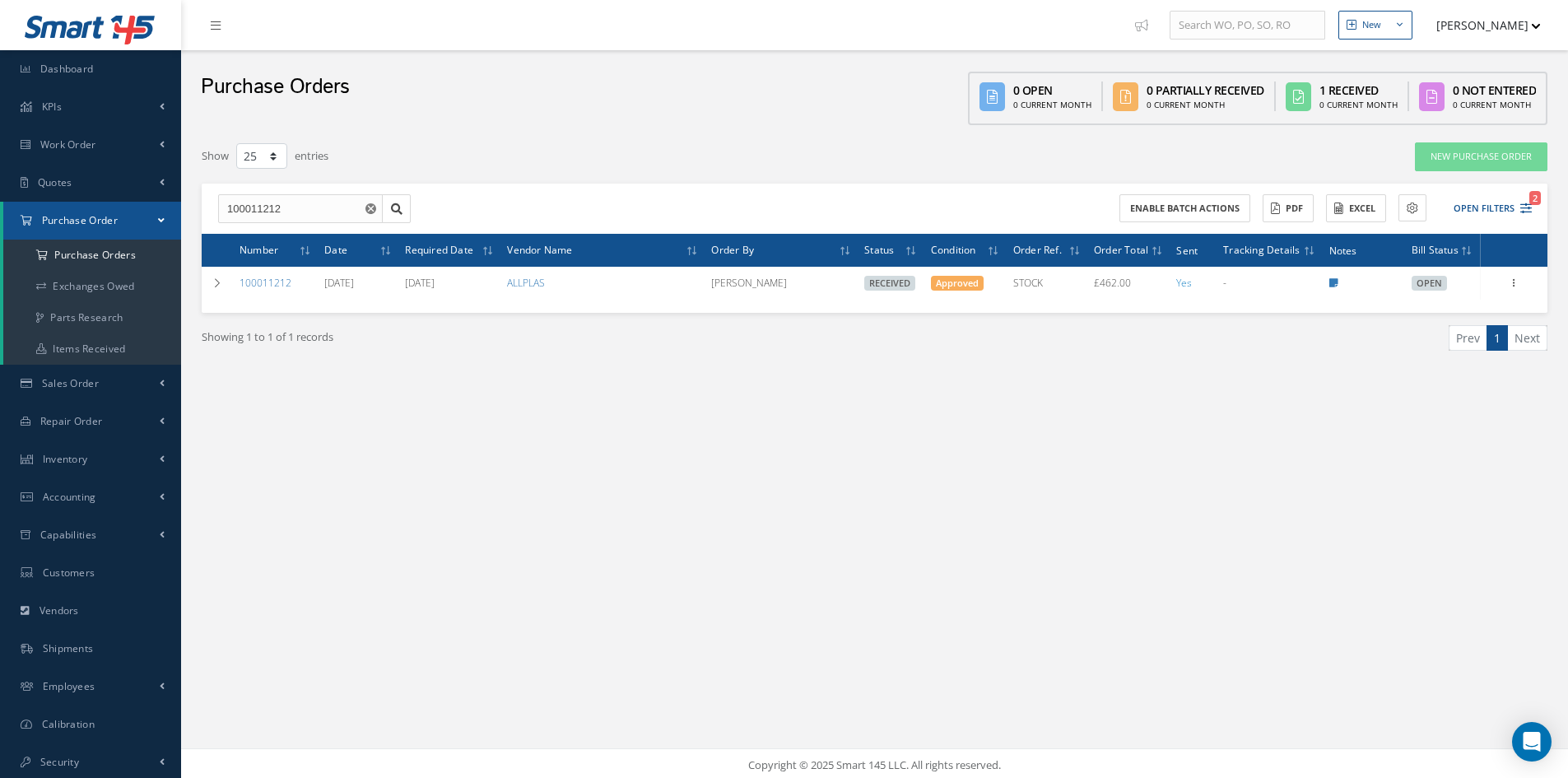
drag, startPoint x: 272, startPoint y: 286, endPoint x: 330, endPoint y: 305, distance: 61.0
click at [272, 286] on link "100011212" at bounding box center [266, 283] width 52 height 14
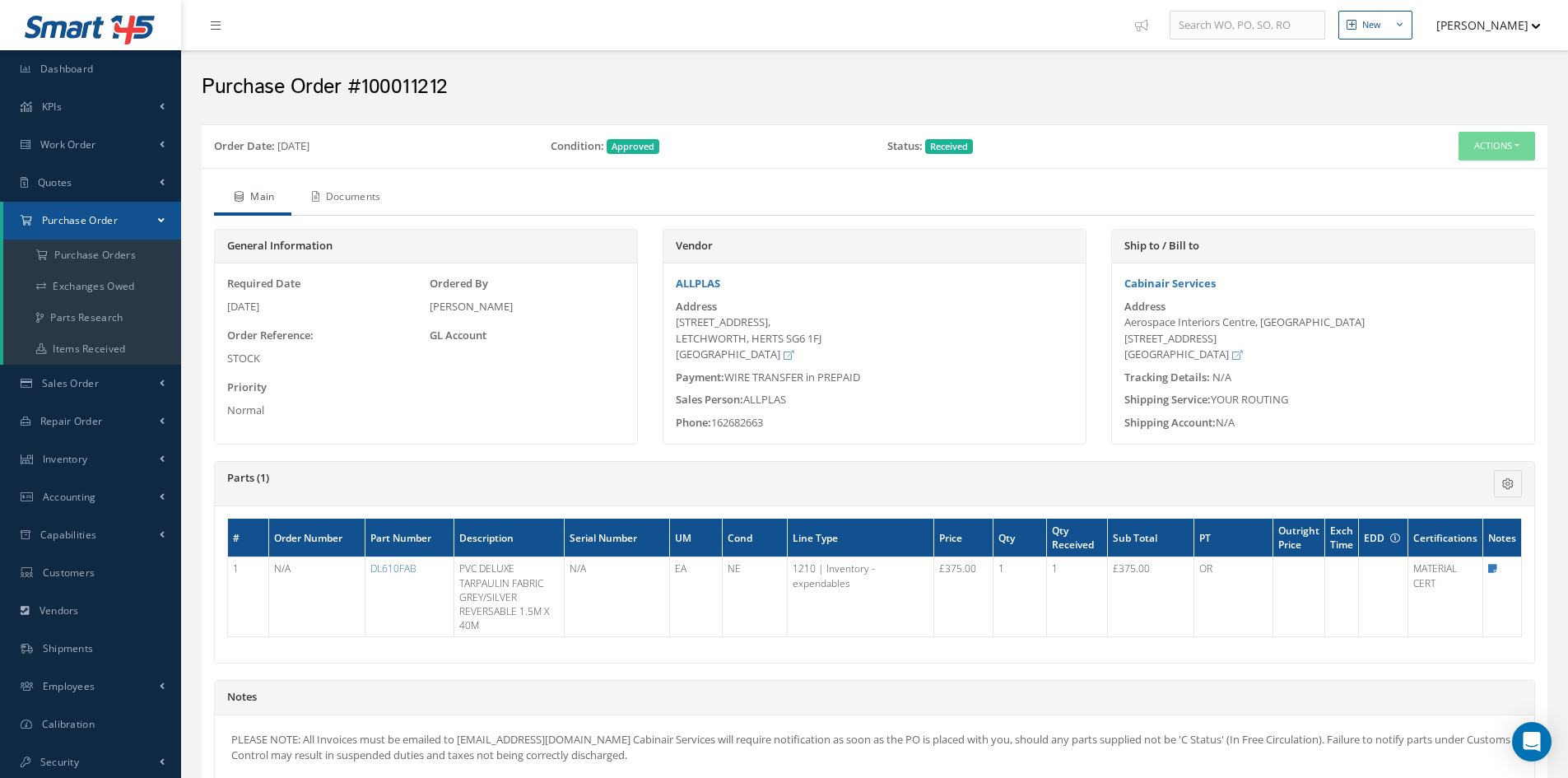
click at [368, 200] on link "Documents" at bounding box center [344, 199] width 106 height 34
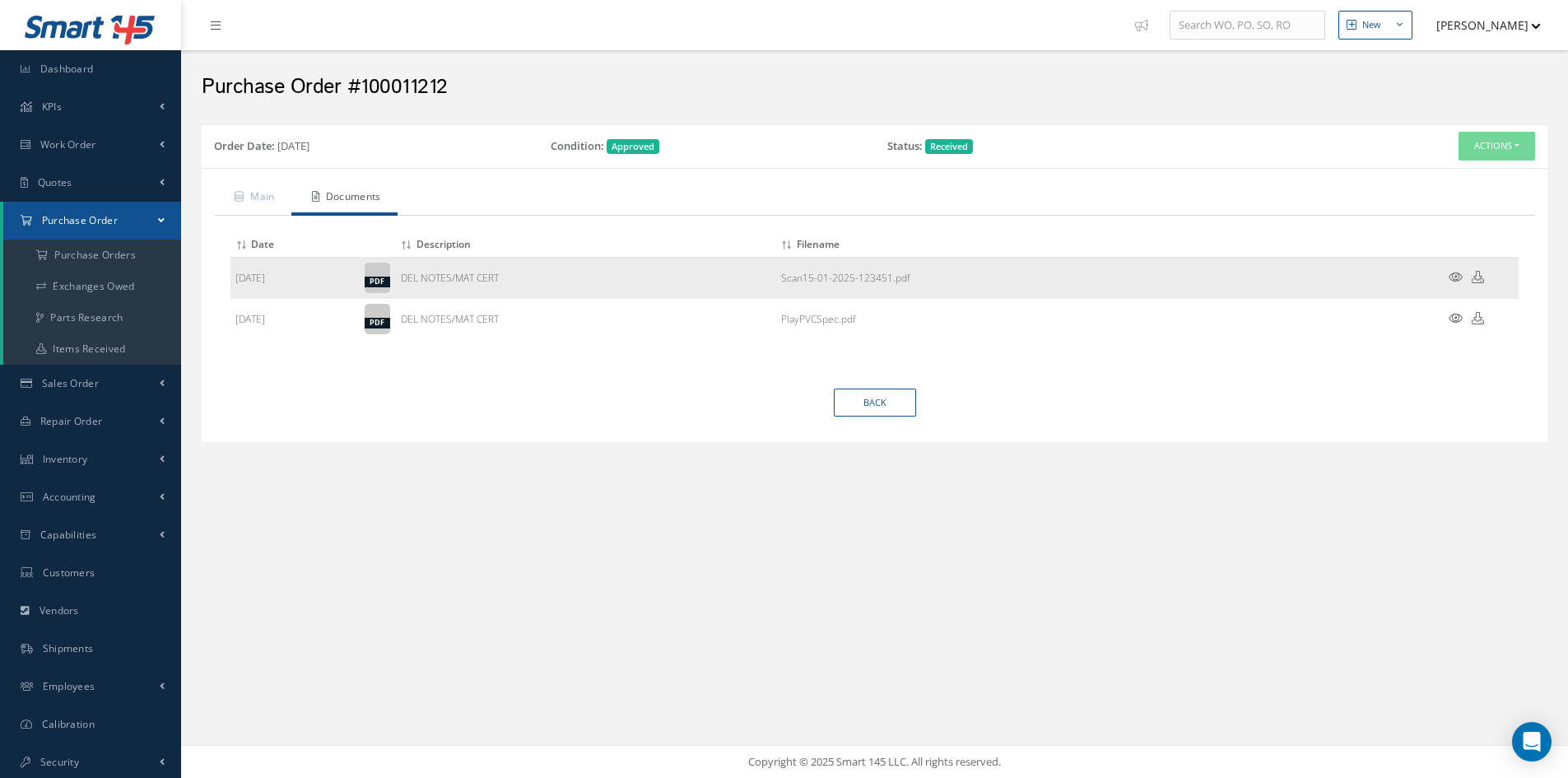
click at [1456, 278] on icon at bounding box center [1456, 278] width 14 height 13
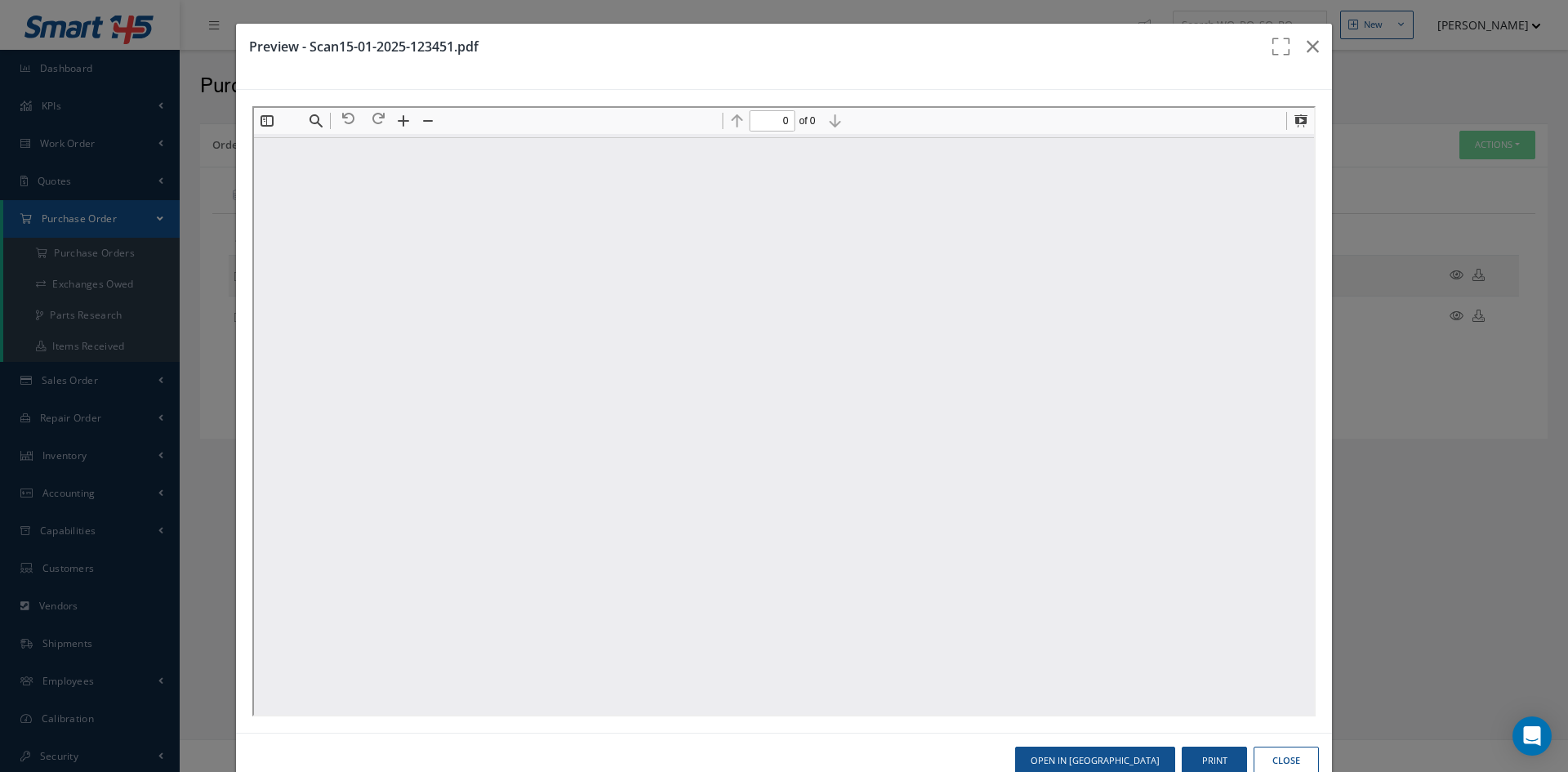
type input "1"
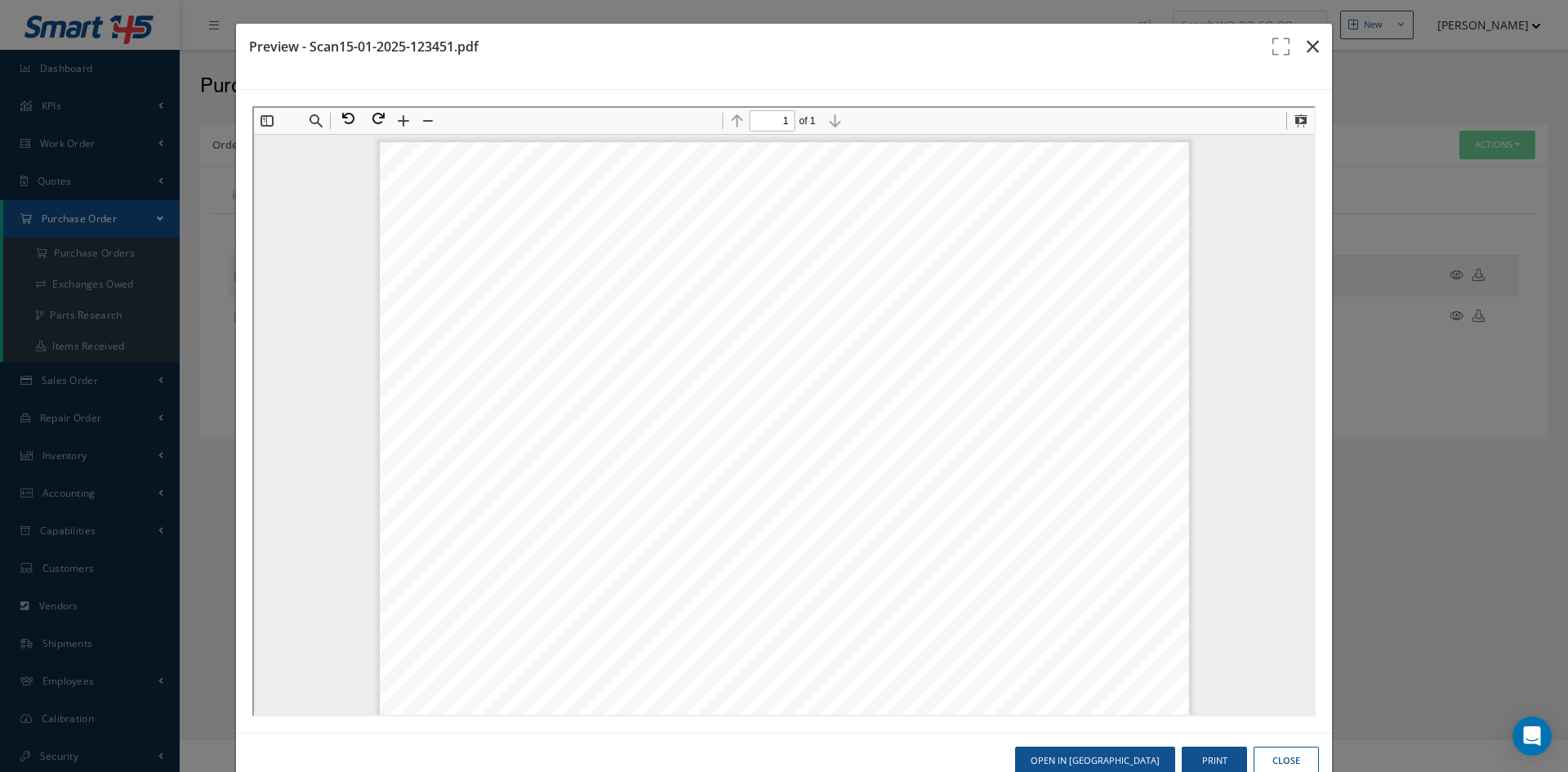
click at [1306, 52] on icon "button" at bounding box center [1312, 46] width 12 height 20
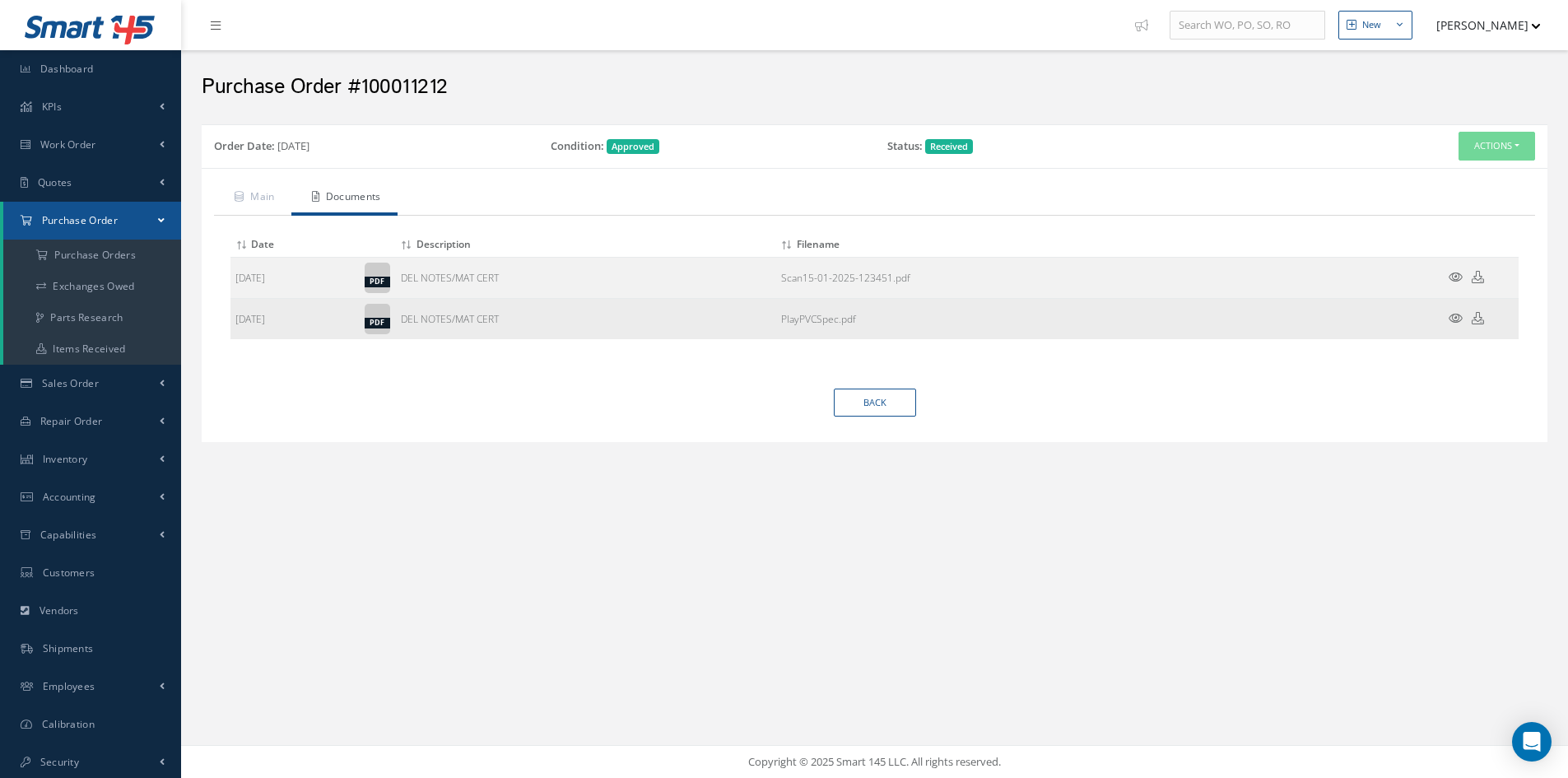
click at [1456, 317] on icon at bounding box center [1456, 318] width 14 height 13
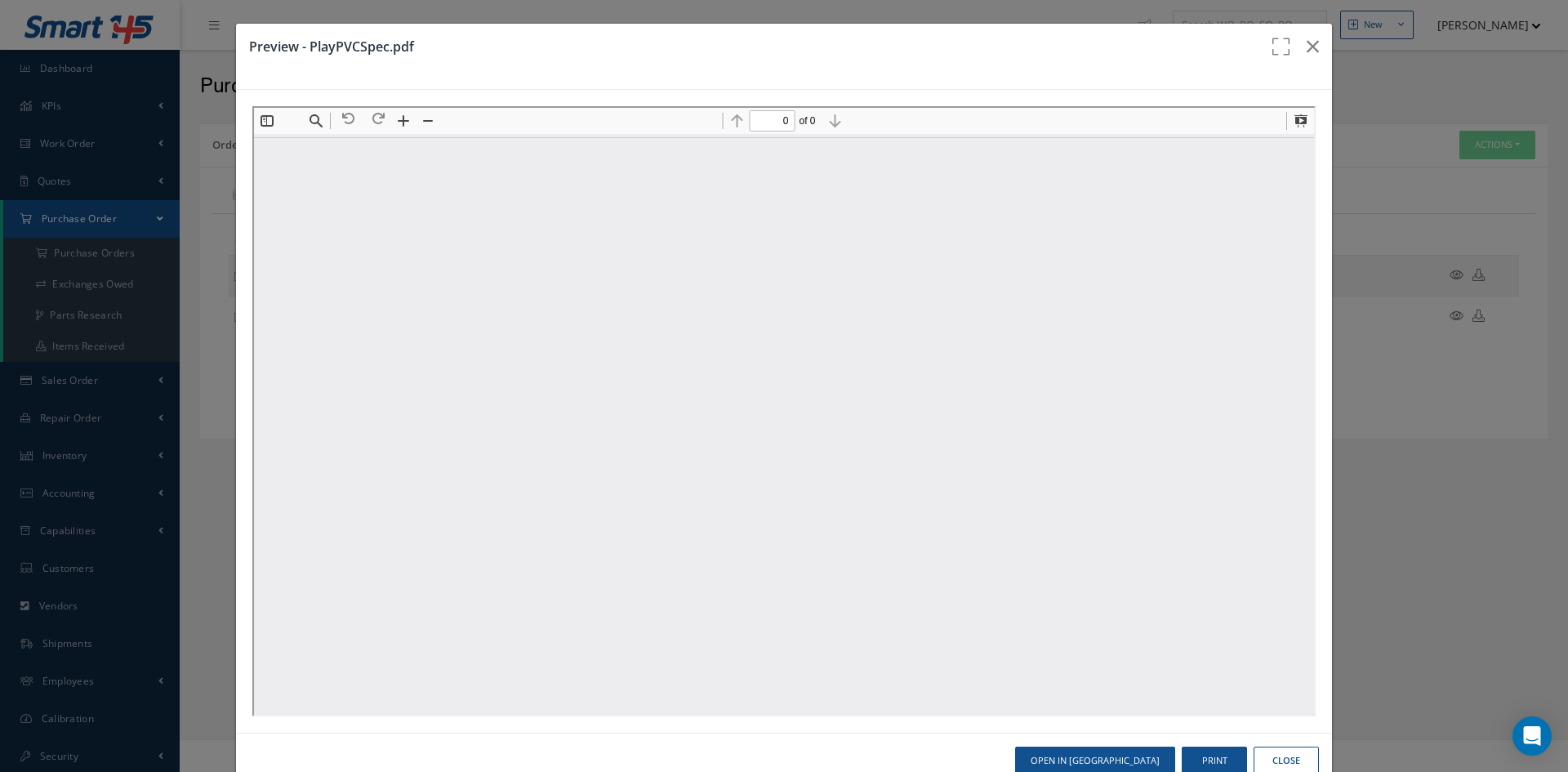
type input "1"
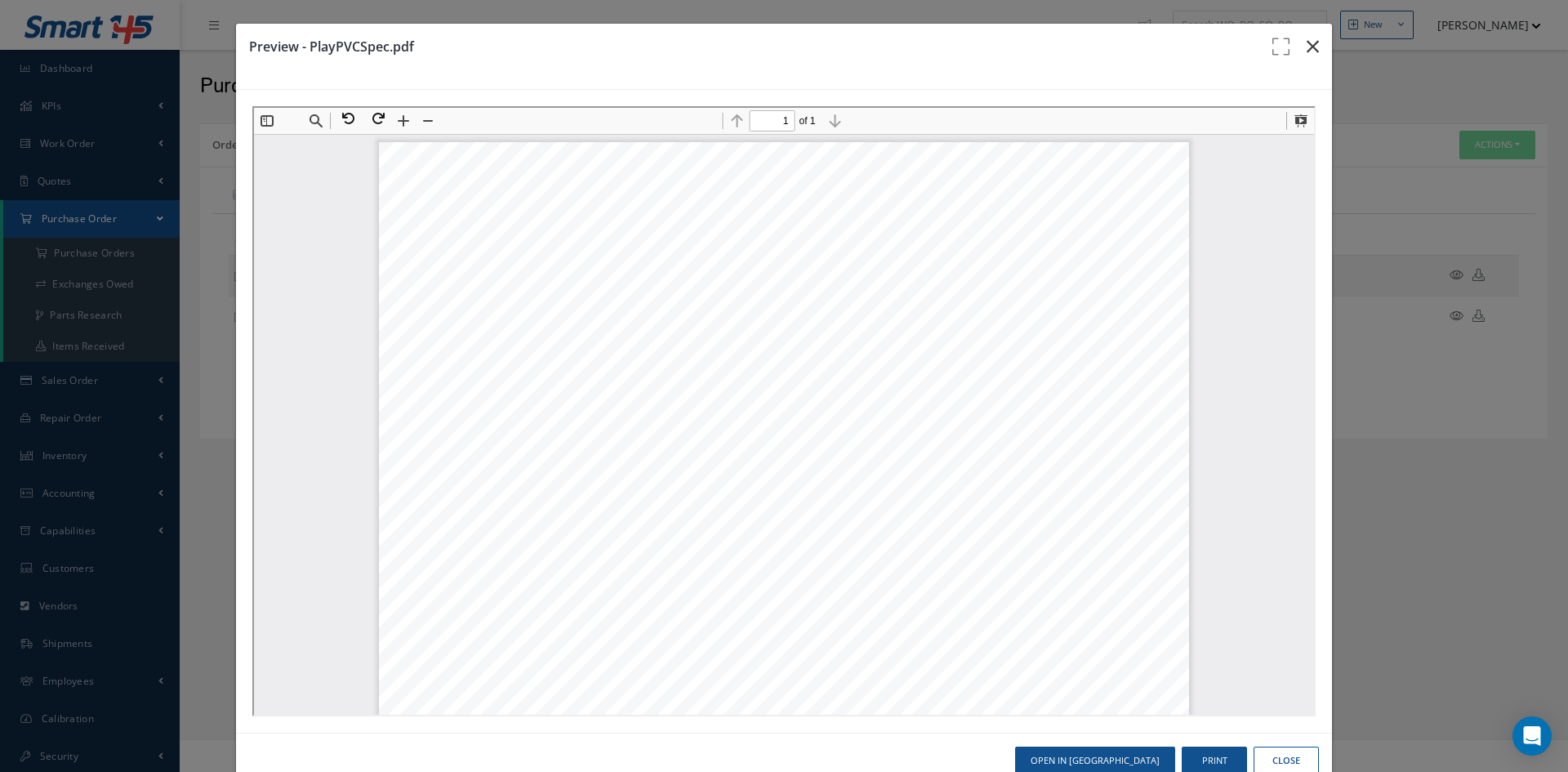
click at [1306, 48] on icon "button" at bounding box center [1312, 46] width 12 height 20
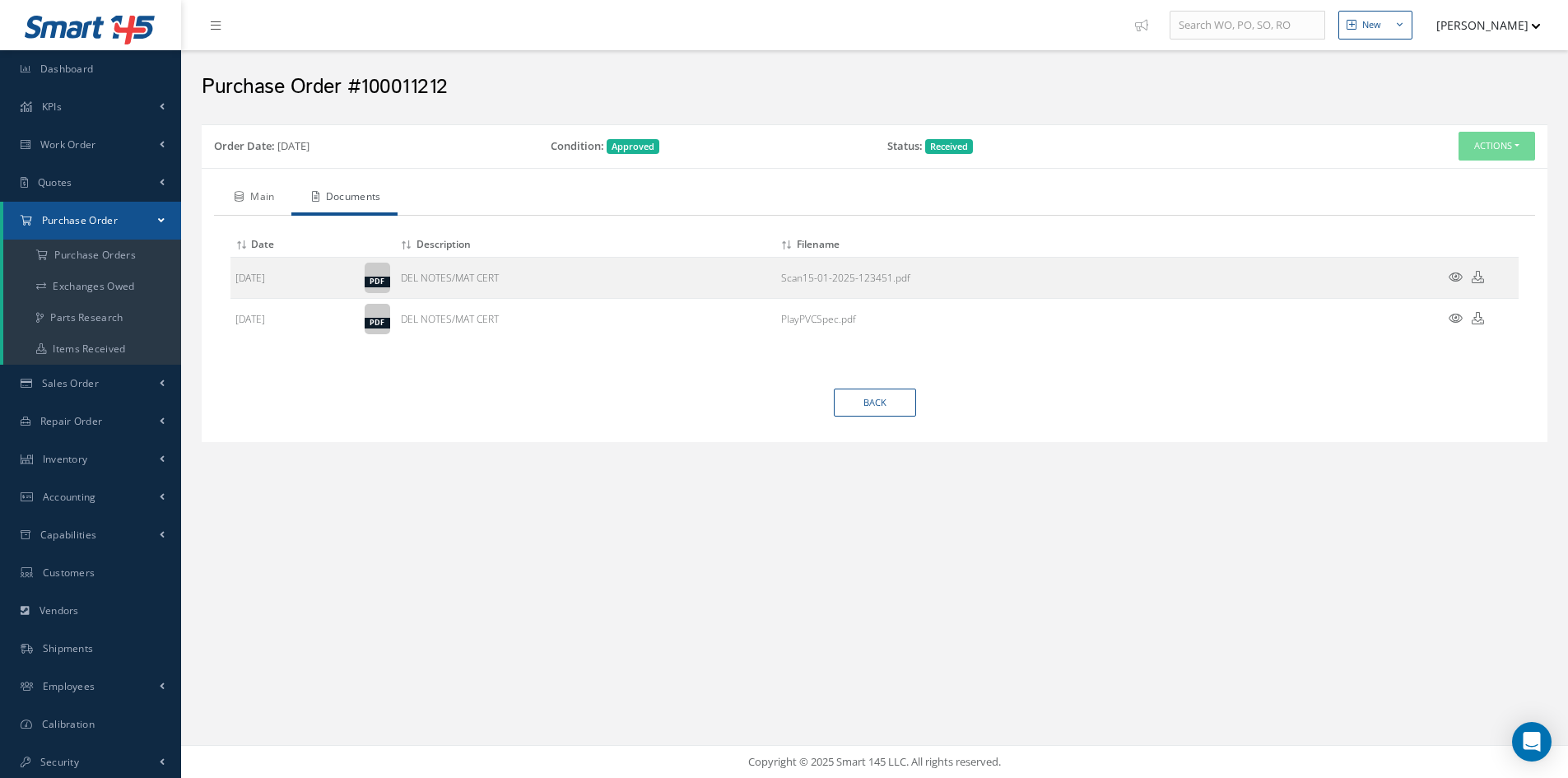
click at [266, 202] on link "Main" at bounding box center [252, 199] width 77 height 34
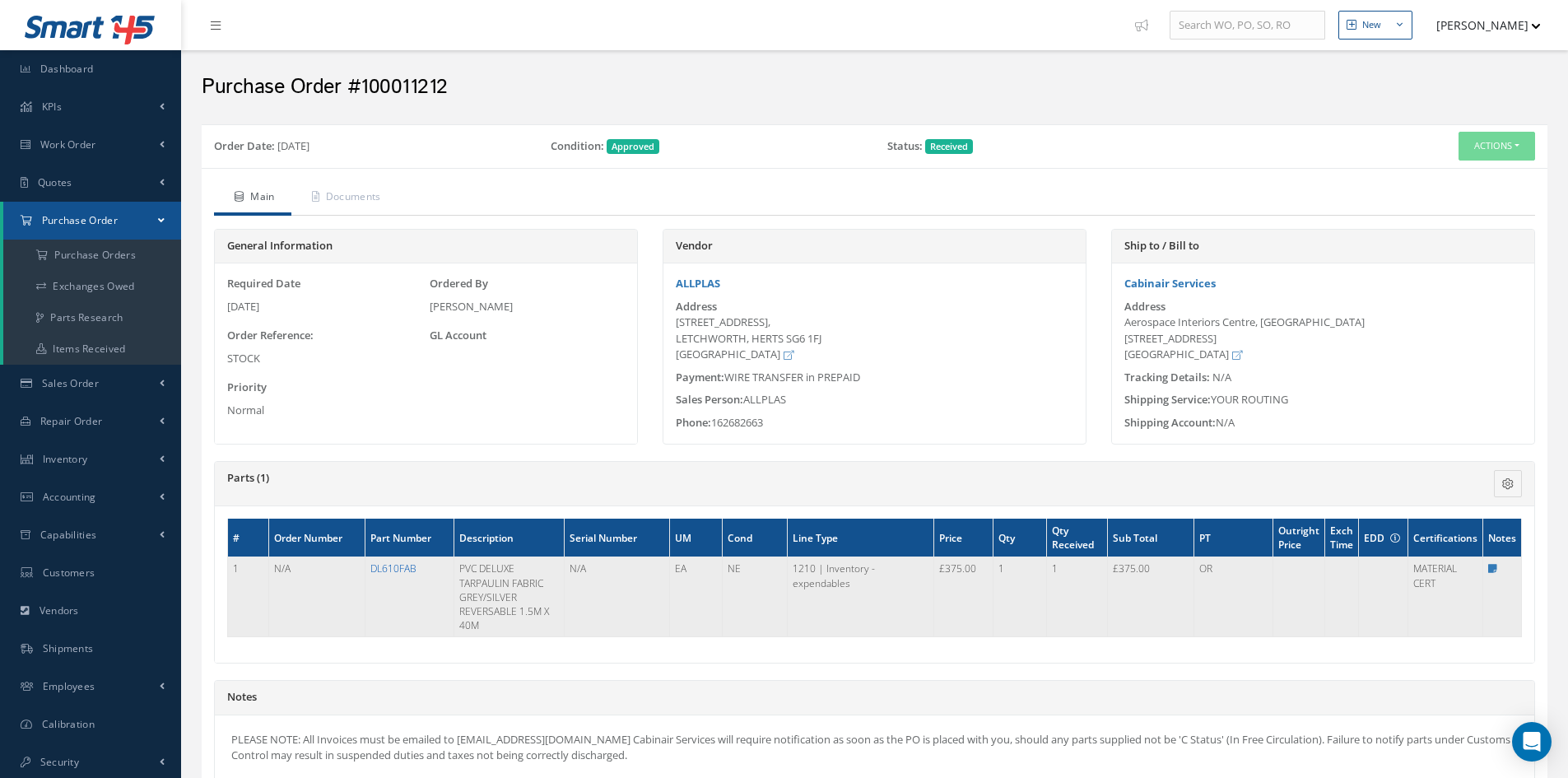
click at [396, 567] on link "DL610FAB" at bounding box center [392, 569] width 46 height 14
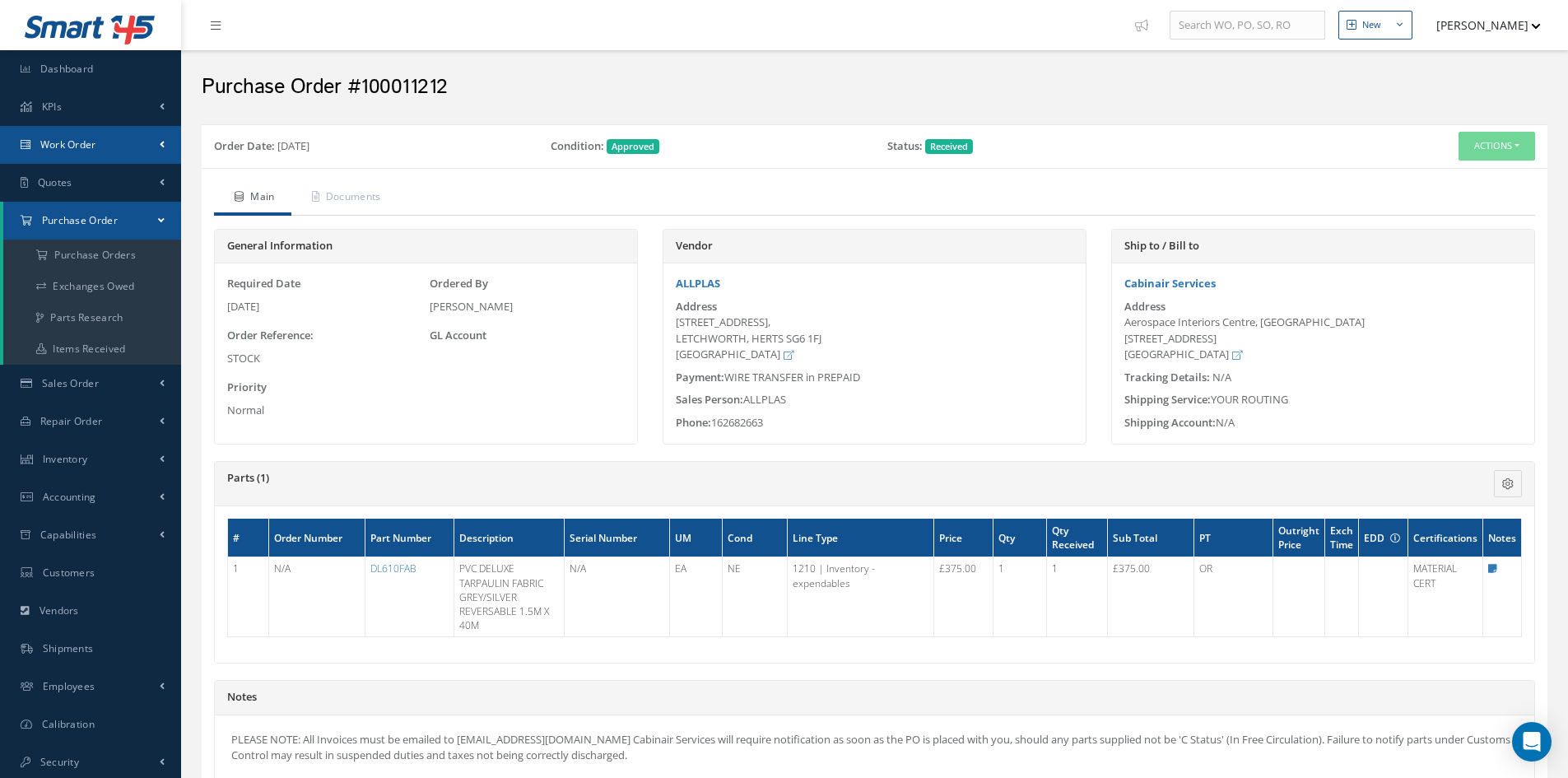
click at [77, 143] on span "Work Order" at bounding box center [68, 145] width 56 height 14
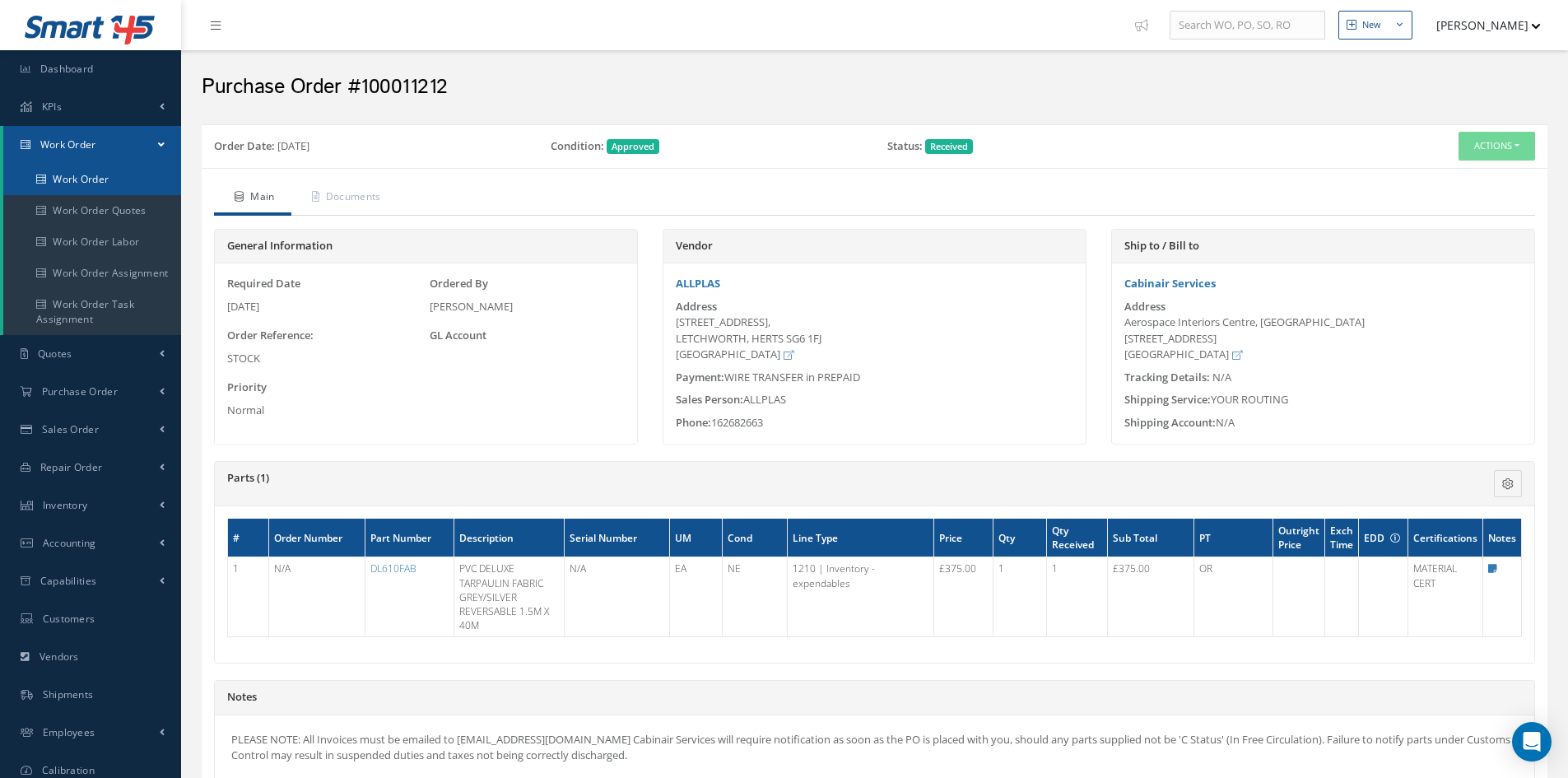
click at [77, 172] on link "Work Order" at bounding box center [92, 179] width 178 height 31
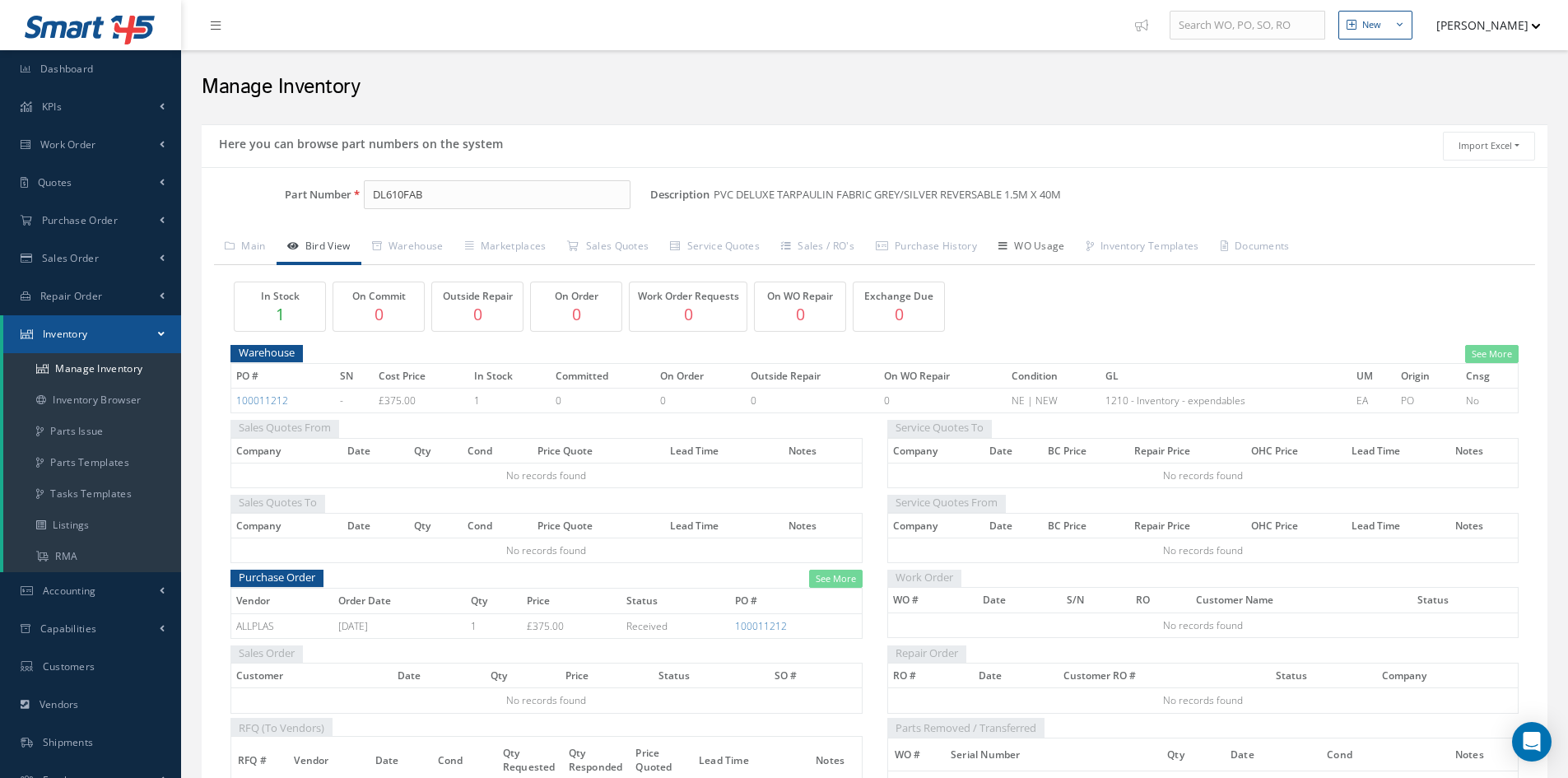
click at [1036, 242] on link "WO Usage" at bounding box center [1032, 248] width 88 height 34
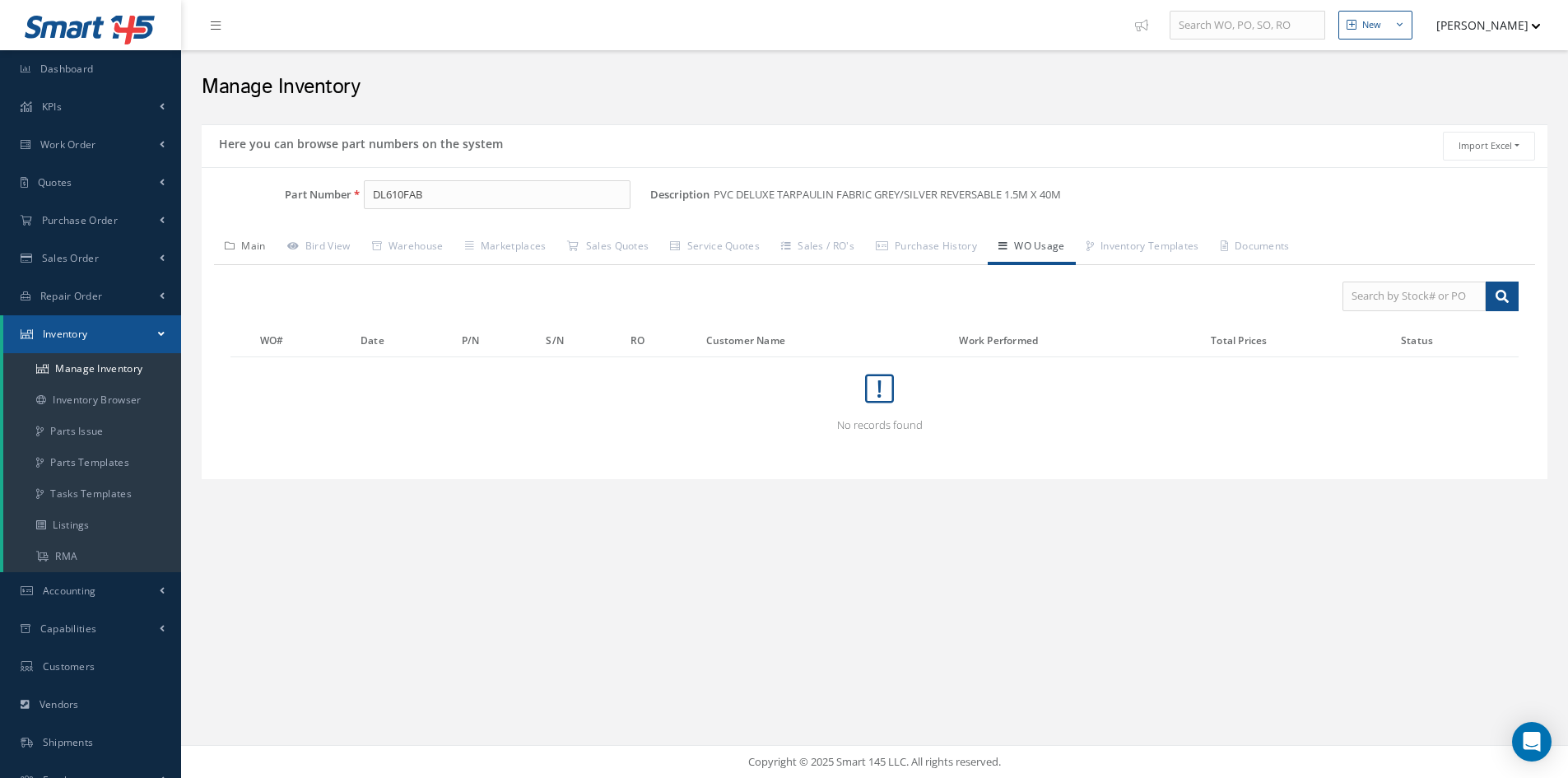
click at [256, 247] on link "Main" at bounding box center [245, 248] width 63 height 34
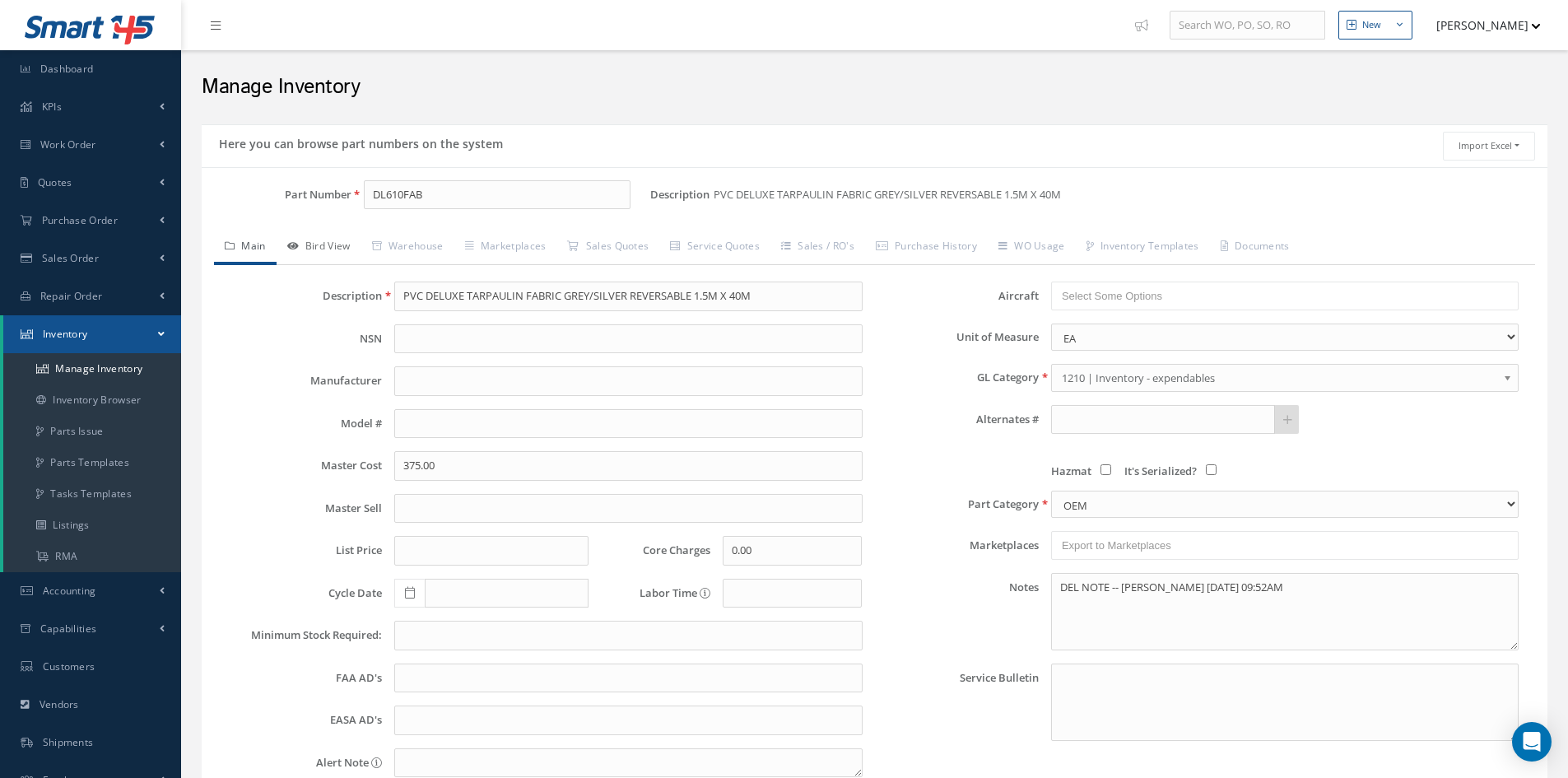
click at [339, 243] on link "Bird View" at bounding box center [319, 248] width 84 height 34
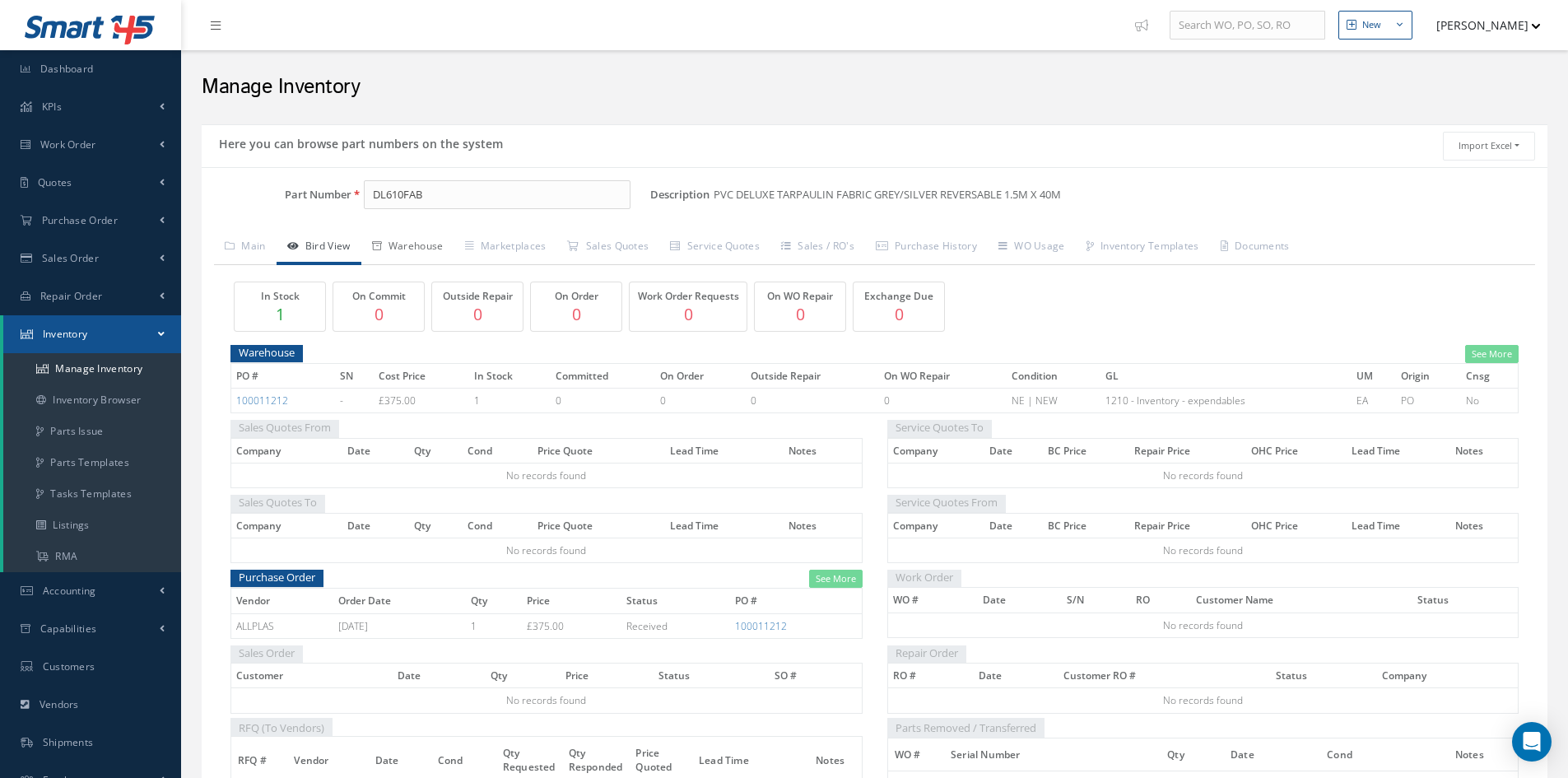
click at [409, 248] on link "Warehouse" at bounding box center [408, 248] width 93 height 34
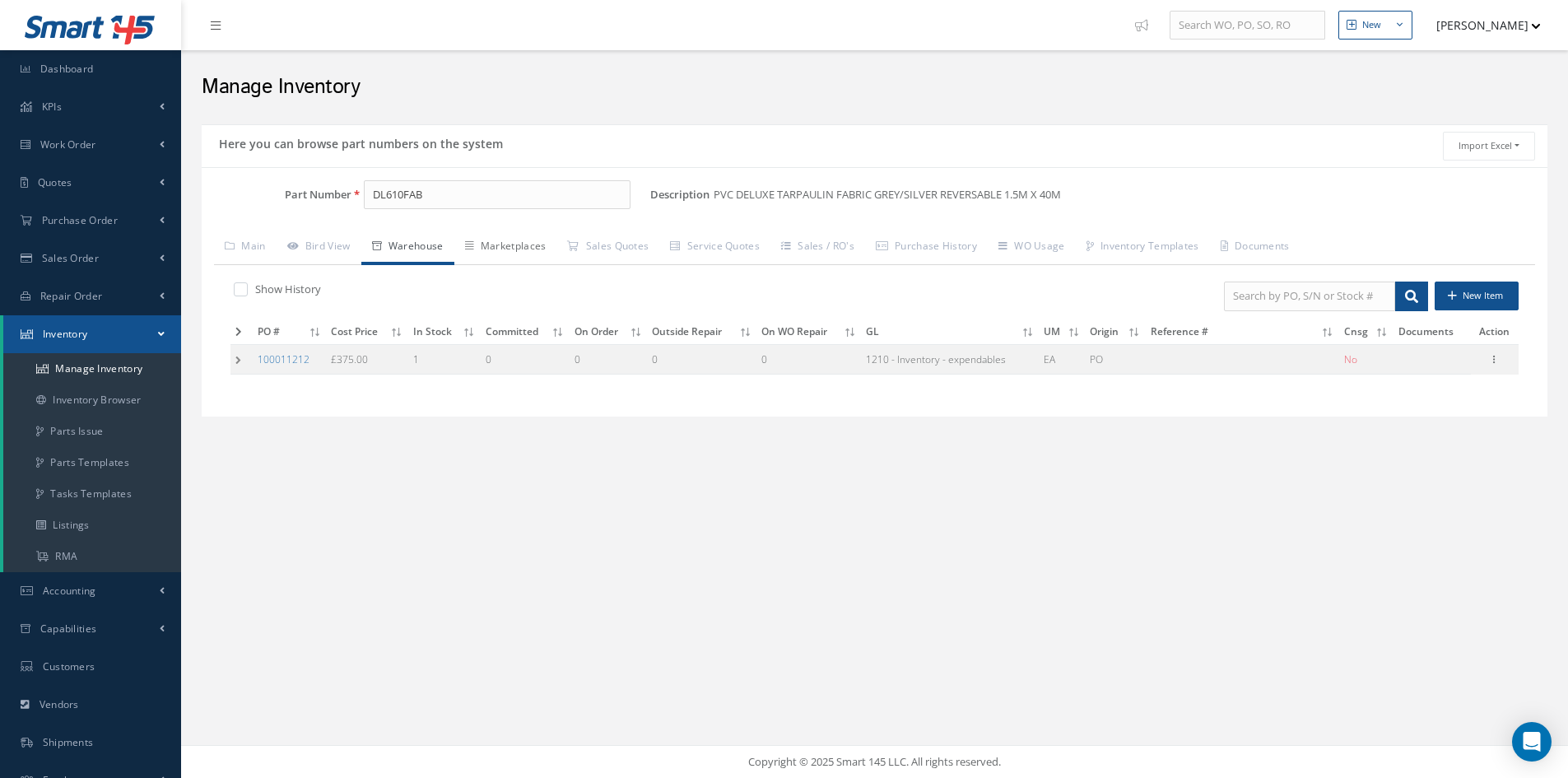
click at [531, 249] on link "Marketplaces" at bounding box center [506, 248] width 103 height 34
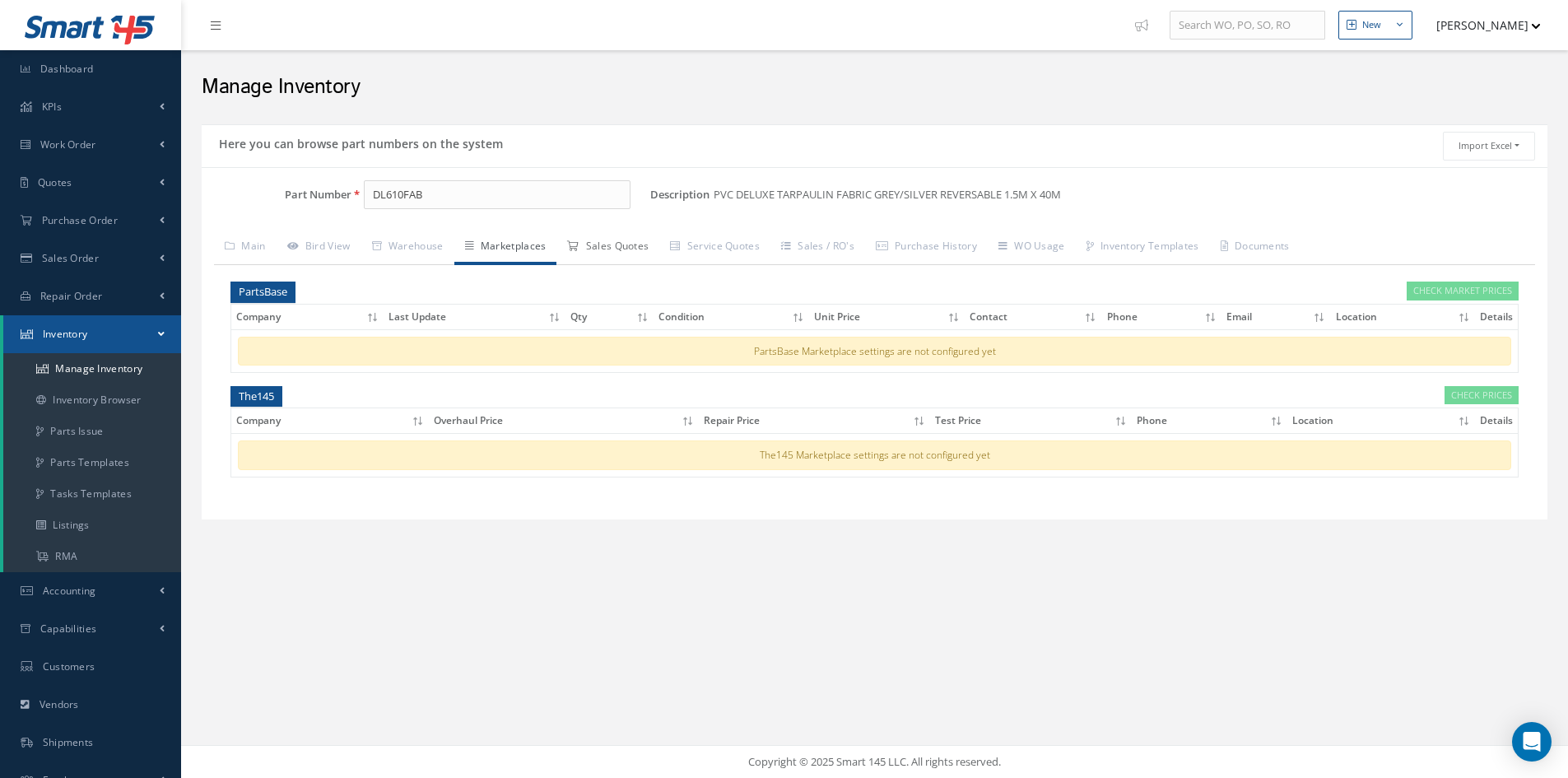
click at [618, 258] on link "Sales Quotes" at bounding box center [608, 248] width 103 height 34
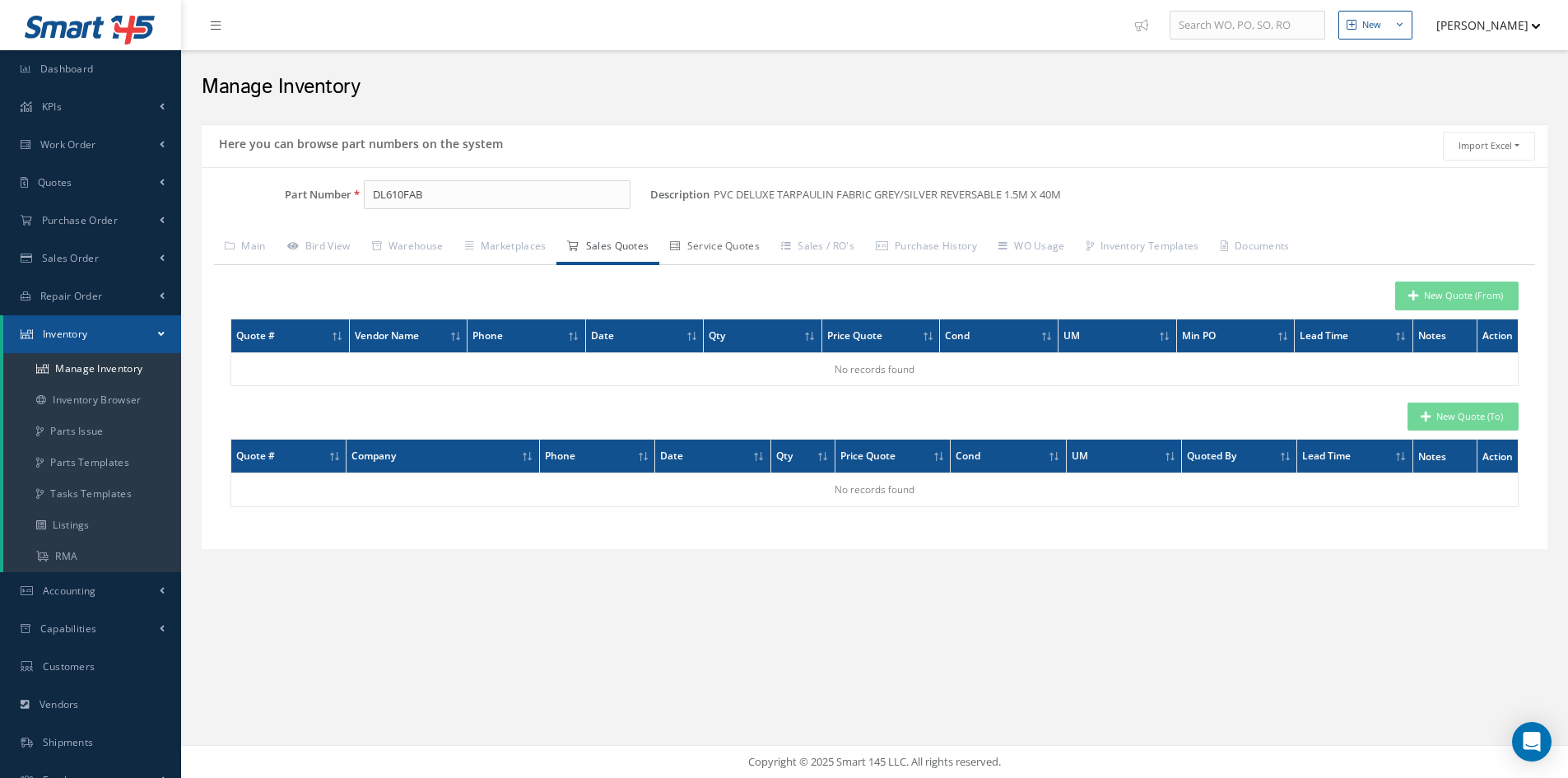
click at [723, 247] on link "Service Quotes" at bounding box center [715, 248] width 111 height 34
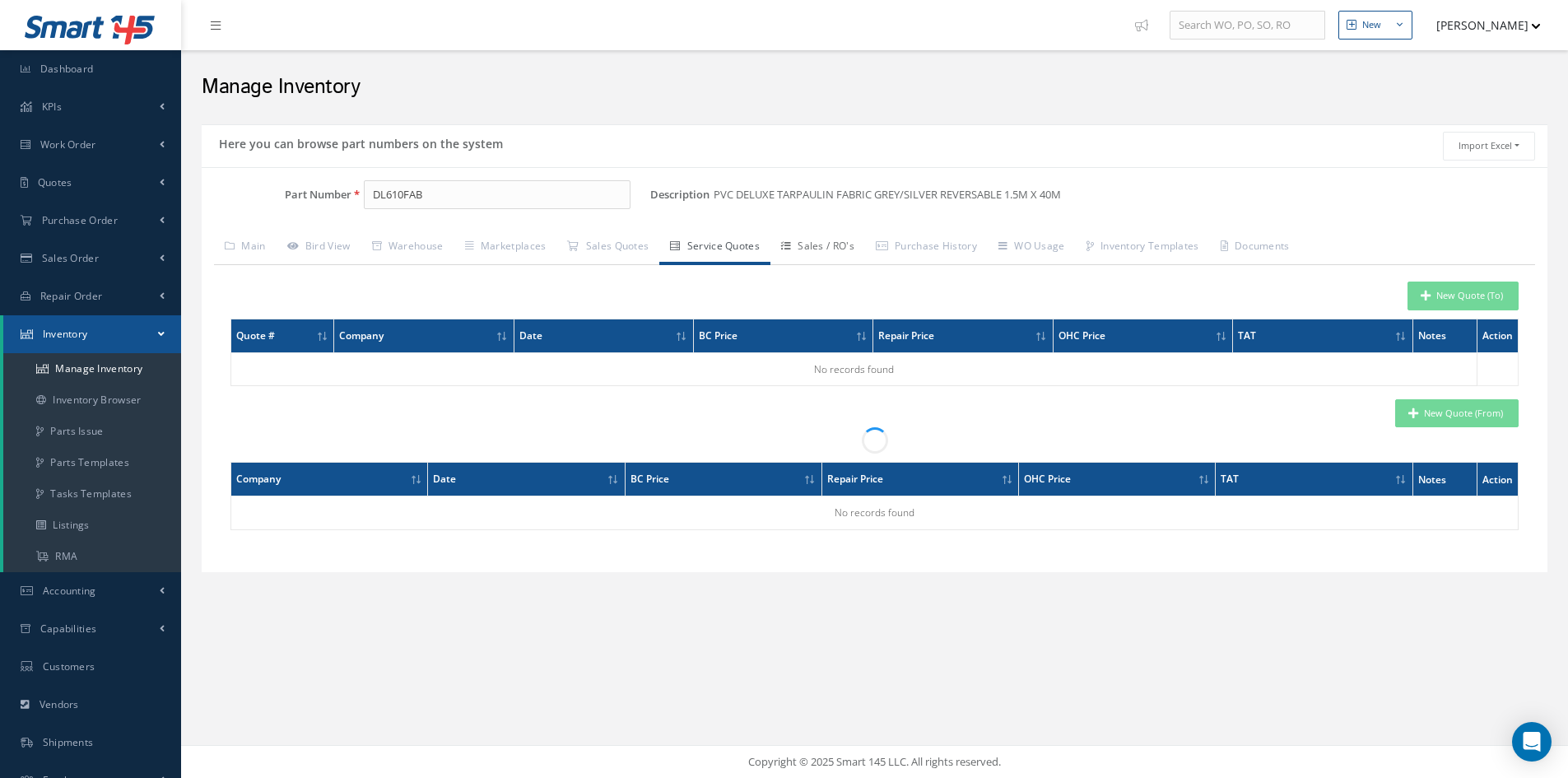
click at [831, 247] on link "Sales / RO's" at bounding box center [817, 248] width 94 height 34
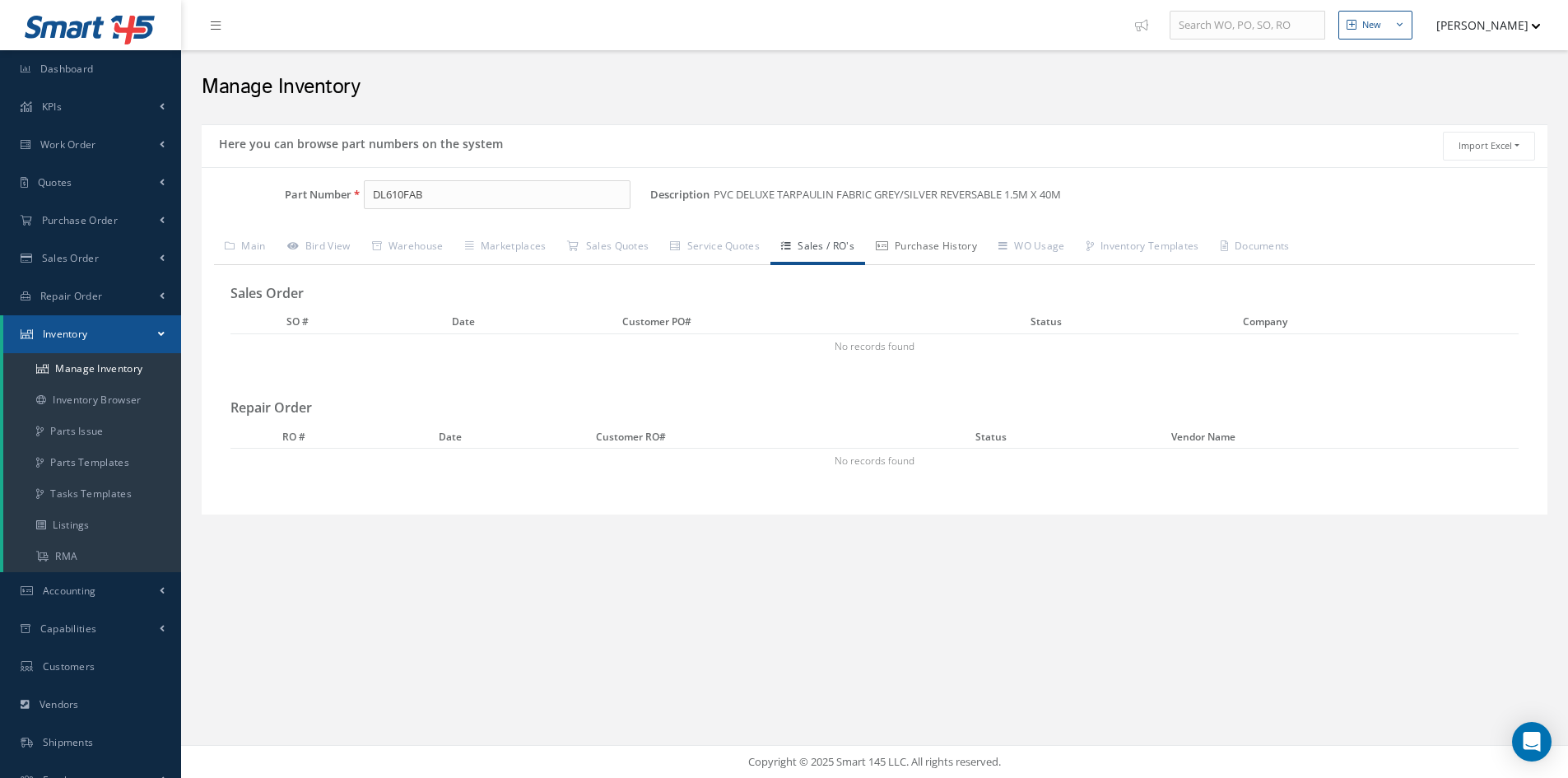
click at [960, 252] on link "Purchase History" at bounding box center [926, 248] width 123 height 34
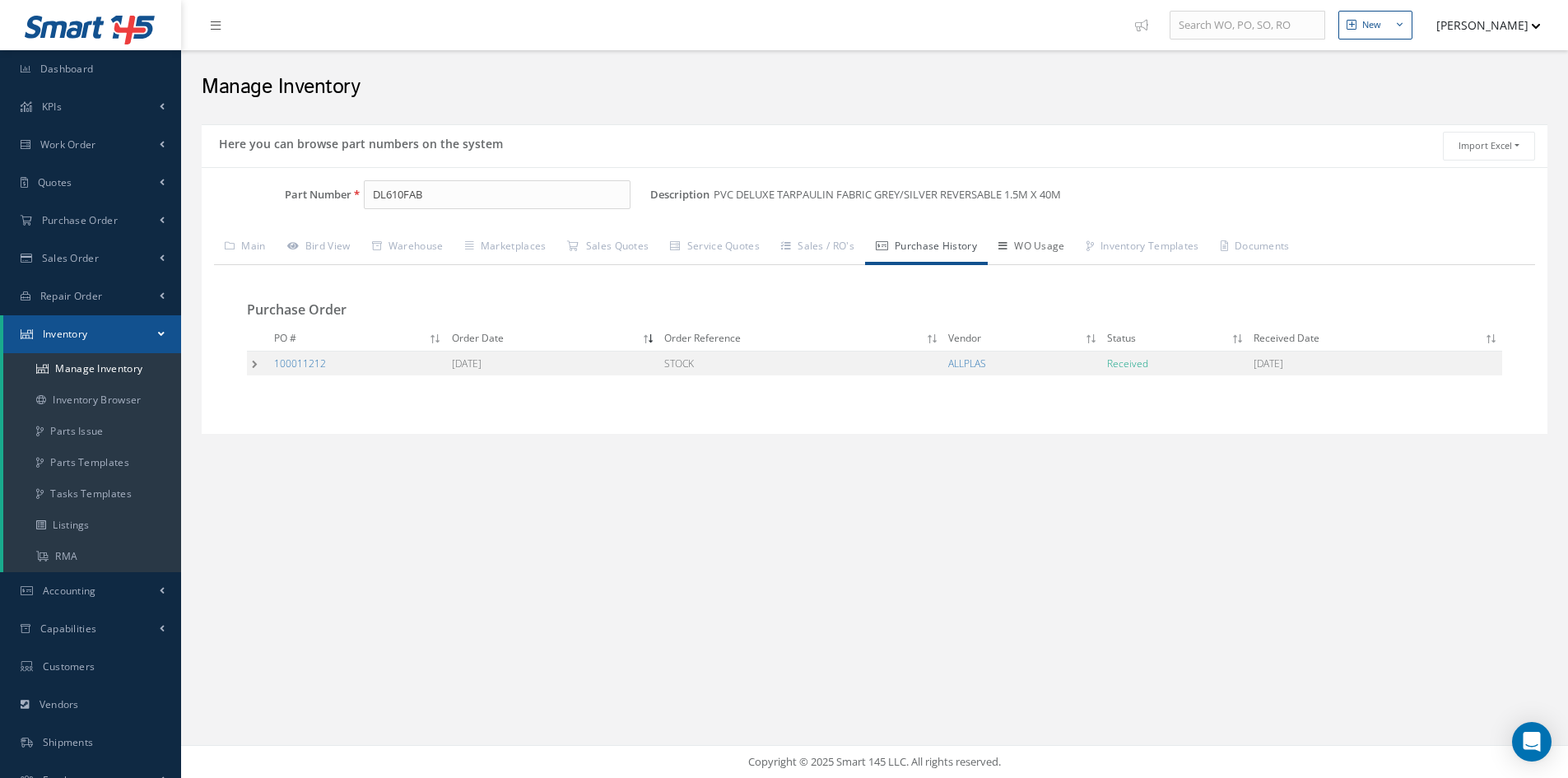
click at [1047, 242] on link "WO Usage" at bounding box center [1032, 248] width 88 height 34
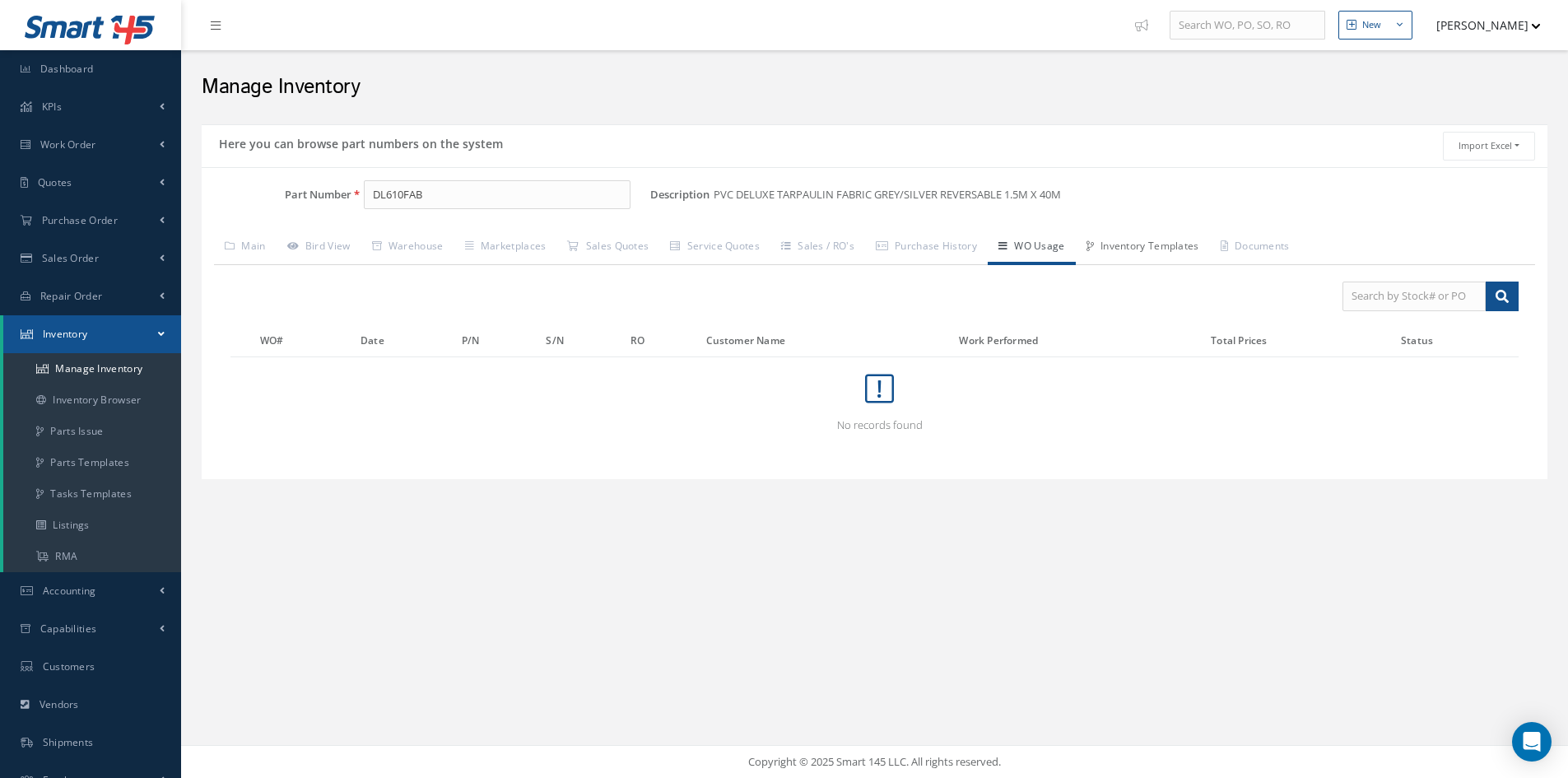
click at [1135, 245] on link "Inventory Templates" at bounding box center [1142, 248] width 134 height 34
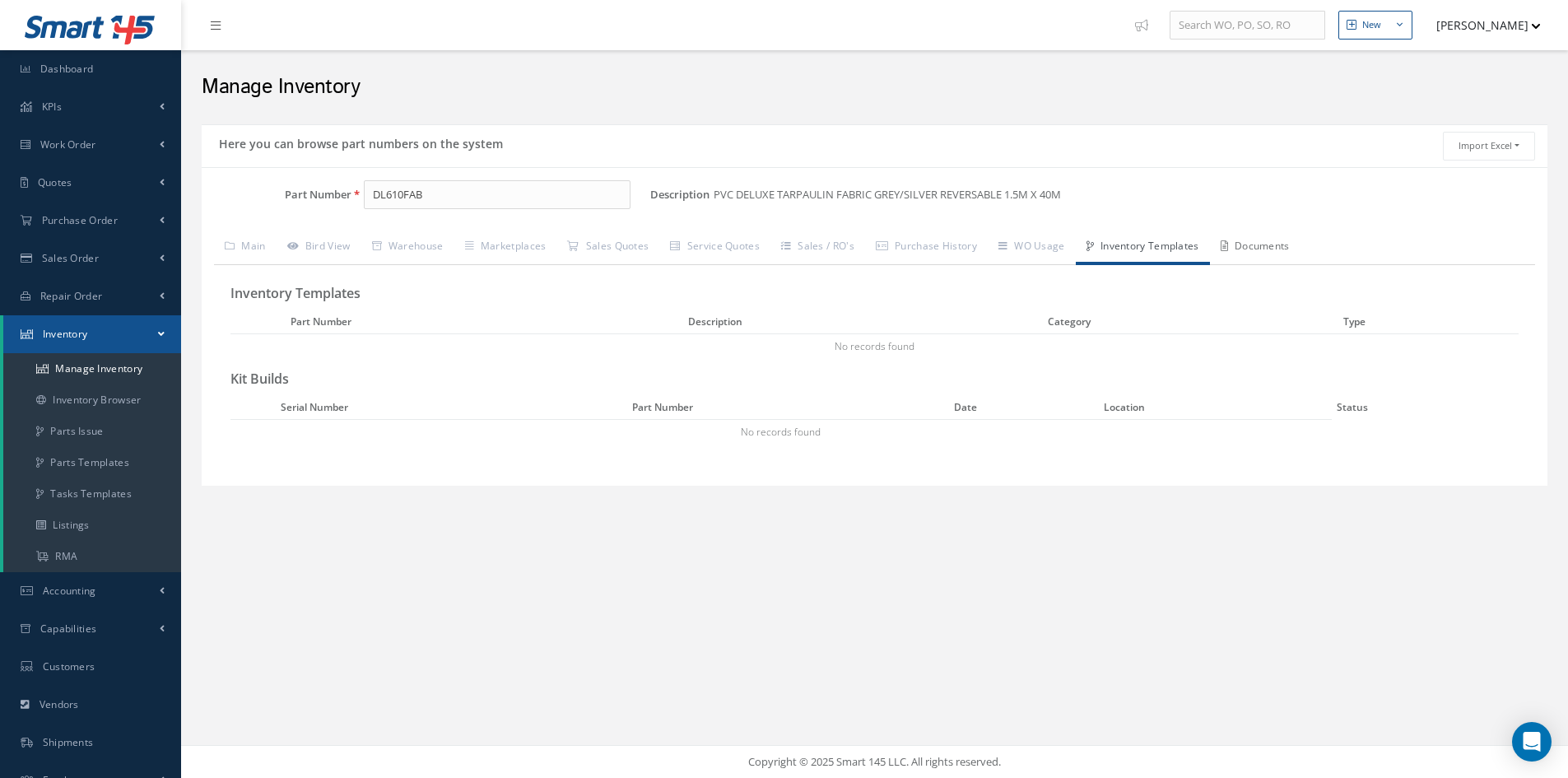
click at [1280, 254] on link "Documents" at bounding box center [1255, 248] width 91 height 34
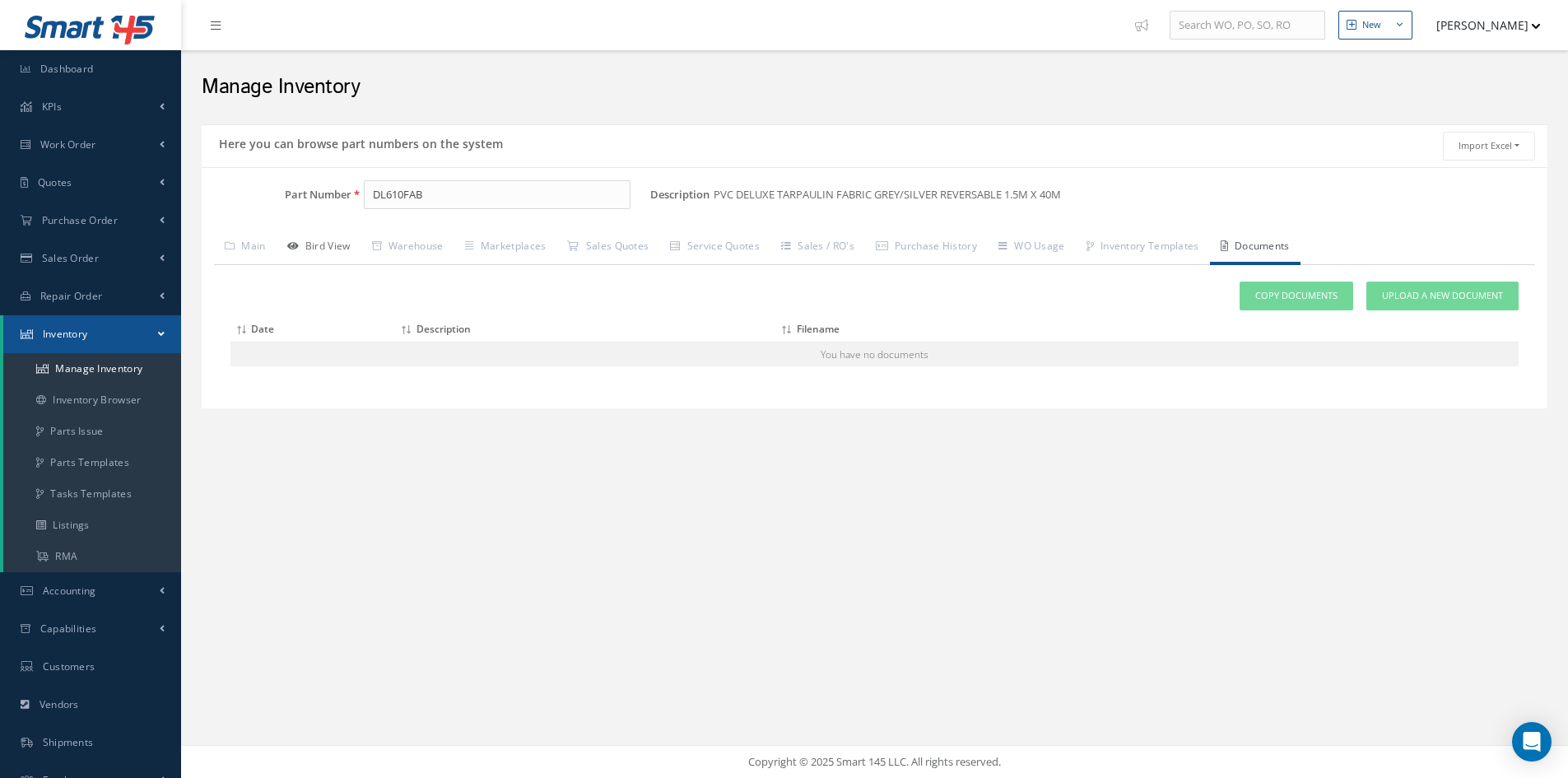
click at [321, 245] on link "Bird View" at bounding box center [319, 248] width 84 height 34
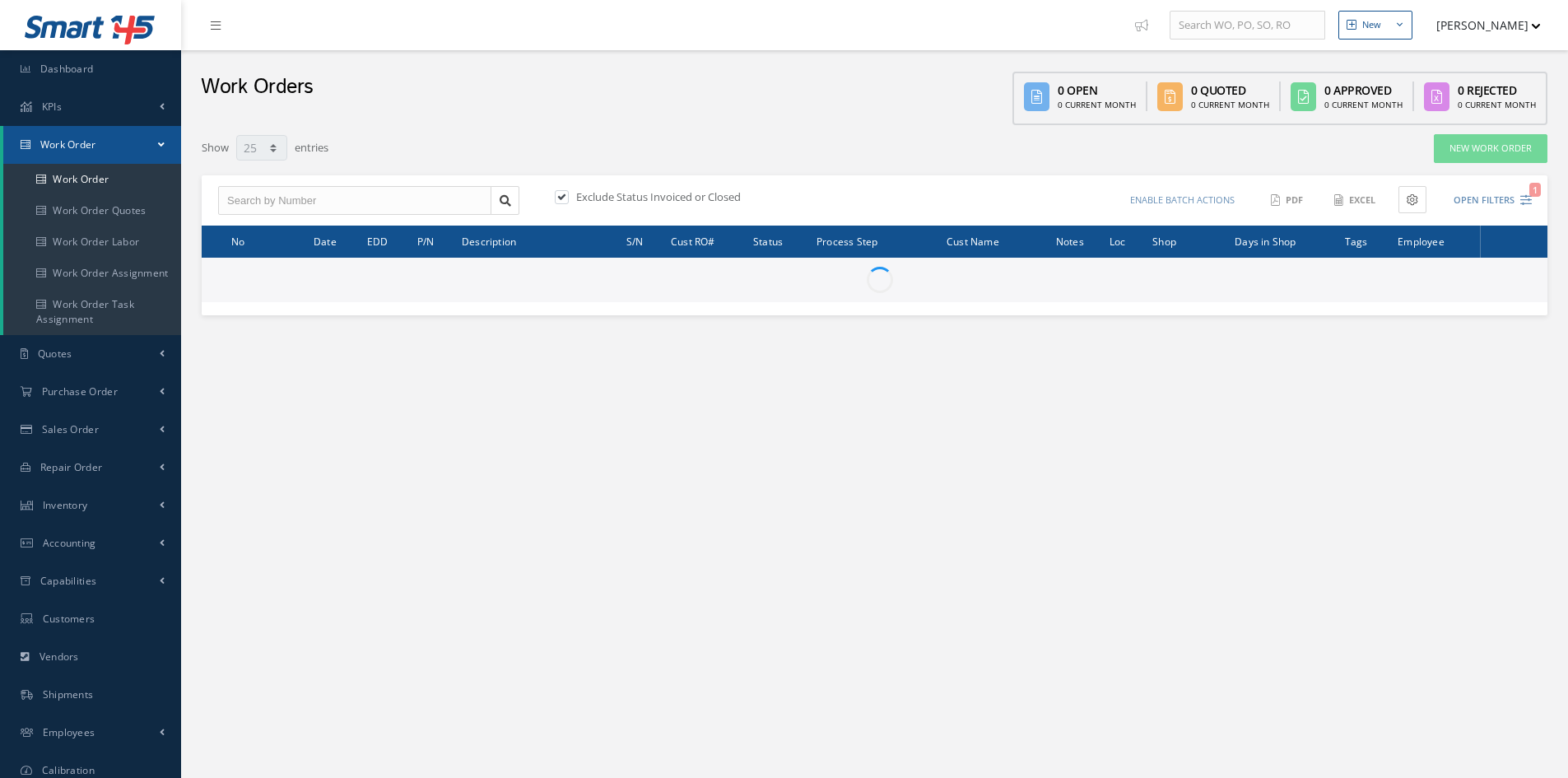
select select "25"
click at [311, 197] on input "text" at bounding box center [355, 200] width 273 height 30
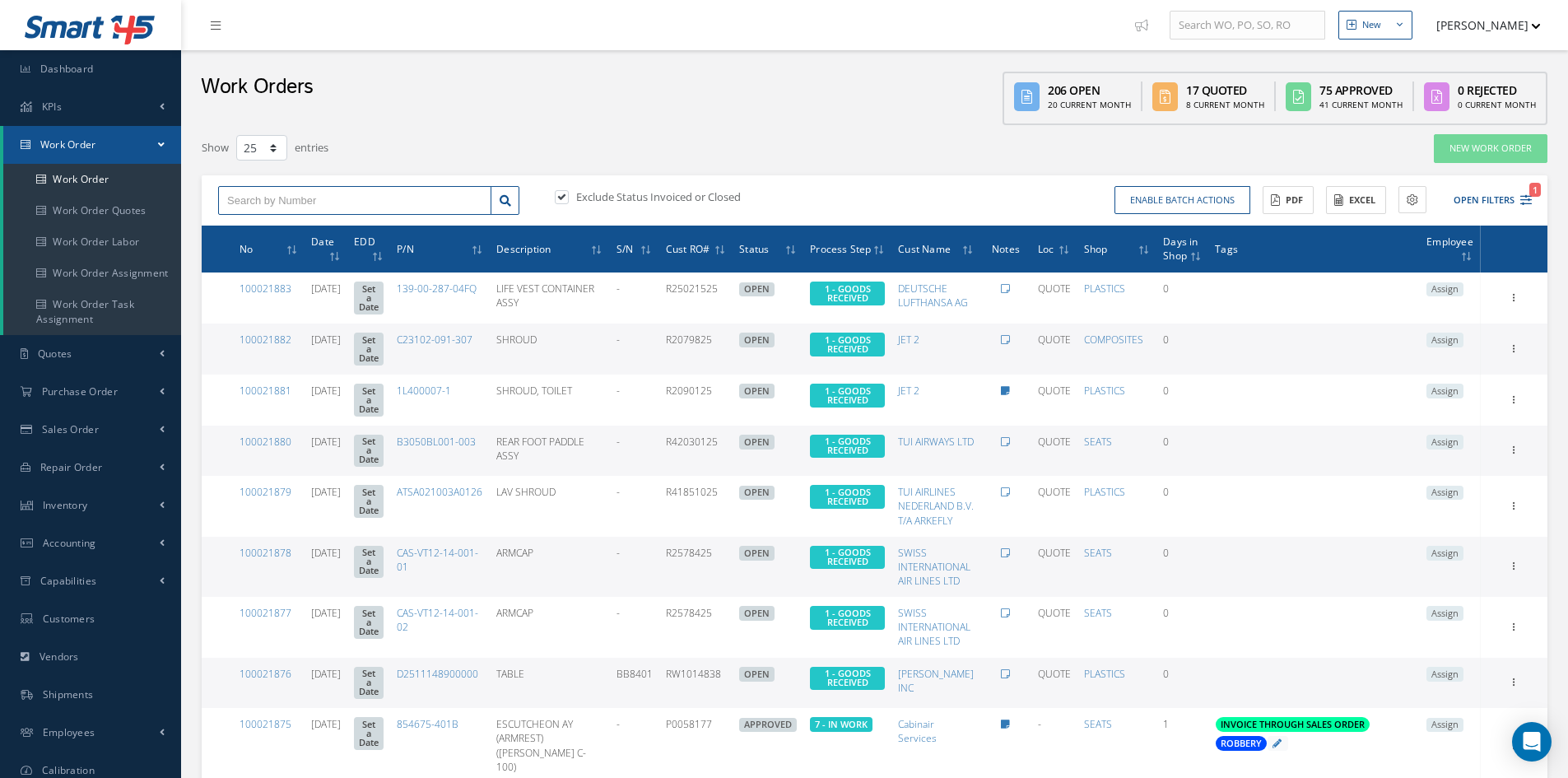
click at [238, 205] on input "text" at bounding box center [355, 200] width 273 height 30
type input "100021713"
click at [568, 190] on label at bounding box center [569, 197] width 4 height 14
click at [562, 192] on input "checkbox" at bounding box center [560, 198] width 11 height 11
checkbox input "false"
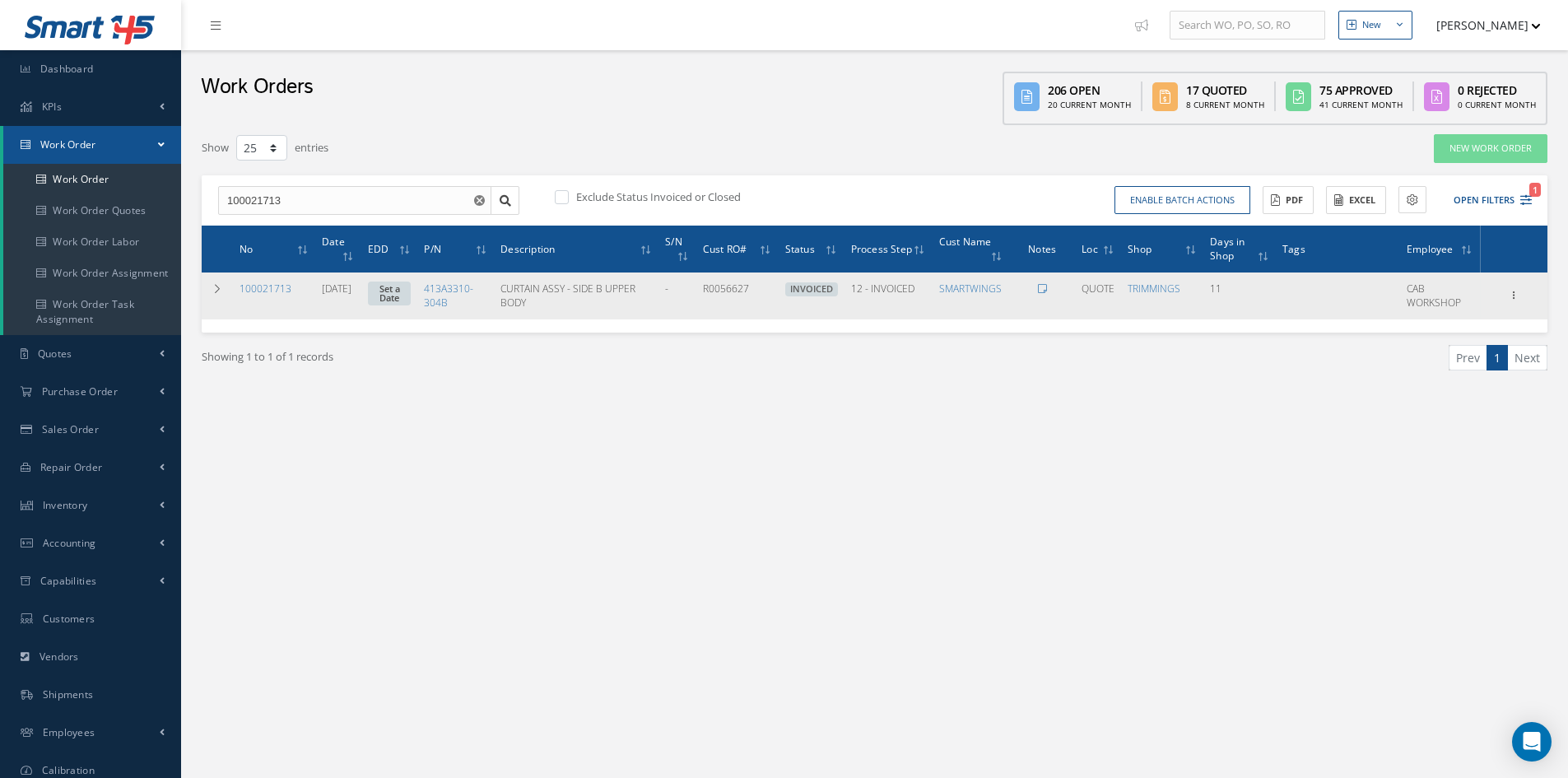
click at [274, 281] on td "100021713" at bounding box center [274, 295] width 83 height 46
click at [259, 294] on link "100021713" at bounding box center [266, 288] width 52 height 14
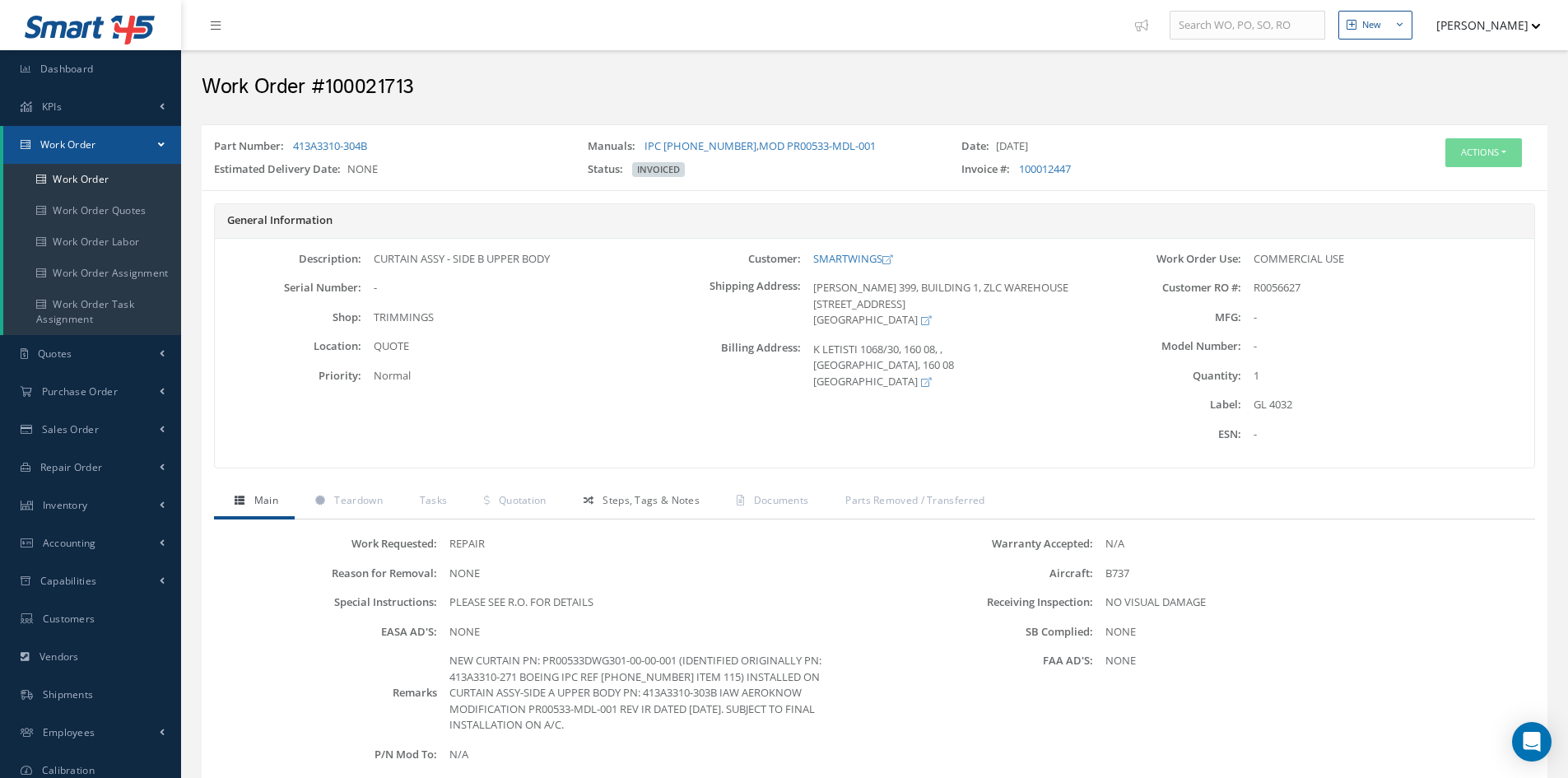
click at [625, 500] on span "Steps, Tags & Notes" at bounding box center [651, 500] width 97 height 14
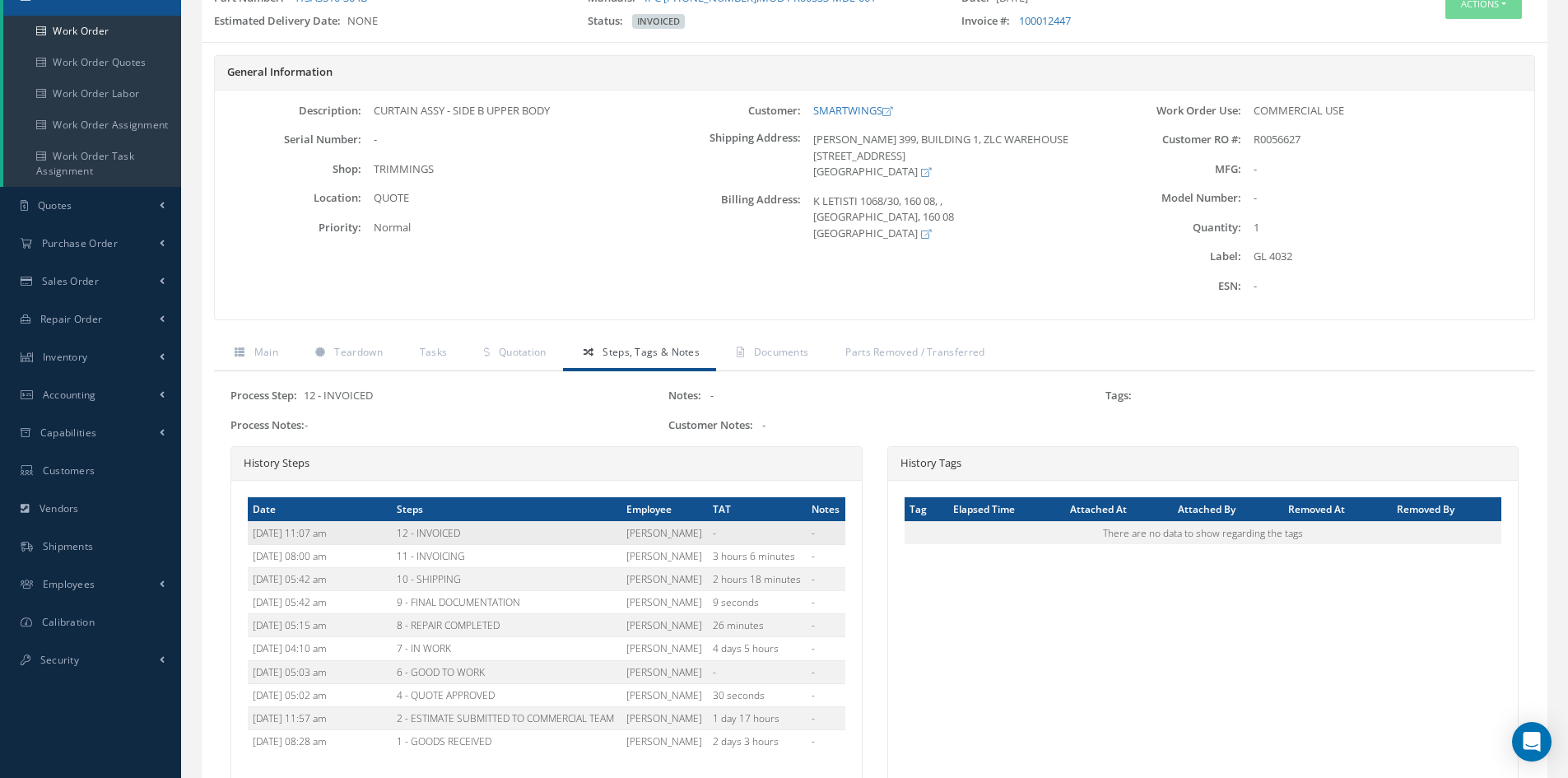
scroll to position [164, 0]
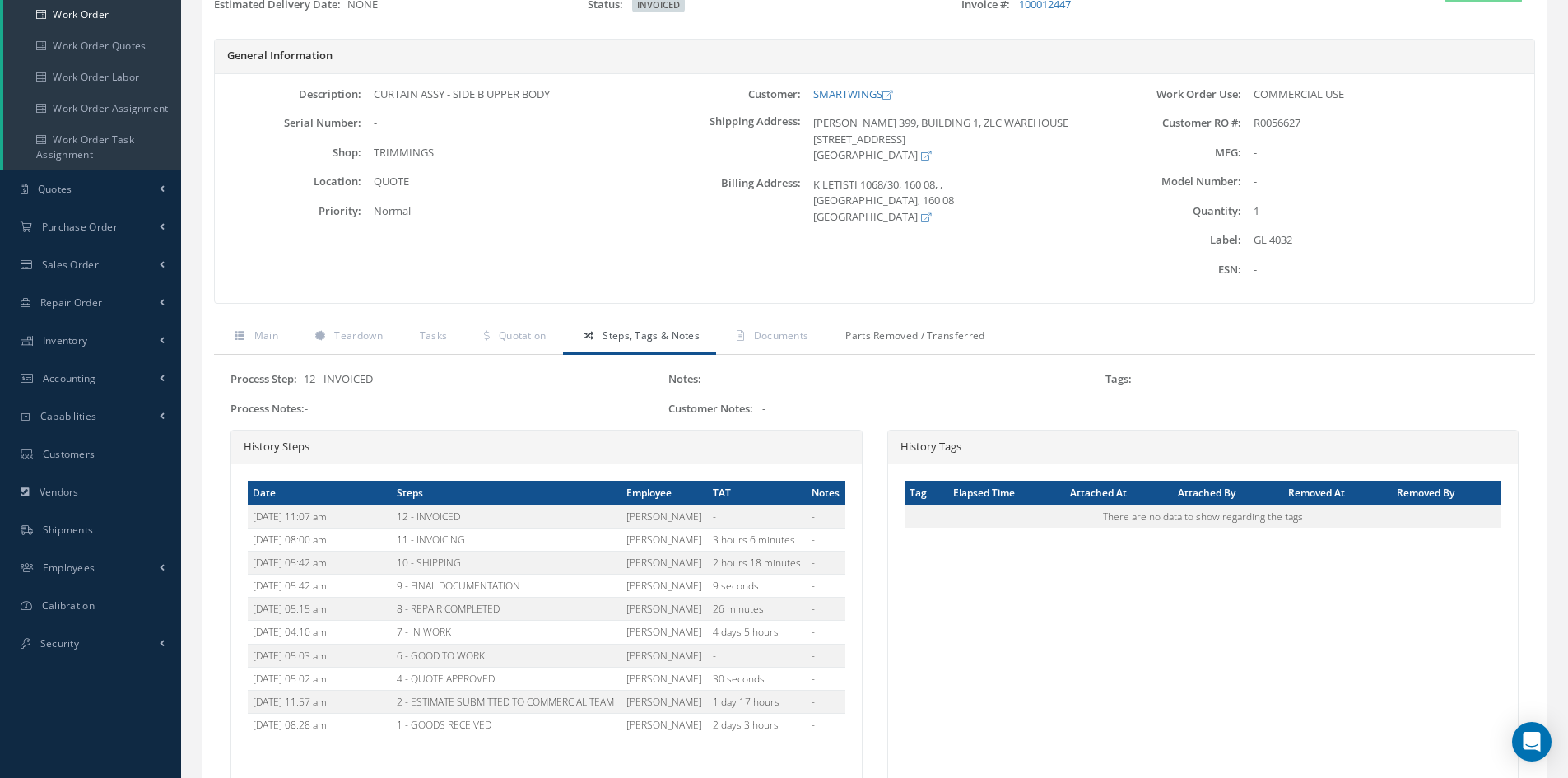
click at [922, 335] on span "Parts Removed / Transferred" at bounding box center [914, 336] width 139 height 14
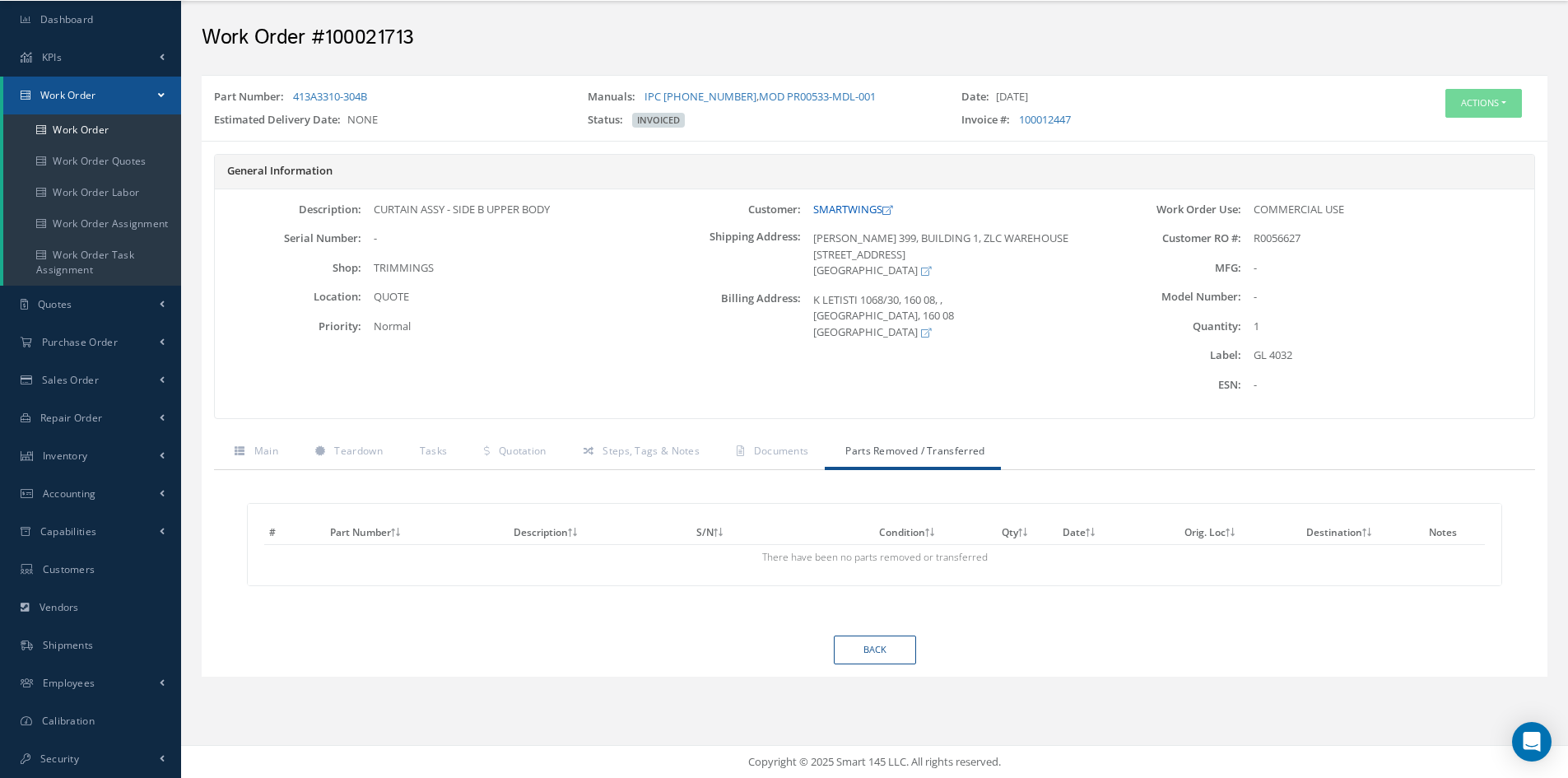
click at [850, 209] on link "SMARTWINGS" at bounding box center [853, 209] width 79 height 14
click at [84, 646] on span "Shipments" at bounding box center [68, 645] width 51 height 14
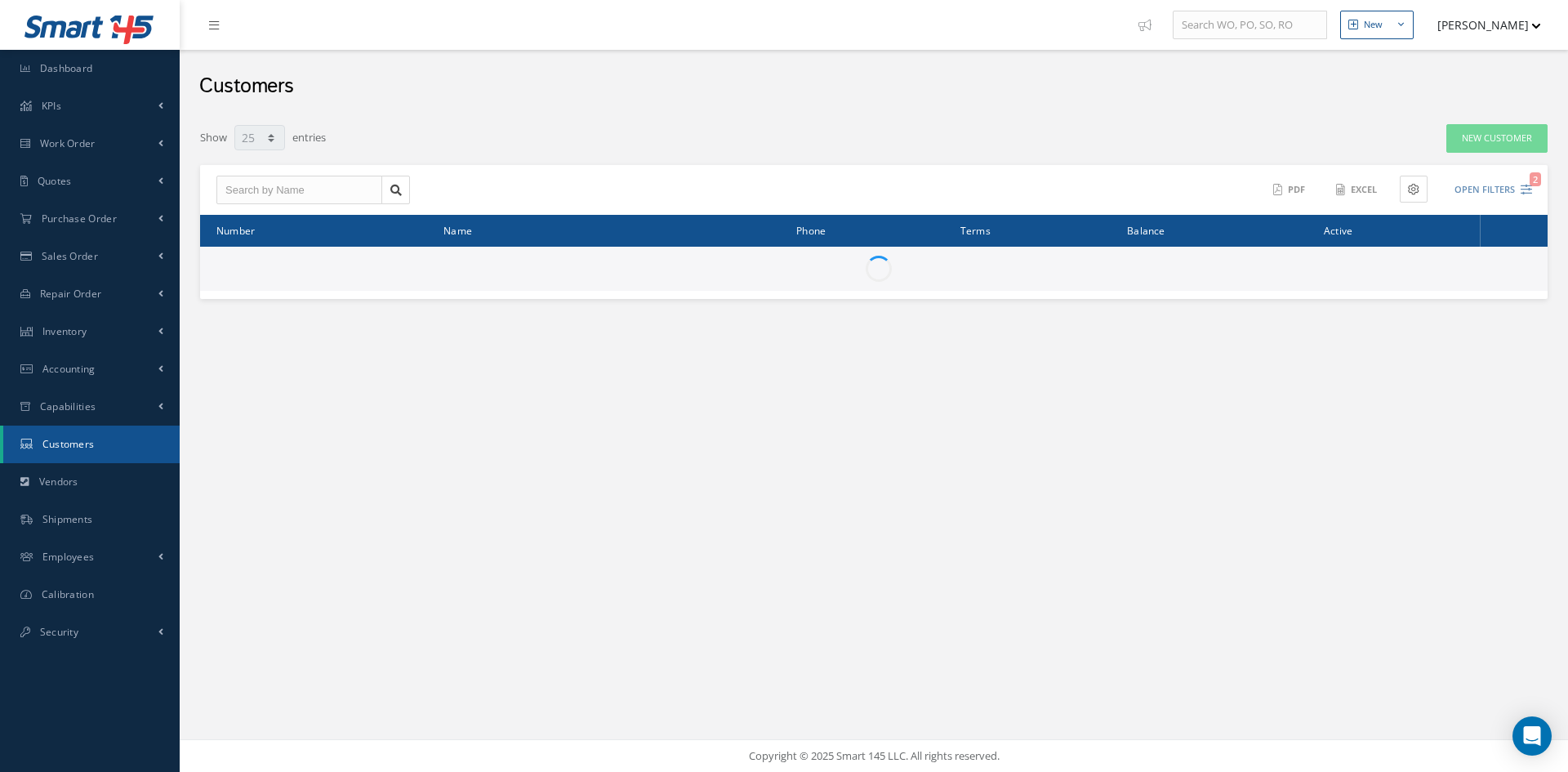
select select "25"
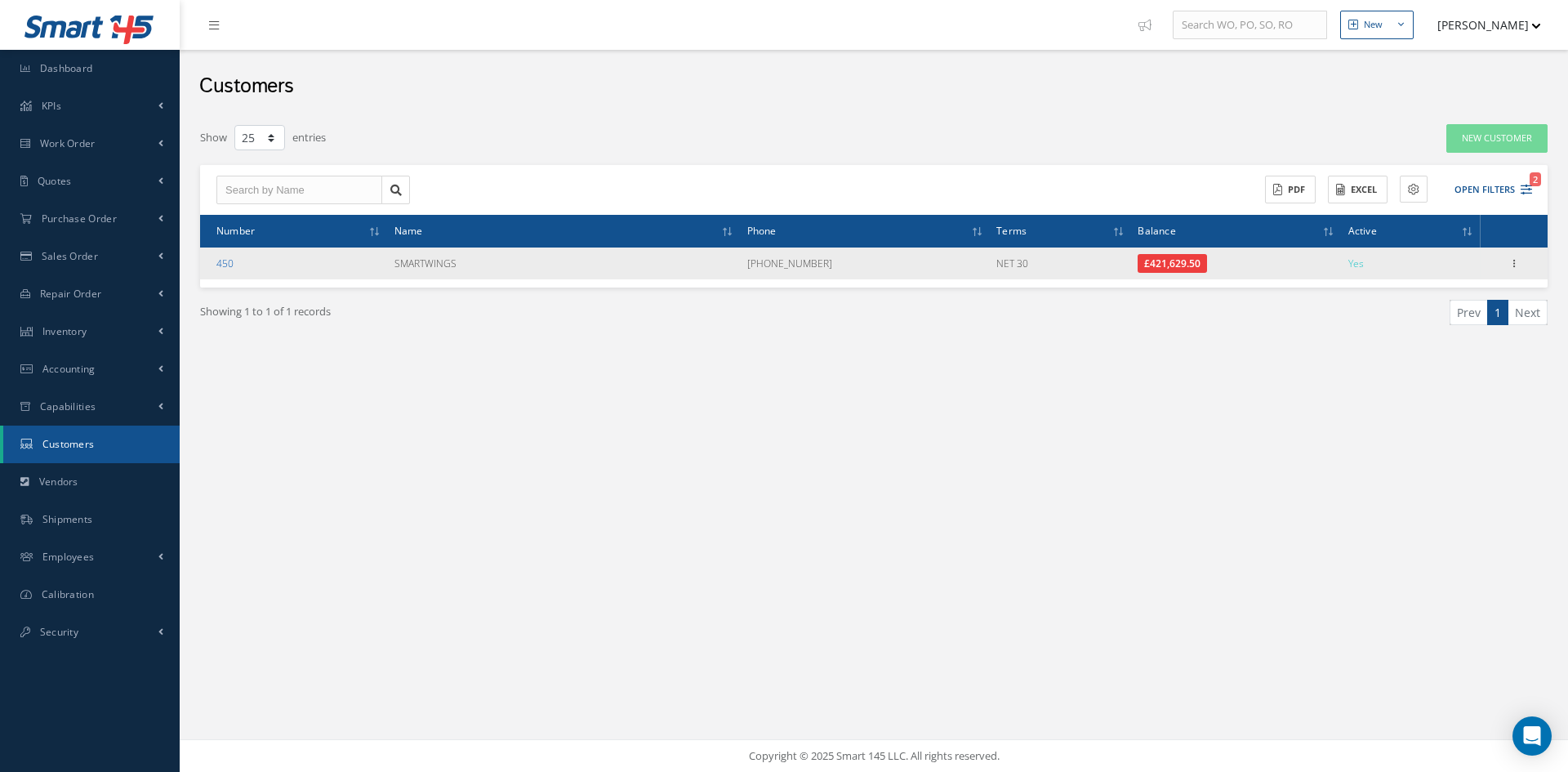
click at [227, 264] on link "450" at bounding box center [225, 264] width 17 height 14
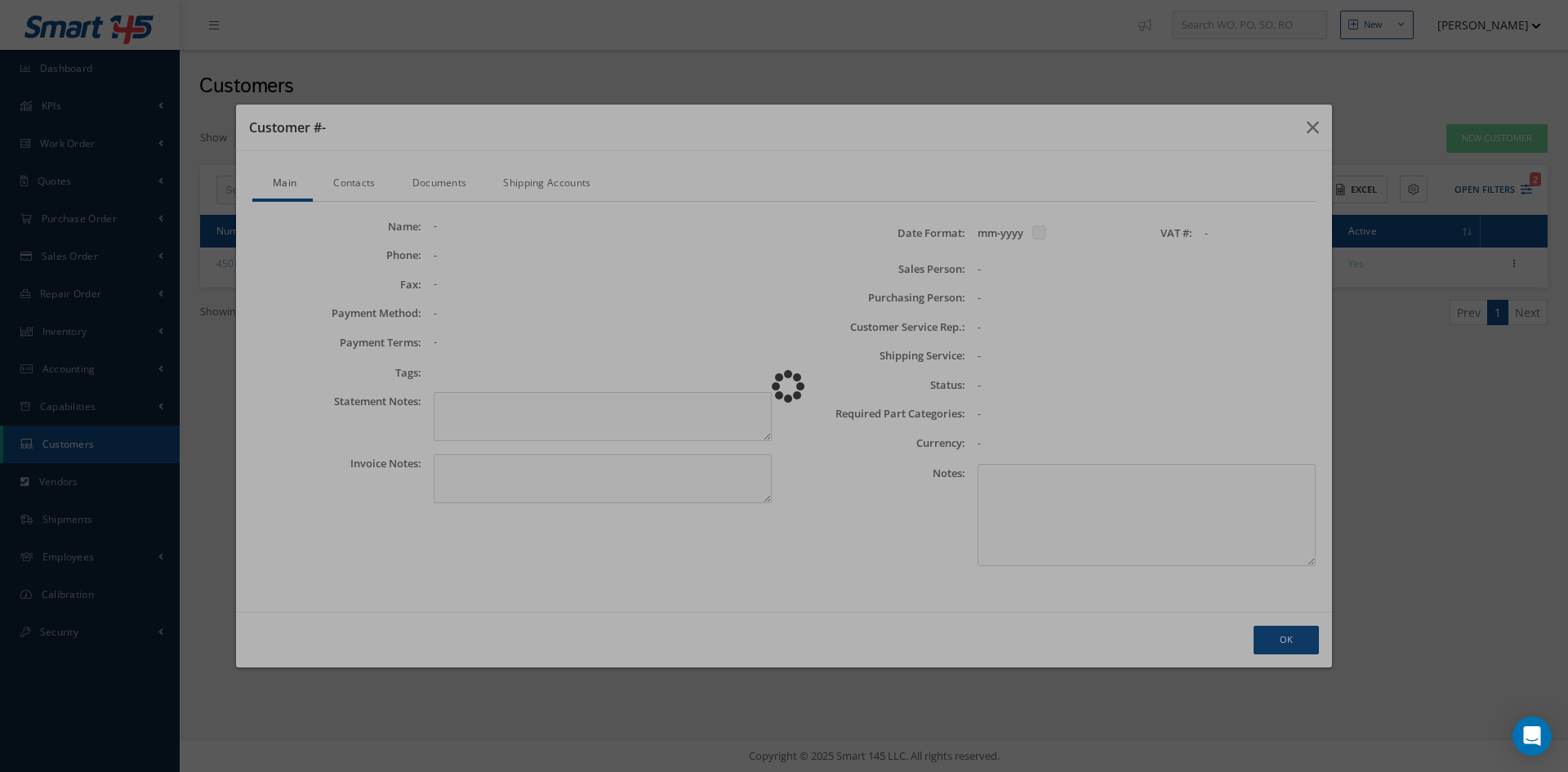
checkbox input "false"
type textarea "Account #.: TRAVEL SERVI"
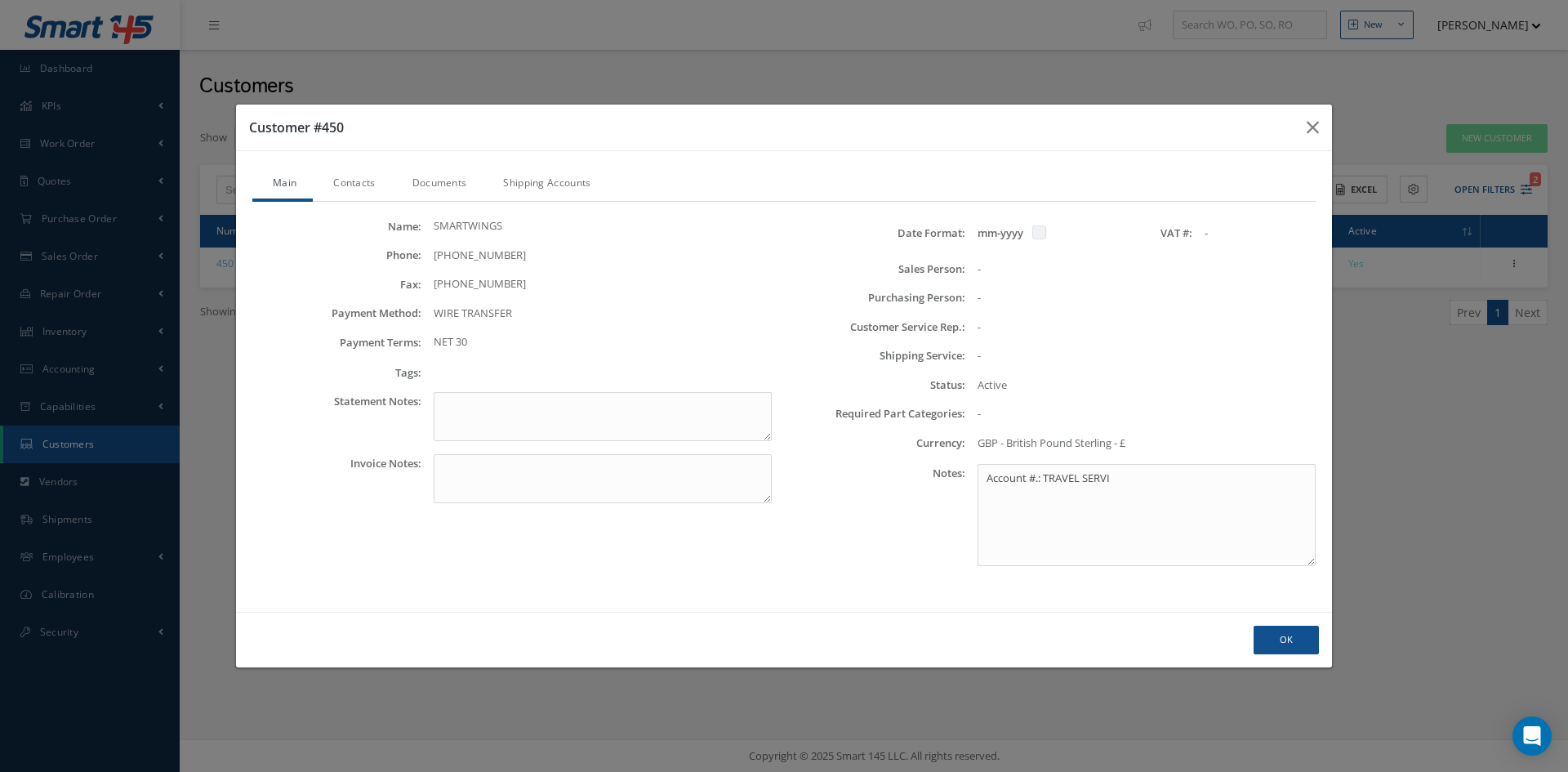
click at [355, 189] on link "Contacts" at bounding box center [352, 185] width 78 height 34
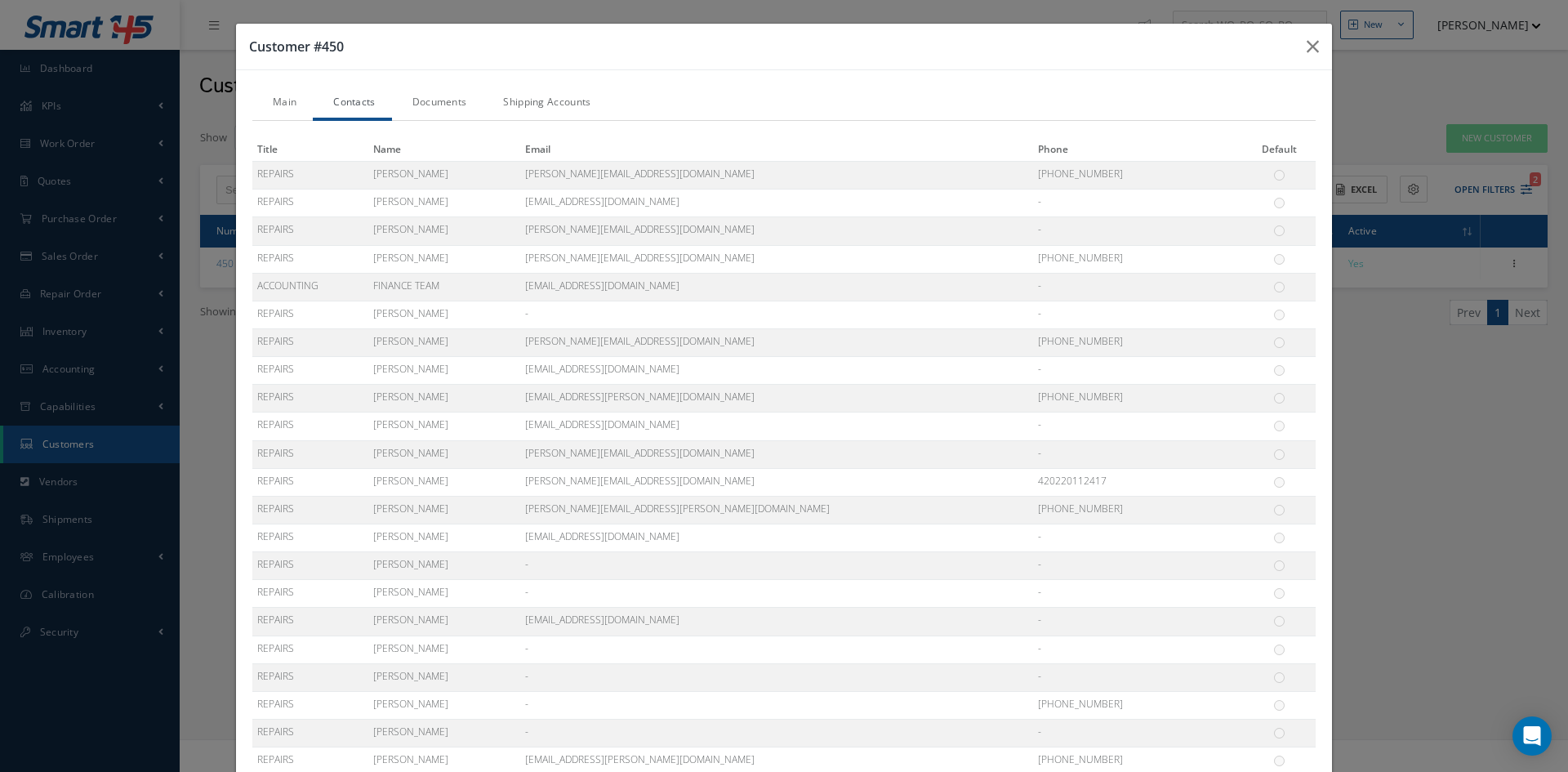
click at [443, 99] on link "Documents" at bounding box center [437, 103] width 92 height 34
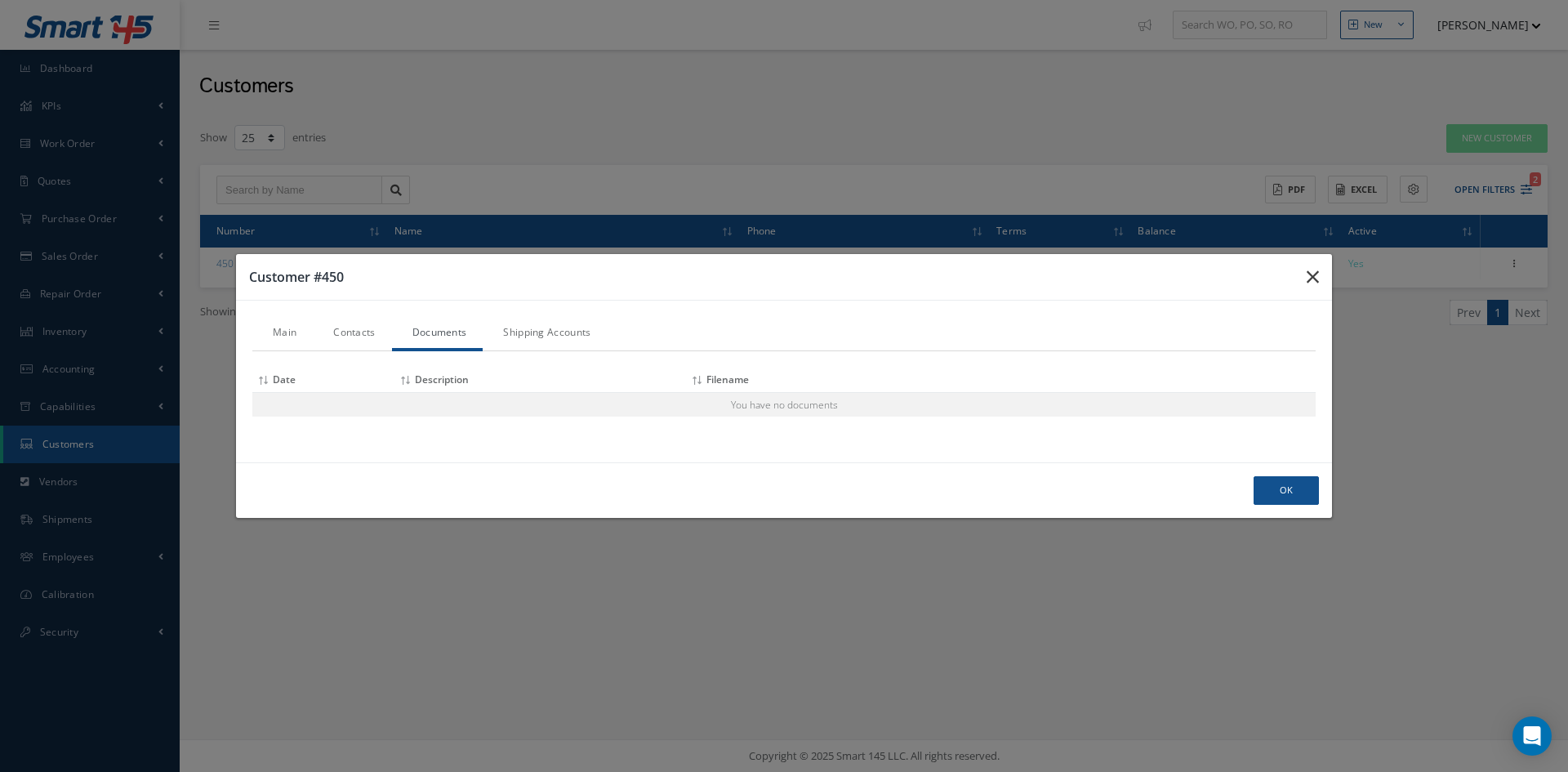
click at [1309, 278] on icon "button" at bounding box center [1312, 277] width 12 height 20
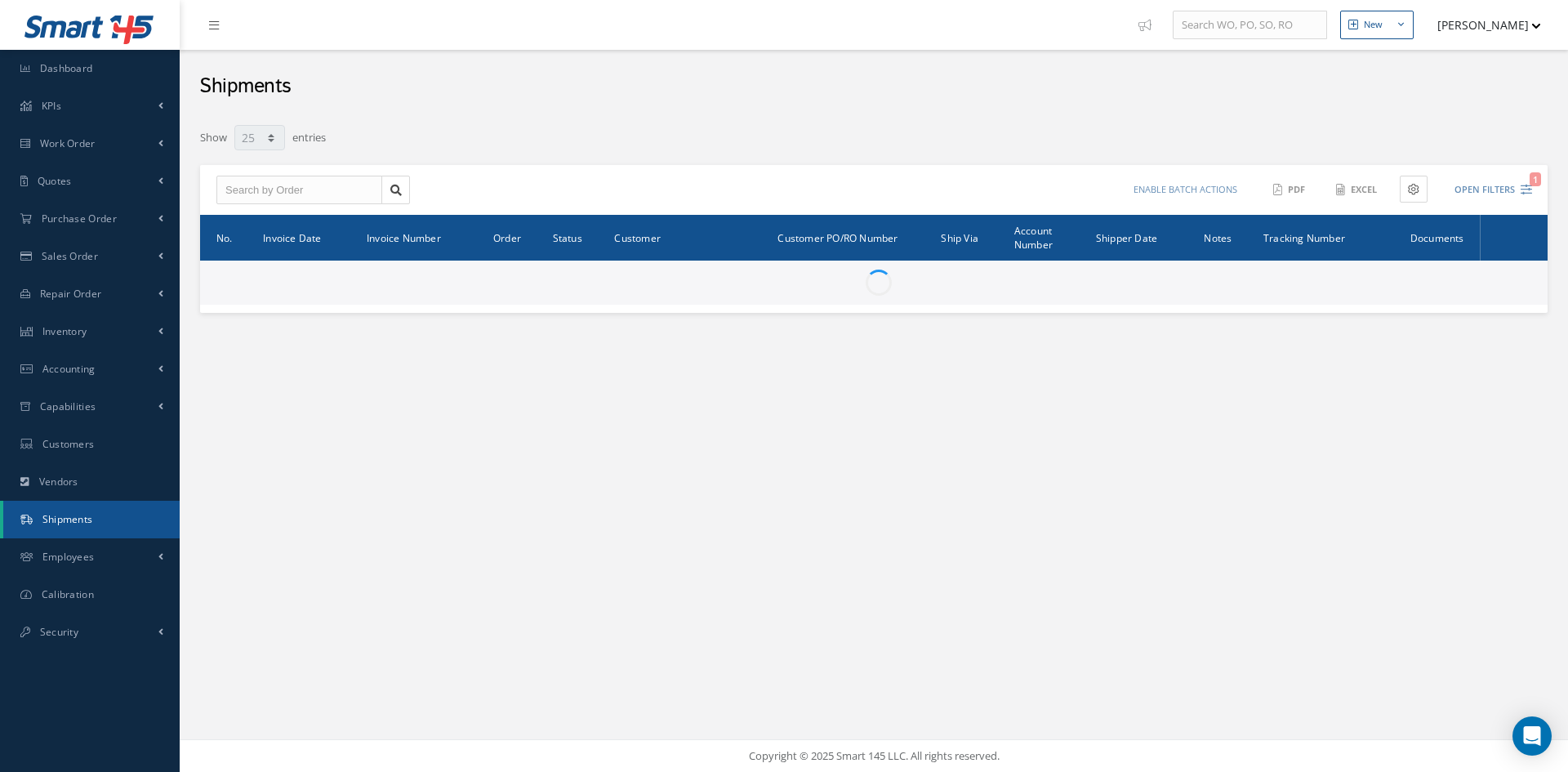
select select "25"
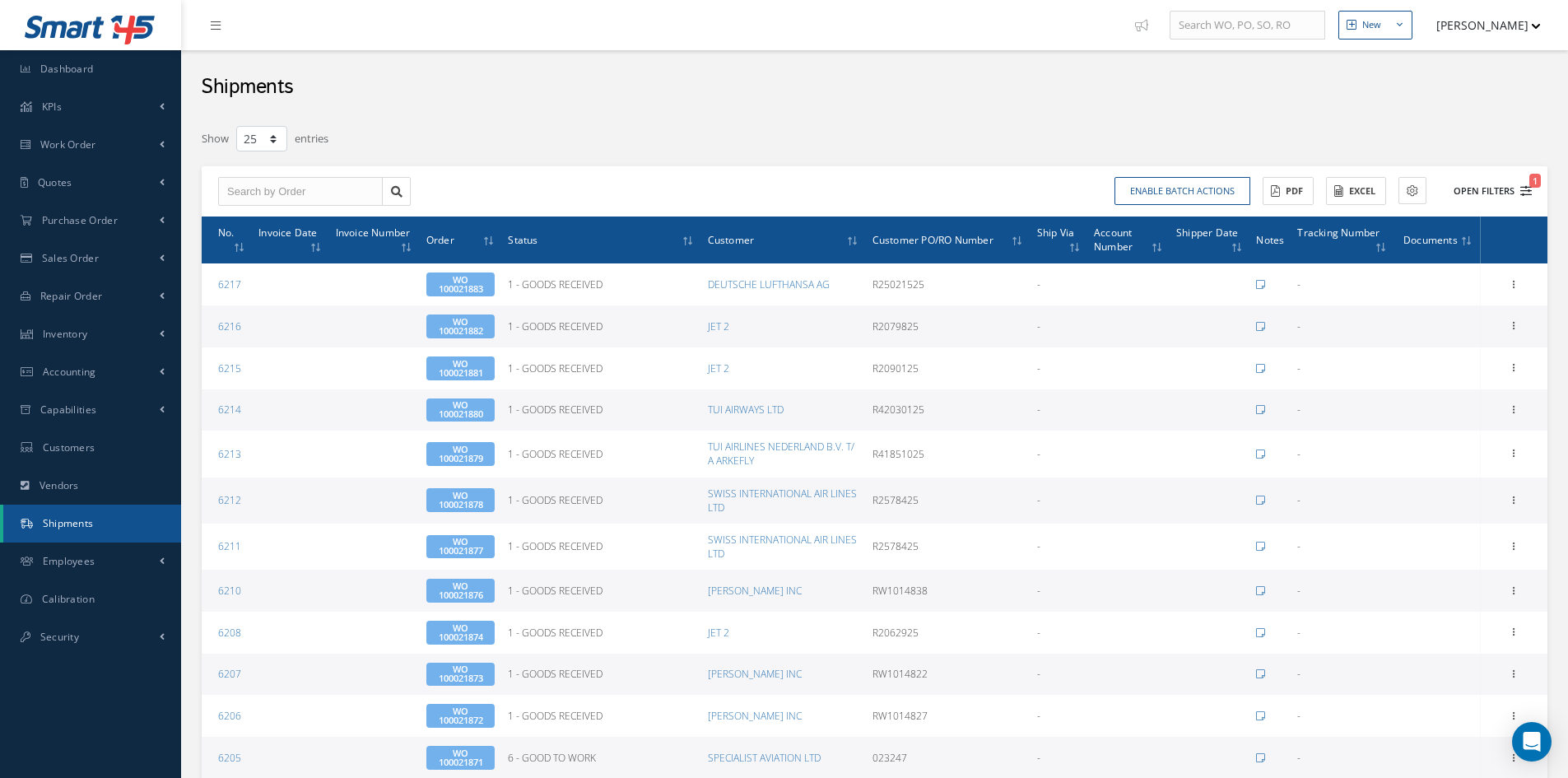
click at [1493, 188] on button "Open Filters 1" at bounding box center [1485, 191] width 93 height 27
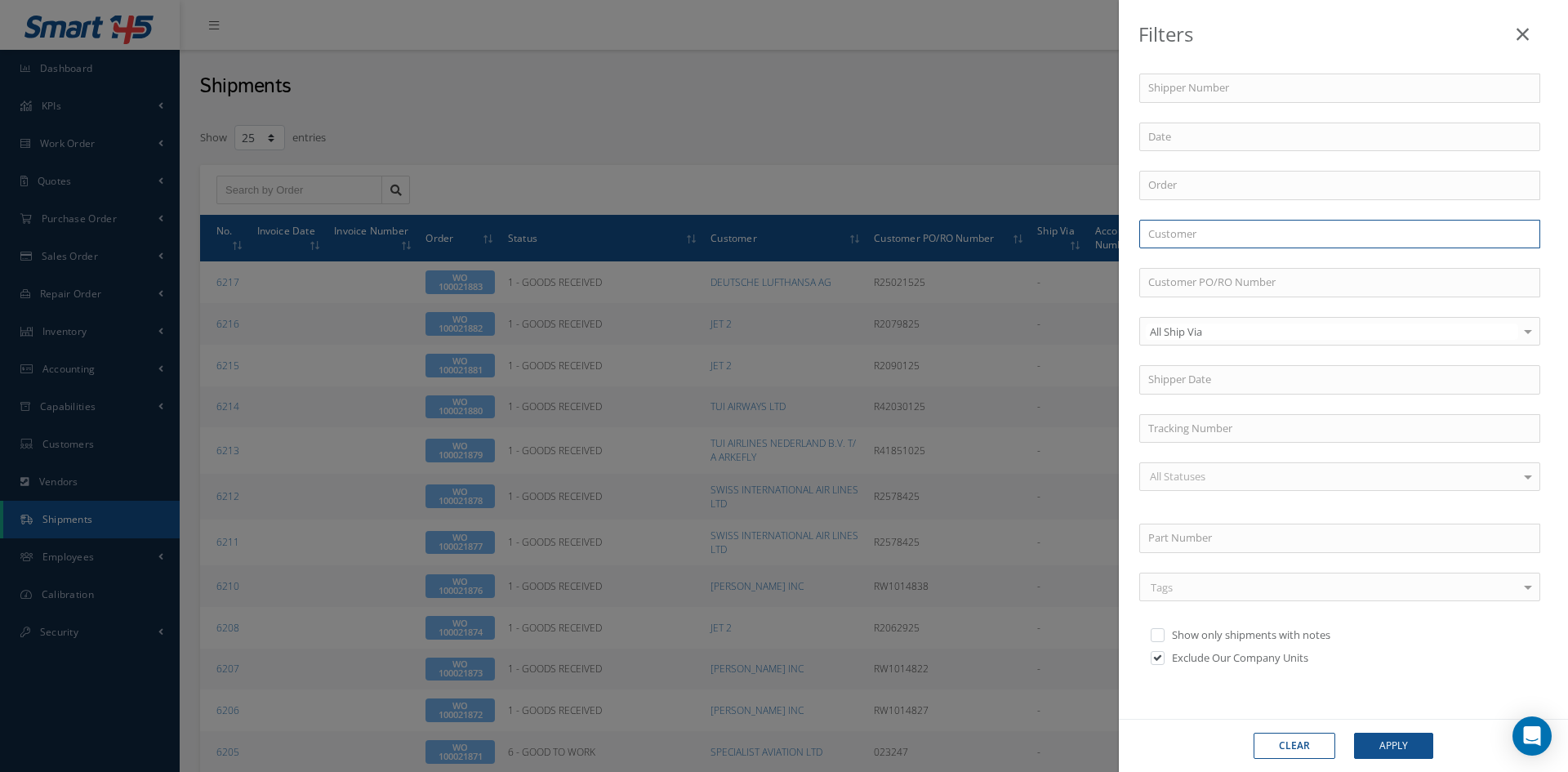
click at [1227, 234] on input "text" at bounding box center [1340, 234] width 401 height 29
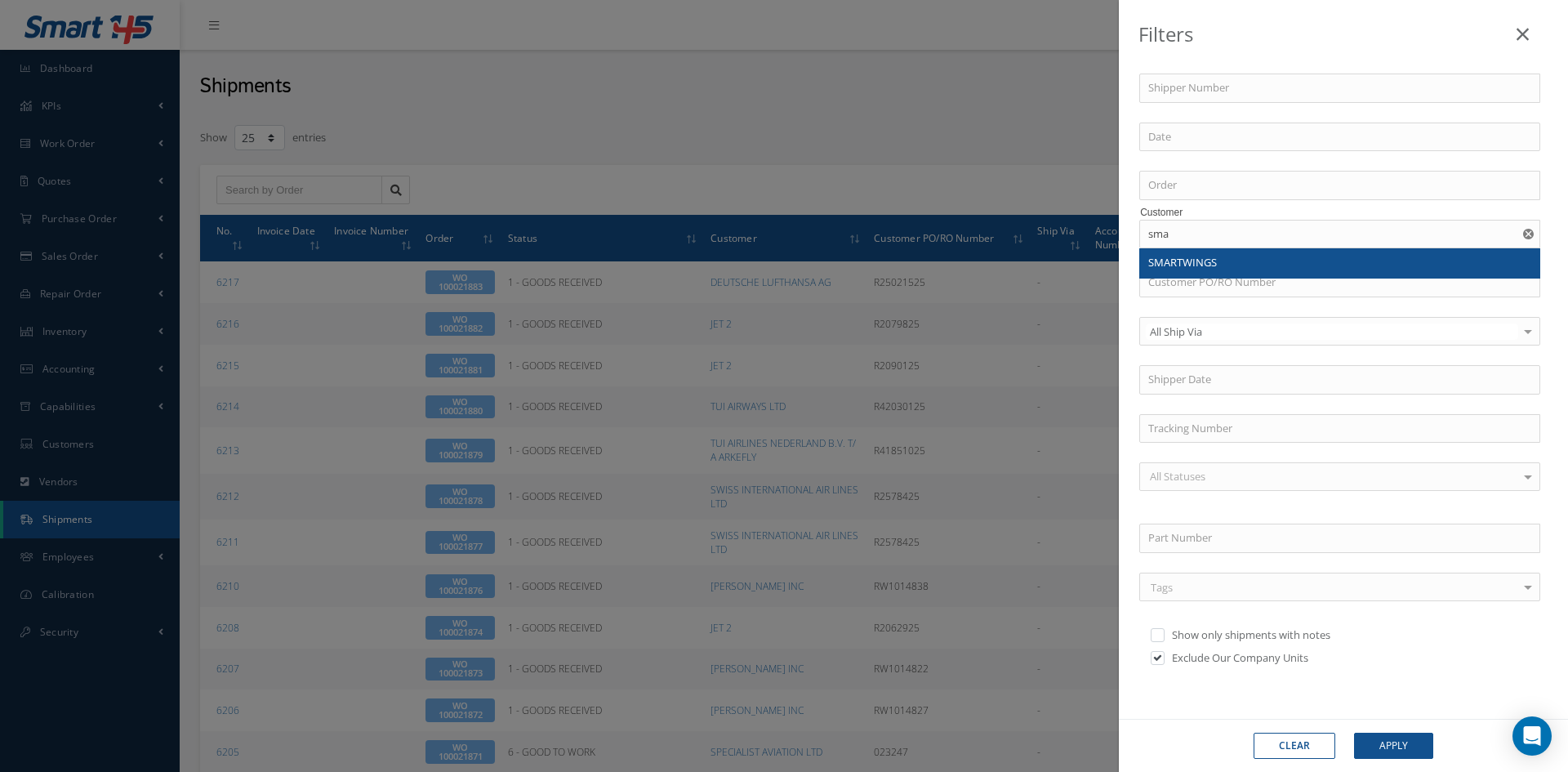
click at [1198, 260] on span "SMARTWINGS" at bounding box center [1182, 262] width 69 height 14
type input "SMARTWINGS"
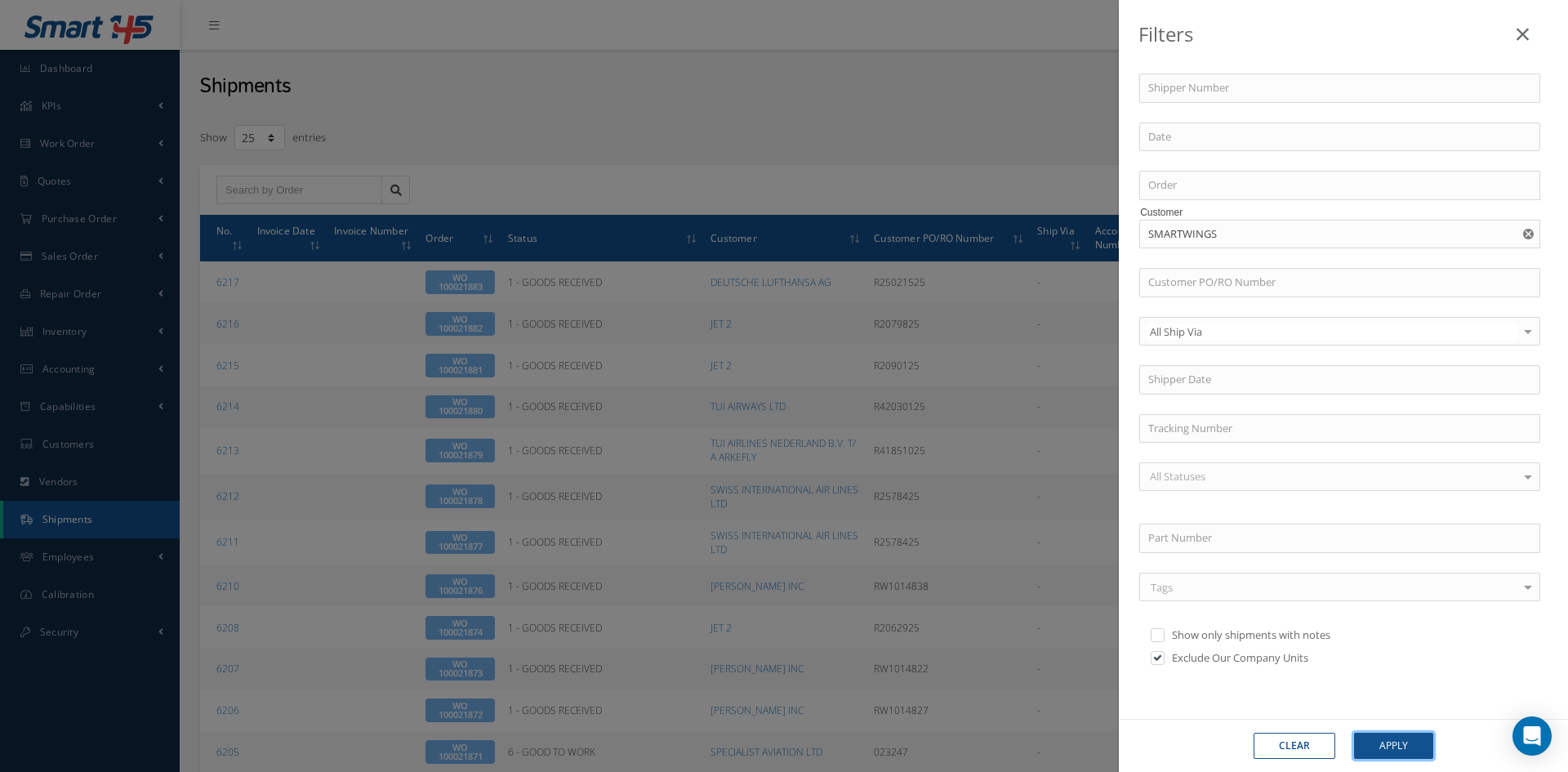
click at [1395, 756] on button "Apply" at bounding box center [1393, 745] width 79 height 26
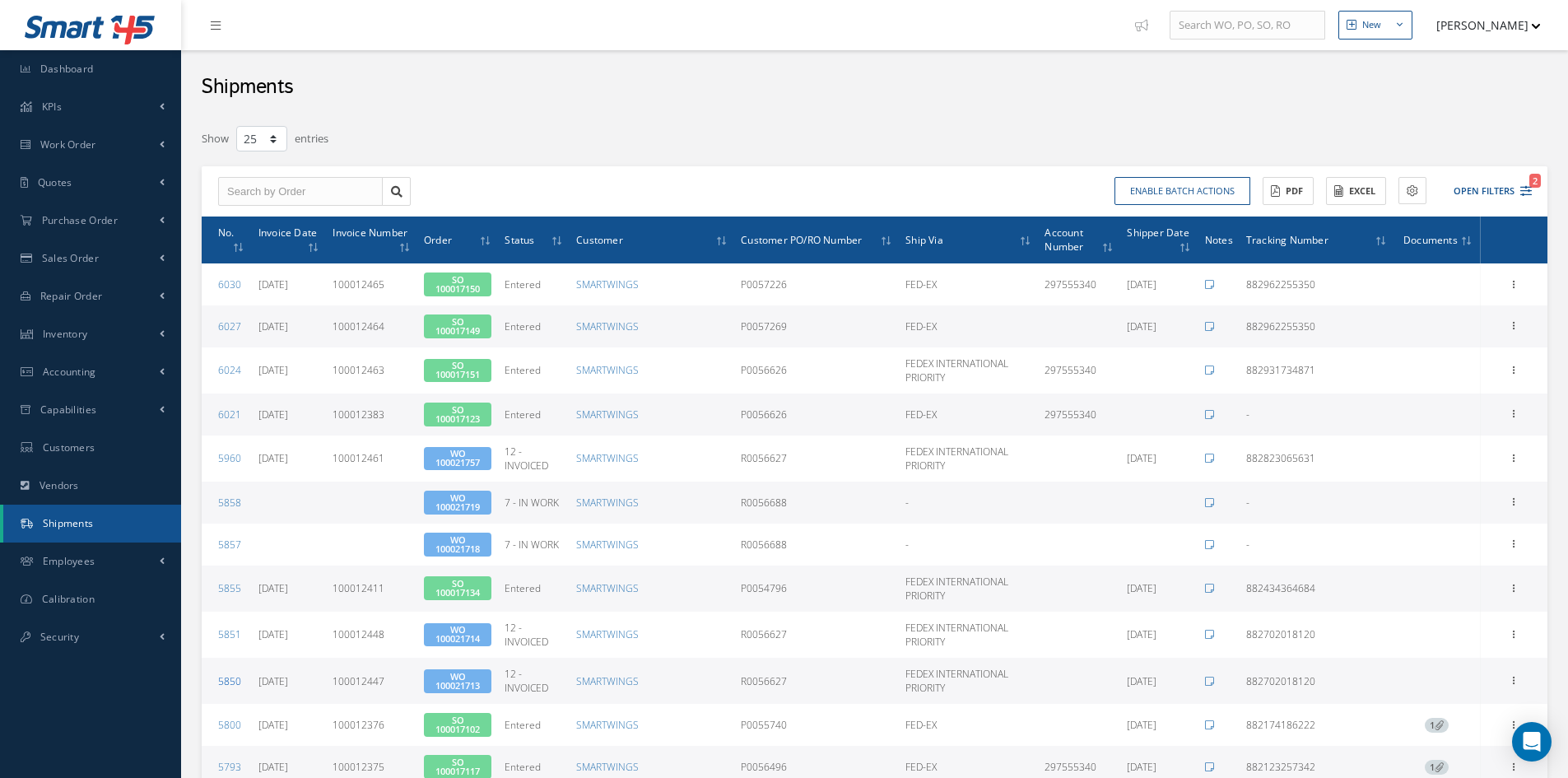
click at [234, 675] on link "5850" at bounding box center [230, 682] width 23 height 14
type input "[DATE]"
type input "882702018120"
type input "100012447"
type input "[DATE]"
